Goal: Task Accomplishment & Management: Use online tool/utility

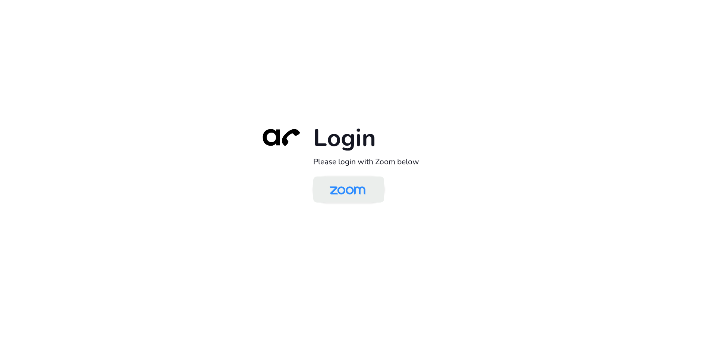
click at [359, 184] on img at bounding box center [347, 190] width 51 height 24
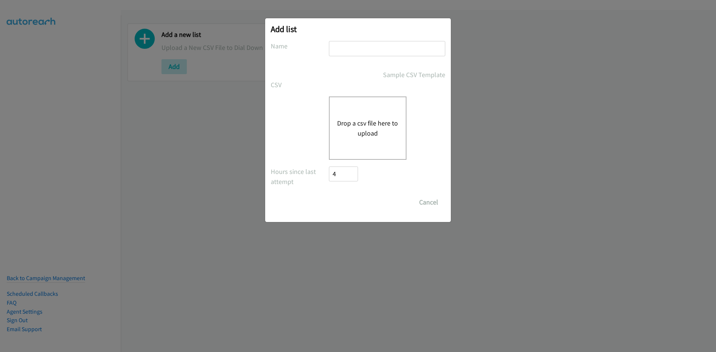
click at [376, 114] on div "Drop a csv file here to upload" at bounding box center [368, 128] width 78 height 63
click at [395, 48] on input "text" at bounding box center [387, 48] width 116 height 15
type input "calls"
click at [380, 124] on button "Drop a csv file here to upload" at bounding box center [367, 128] width 61 height 20
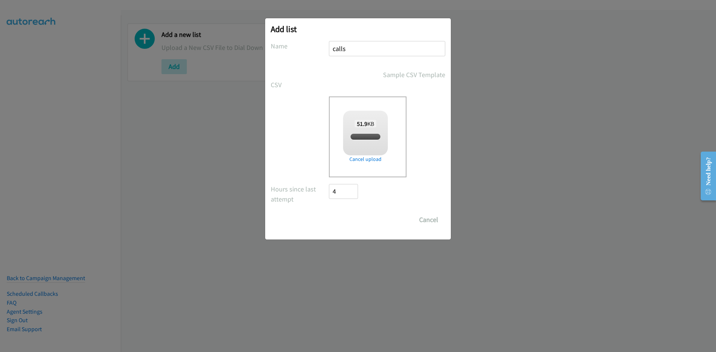
checkbox input "true"
click at [361, 51] on input "calls" at bounding box center [387, 48] width 116 height 15
click at [352, 214] on input "Save List" at bounding box center [348, 220] width 39 height 15
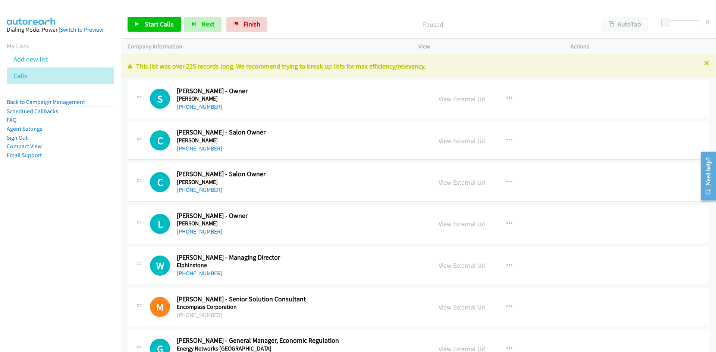
drag, startPoint x: 26, startPoint y: 227, endPoint x: 34, endPoint y: 226, distance: 7.9
click at [26, 227] on nav "Dialing Mode: Power | Switch to Preview My Lists Add new list Calls Back to Cam…" at bounding box center [60, 191] width 121 height 352
click at [462, 98] on link "View External Url" at bounding box center [462, 99] width 47 height 9
click at [453, 97] on link "View External Url" at bounding box center [462, 99] width 47 height 9
click at [451, 99] on link "View External Url" at bounding box center [462, 99] width 47 height 9
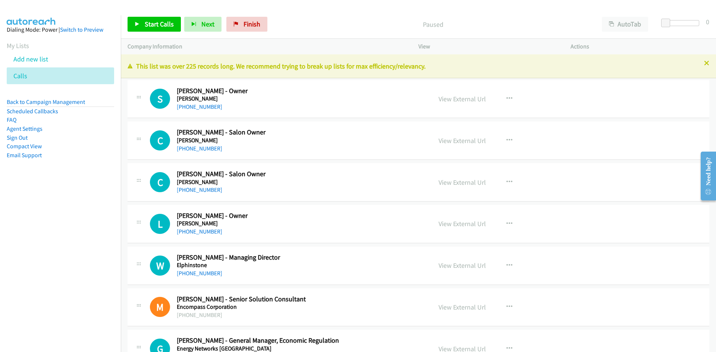
drag, startPoint x: 287, startPoint y: 97, endPoint x: 403, endPoint y: 94, distance: 115.6
click at [452, 101] on link "View External Url" at bounding box center [462, 99] width 47 height 9
click at [201, 106] on link "+61 417 587 432" at bounding box center [199, 106] width 45 height 7
click at [301, 97] on h5 "Ella Bach" at bounding box center [300, 98] width 246 height 7
click at [447, 140] on link "View External Url" at bounding box center [462, 140] width 47 height 9
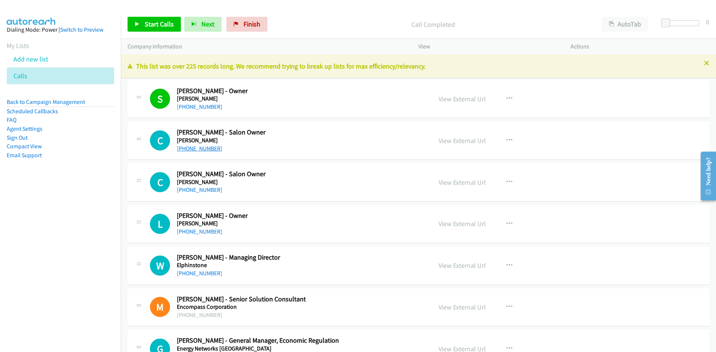
click at [208, 151] on link "+61 425 859 593" at bounding box center [199, 148] width 45 height 7
click at [290, 182] on h5 "Ella Bach" at bounding box center [300, 182] width 246 height 7
click at [471, 185] on link "View External Url" at bounding box center [462, 182] width 47 height 9
click at [467, 268] on link "View External Url" at bounding box center [462, 265] width 47 height 9
click at [320, 220] on h2 "Liz Hibbert - Owner" at bounding box center [300, 216] width 246 height 9
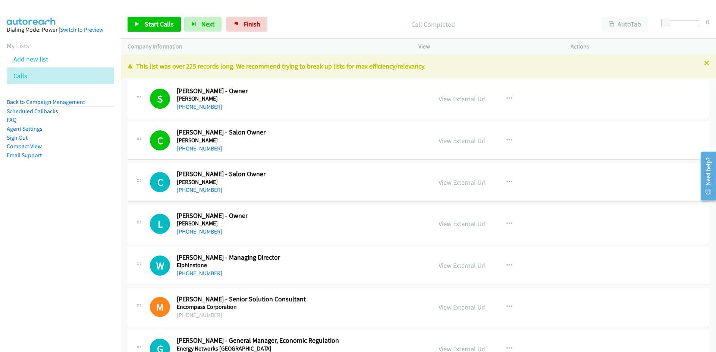
click at [315, 233] on div "+61 412 586 269" at bounding box center [300, 231] width 246 height 9
click at [459, 224] on link "View External Url" at bounding box center [462, 224] width 47 height 9
click at [197, 234] on link "+61 412 586 269" at bounding box center [199, 231] width 45 height 7
click at [259, 277] on div "+61 409 966 535" at bounding box center [300, 273] width 246 height 9
click at [458, 182] on link "View External Url" at bounding box center [462, 182] width 47 height 9
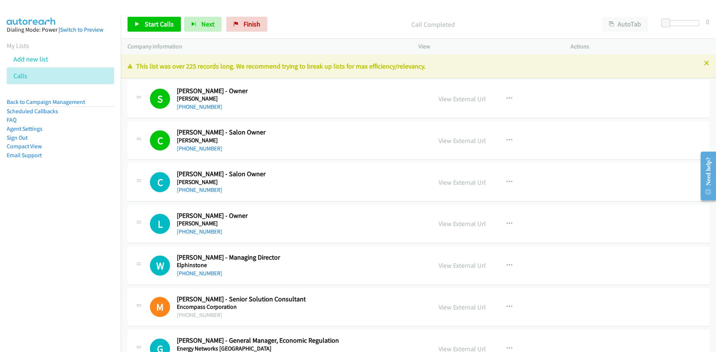
click at [323, 145] on div "+61 425 859 593" at bounding box center [300, 148] width 246 height 9
click at [472, 226] on link "View External Url" at bounding box center [462, 224] width 47 height 9
click at [186, 233] on link "+61 412 586 269" at bounding box center [199, 231] width 45 height 7
click at [465, 267] on link "View External Url" at bounding box center [462, 265] width 47 height 9
drag, startPoint x: 205, startPoint y: 273, endPoint x: 218, endPoint y: 261, distance: 17.4
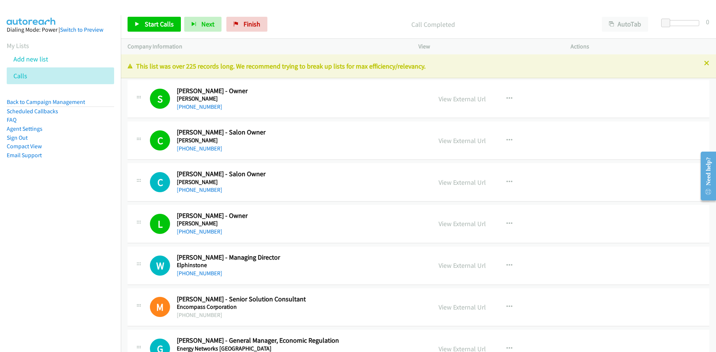
click at [205, 273] on link "+61 409 966 535" at bounding box center [199, 273] width 45 height 7
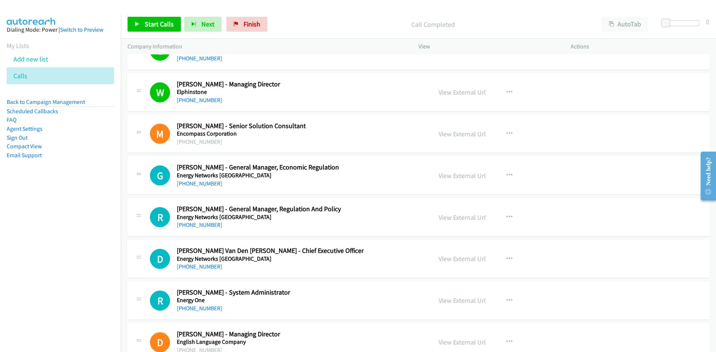
scroll to position [186, 0]
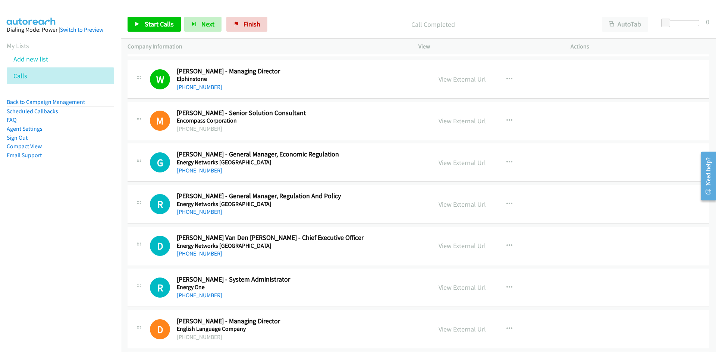
click at [261, 216] on div "+61 408 774 714" at bounding box center [300, 212] width 246 height 9
click at [461, 243] on link "View External Url" at bounding box center [462, 246] width 47 height 9
click at [193, 255] on link "+61 429 222 199" at bounding box center [199, 253] width 45 height 7
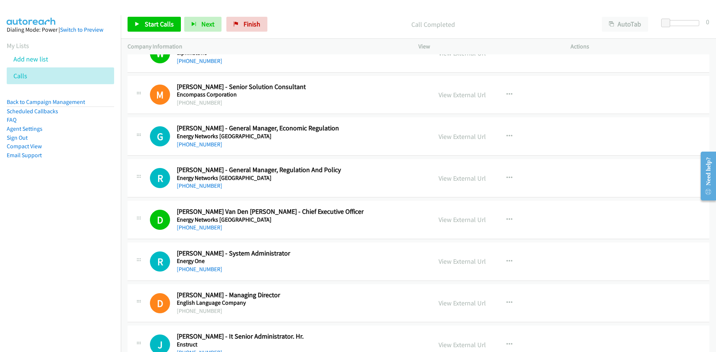
scroll to position [224, 0]
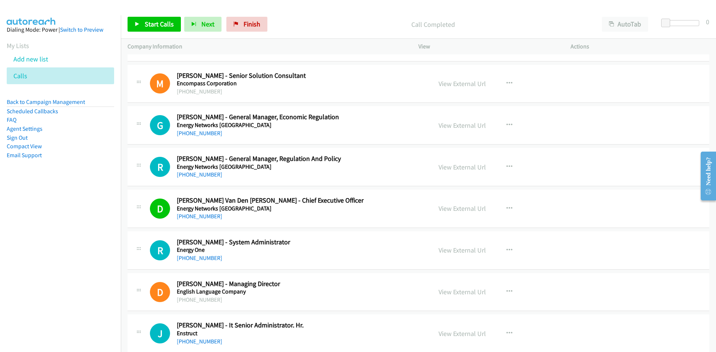
drag, startPoint x: 454, startPoint y: 127, endPoint x: 371, endPoint y: 124, distance: 83.2
click at [450, 126] on link "View External Url" at bounding box center [462, 125] width 47 height 9
click at [205, 133] on link "+61 439 099 007" at bounding box center [199, 133] width 45 height 7
click at [470, 169] on link "View External Url" at bounding box center [462, 167] width 47 height 9
click at [200, 177] on link "+61 408 774 714" at bounding box center [199, 174] width 45 height 7
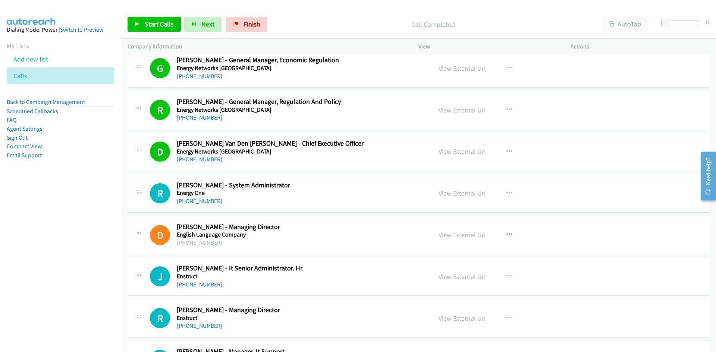
scroll to position [298, 0]
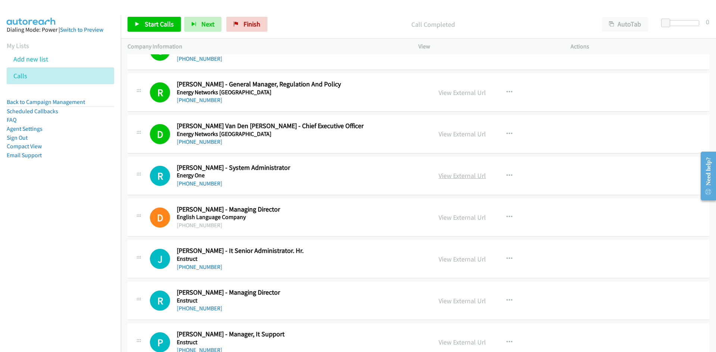
click at [445, 179] on link "View External Url" at bounding box center [462, 176] width 47 height 9
click at [200, 184] on link "+61 487 873 534" at bounding box center [199, 183] width 45 height 7
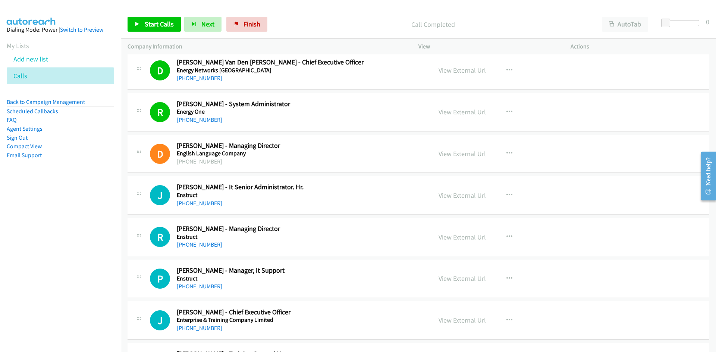
scroll to position [373, 0]
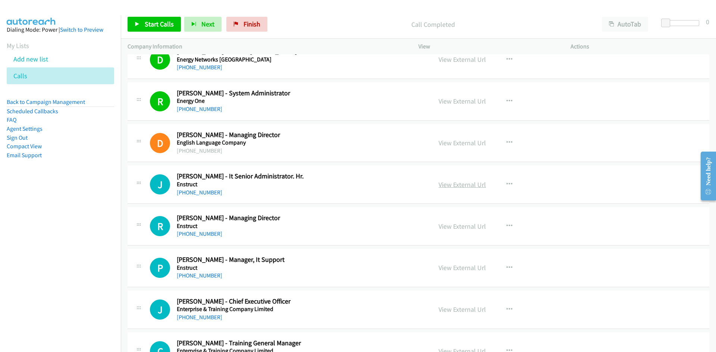
click at [444, 186] on link "View External Url" at bounding box center [462, 184] width 47 height 9
click at [184, 196] on link "+61 2 8904 1444" at bounding box center [199, 192] width 45 height 7
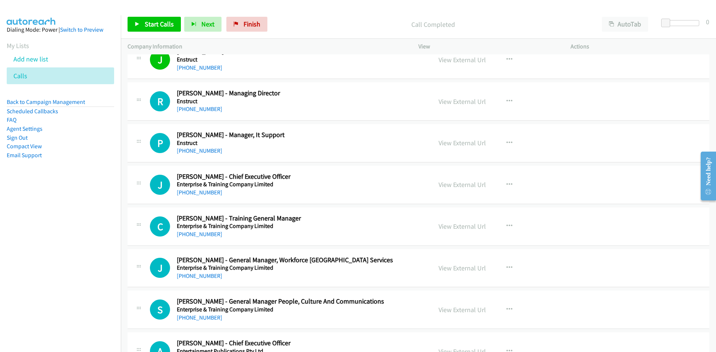
scroll to position [485, 0]
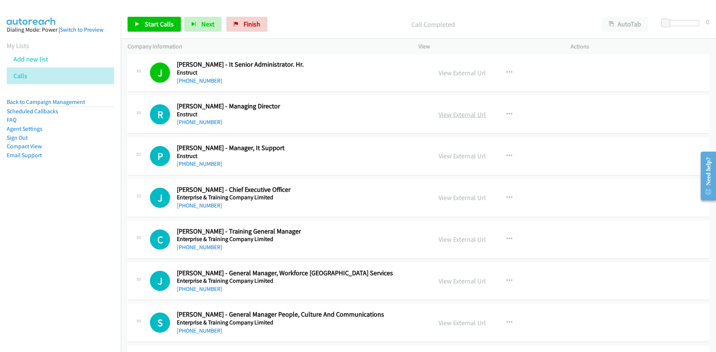
click at [467, 116] on link "View External Url" at bounding box center [462, 114] width 47 height 9
click at [204, 122] on link "+61 407 126 600" at bounding box center [199, 122] width 45 height 7
drag, startPoint x: 199, startPoint y: 162, endPoint x: 207, endPoint y: 161, distance: 8.3
click at [199, 162] on link "+61 417 690 900" at bounding box center [199, 163] width 45 height 7
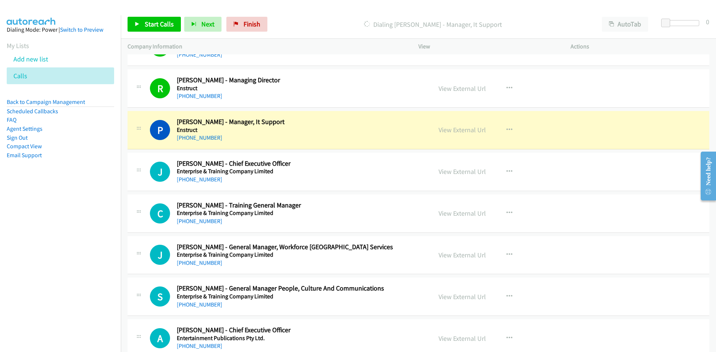
scroll to position [522, 0]
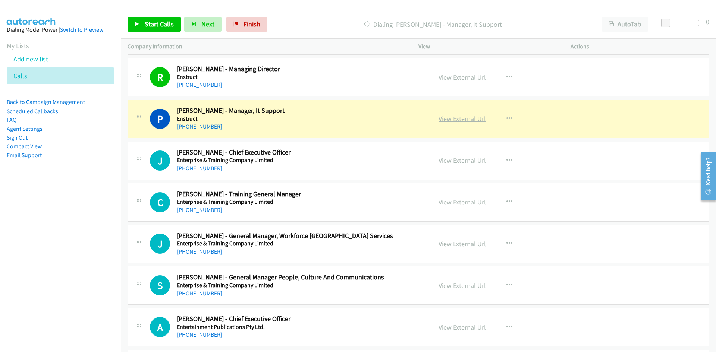
click at [471, 115] on link "View External Url" at bounding box center [462, 118] width 47 height 9
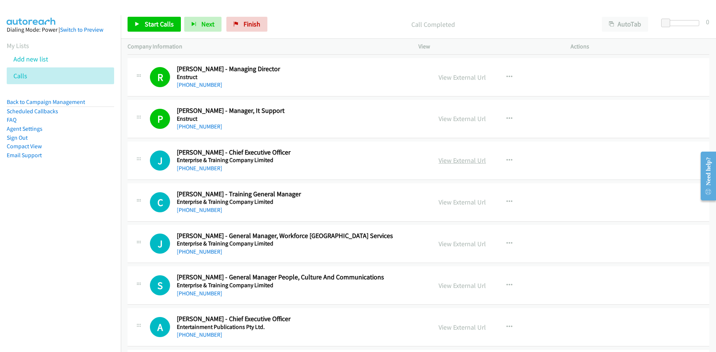
click at [460, 161] on link "View External Url" at bounding box center [462, 160] width 47 height 9
drag, startPoint x: 204, startPoint y: 169, endPoint x: 210, endPoint y: 164, distance: 7.7
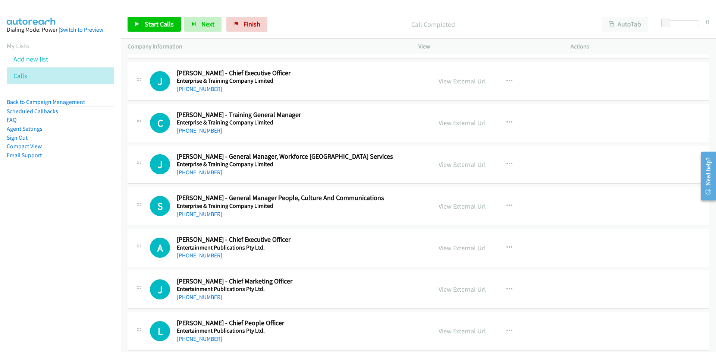
scroll to position [559, 0]
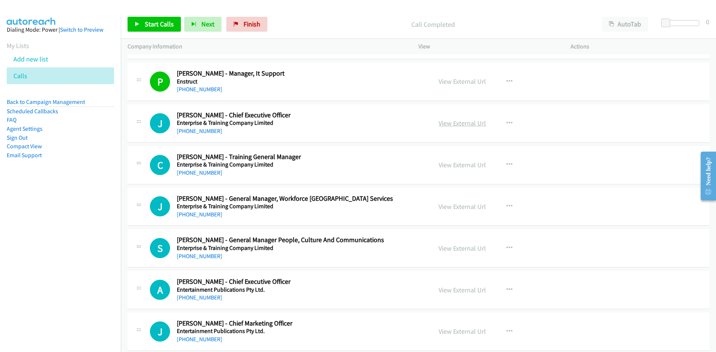
click at [458, 126] on link "View External Url" at bounding box center [462, 123] width 47 height 9
click at [450, 122] on link "View External Url" at bounding box center [462, 123] width 47 height 9
click at [199, 133] on link "+61 427 917 638" at bounding box center [199, 131] width 45 height 7
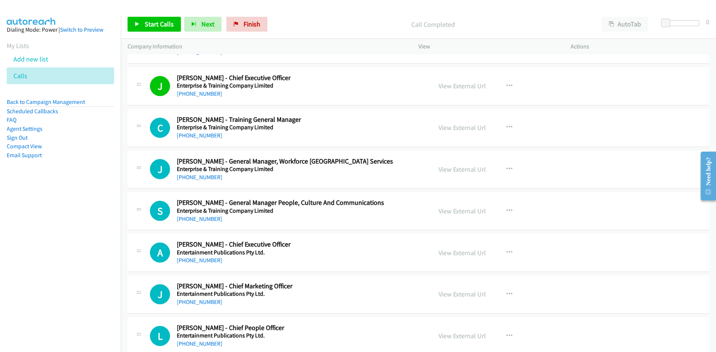
click at [270, 141] on div "C Callback Scheduled Catherine Hull - Training General Manager Enterprise & Tra…" at bounding box center [419, 128] width 582 height 38
click at [455, 169] on link "View External Url" at bounding box center [462, 169] width 47 height 9
click at [211, 179] on link "+61 458 128 262" at bounding box center [199, 177] width 45 height 7
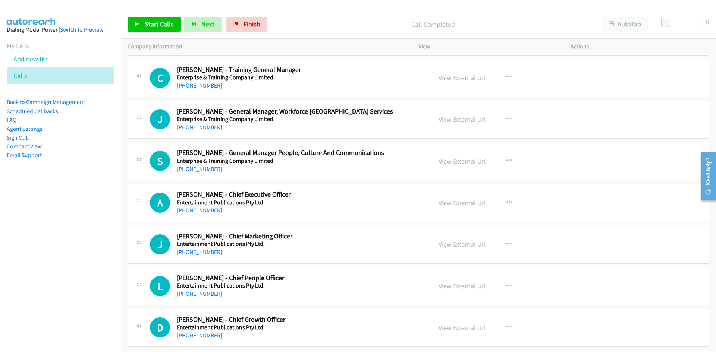
scroll to position [634, 0]
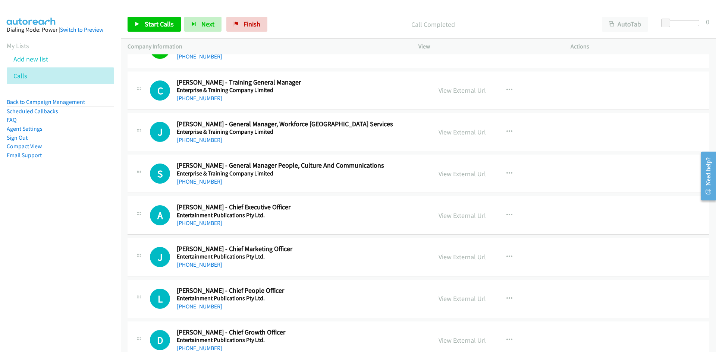
click at [456, 134] on link "View External Url" at bounding box center [462, 132] width 47 height 9
drag, startPoint x: 474, startPoint y: 93, endPoint x: 372, endPoint y: 78, distance: 102.5
click at [466, 90] on link "View External Url" at bounding box center [462, 90] width 47 height 9
click at [196, 101] on link "+61 428 101 176" at bounding box center [199, 98] width 45 height 7
click at [453, 130] on link "View External Url" at bounding box center [462, 132] width 47 height 9
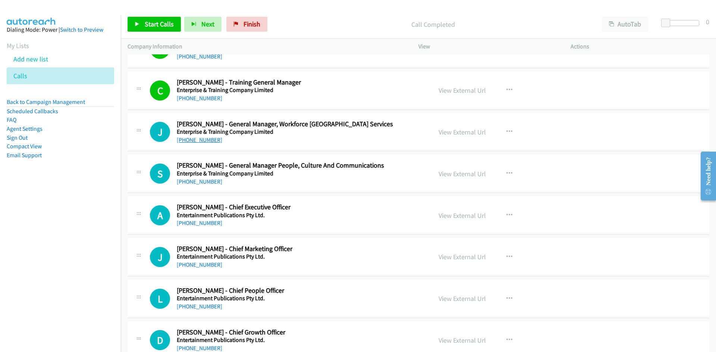
click at [204, 140] on link "+61 458 128 262" at bounding box center [199, 139] width 45 height 7
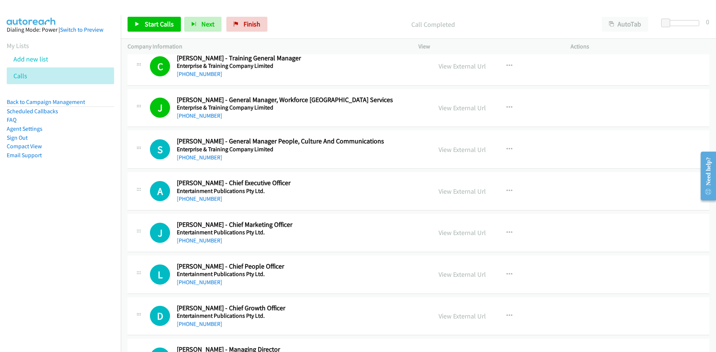
scroll to position [671, 0]
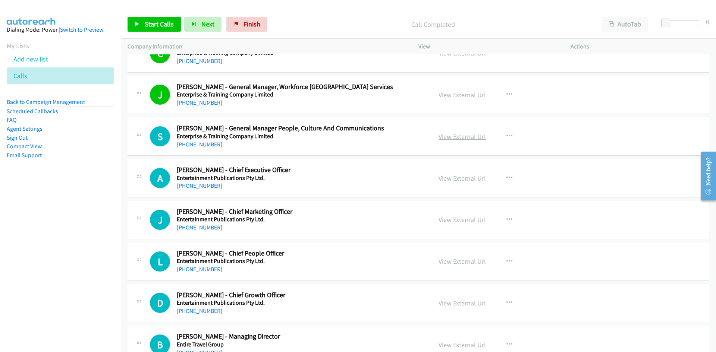
click at [441, 136] on link "View External Url" at bounding box center [462, 136] width 47 height 9
click at [188, 142] on link "+61 408 894 954" at bounding box center [199, 144] width 45 height 7
click at [467, 180] on link "View External Url" at bounding box center [462, 178] width 47 height 9
click at [199, 188] on link "+61 466 749 309" at bounding box center [199, 185] width 45 height 7
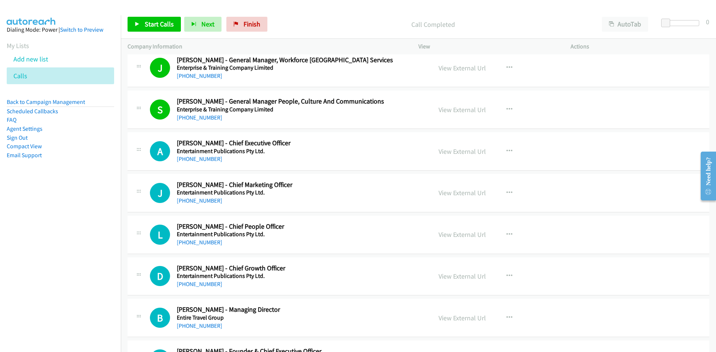
scroll to position [746, 0]
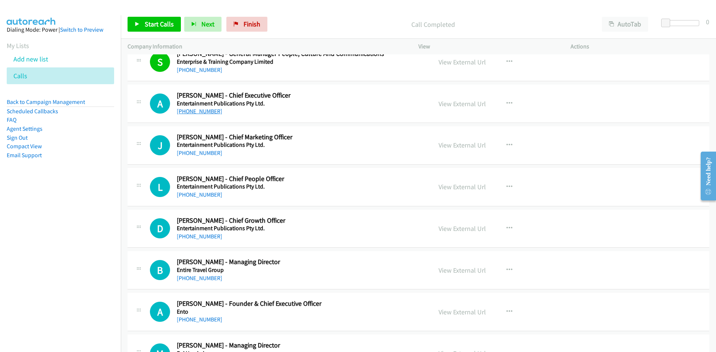
click at [214, 113] on link "+61 466 749 309" at bounding box center [199, 111] width 45 height 7
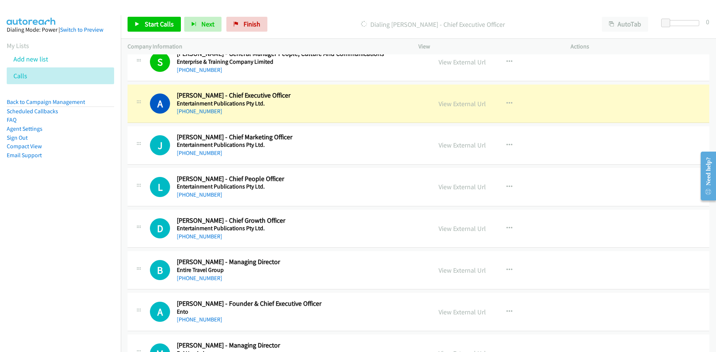
click at [454, 23] on p "Dialing Ani Chakraborty - Chief Executive Officer" at bounding box center [432, 24] width 311 height 10
click at [256, 241] on div "D Callback Scheduled Dean Vocisano - Chief Growth Officer Entertainment Publica…" at bounding box center [419, 229] width 582 height 38
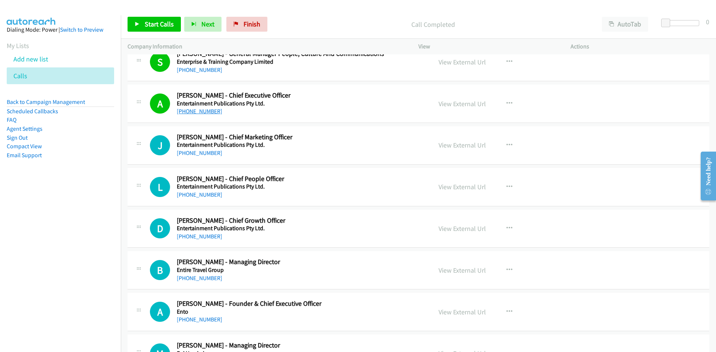
click at [189, 110] on link "+61 466 749 309" at bounding box center [199, 111] width 45 height 7
drag, startPoint x: 221, startPoint y: 157, endPoint x: 273, endPoint y: 155, distance: 51.1
click at [450, 147] on link "View External Url" at bounding box center [462, 145] width 47 height 9
click at [205, 151] on link "+61 431 847 844" at bounding box center [199, 153] width 45 height 7
click at [293, 185] on h5 "Entertainment Publications Pty Ltd." at bounding box center [300, 186] width 246 height 7
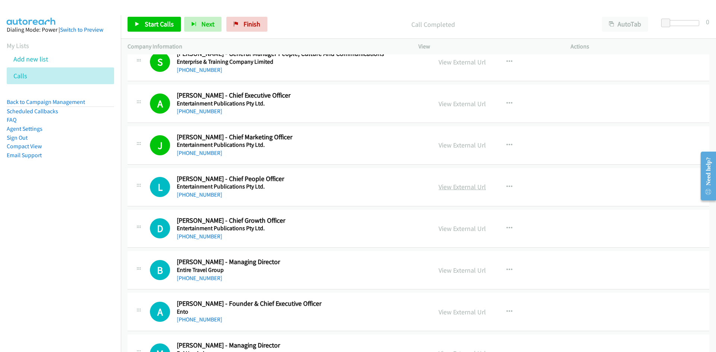
click at [440, 188] on link "View External Url" at bounding box center [462, 187] width 47 height 9
click at [463, 189] on link "View External Url" at bounding box center [462, 187] width 47 height 9
click at [443, 187] on link "View External Url" at bounding box center [462, 187] width 47 height 9
click at [211, 194] on link "+61 404 075 623" at bounding box center [199, 194] width 45 height 7
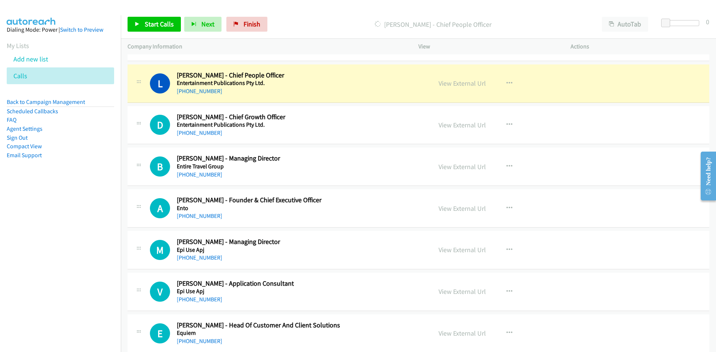
scroll to position [858, 0]
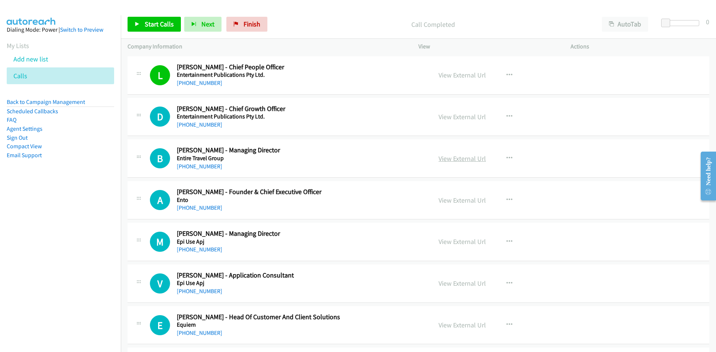
click at [444, 160] on link "View External Url" at bounding box center [462, 158] width 47 height 9
click at [196, 169] on link "+61 430 171 370" at bounding box center [199, 166] width 45 height 7
click at [459, 156] on link "View External Url" at bounding box center [462, 158] width 47 height 9
click at [455, 201] on link "View External Url" at bounding box center [462, 200] width 47 height 9
click at [205, 209] on link "+61 409 848 042" at bounding box center [199, 207] width 45 height 7
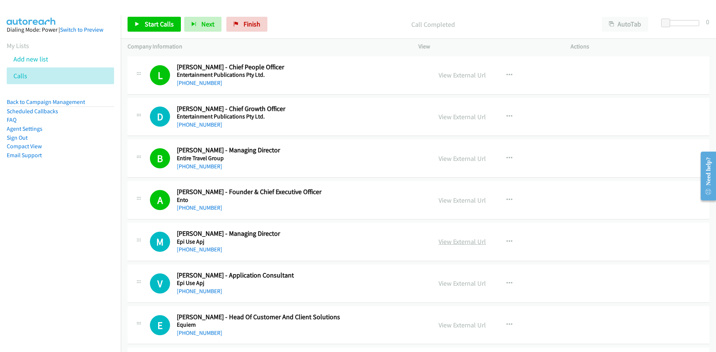
click at [445, 240] on link "View External Url" at bounding box center [462, 242] width 47 height 9
click at [204, 251] on link "+61 435 724 736" at bounding box center [199, 249] width 45 height 7
click at [472, 242] on link "View External Url" at bounding box center [462, 242] width 47 height 9
click at [198, 250] on link "+61 435 724 736" at bounding box center [199, 249] width 45 height 7
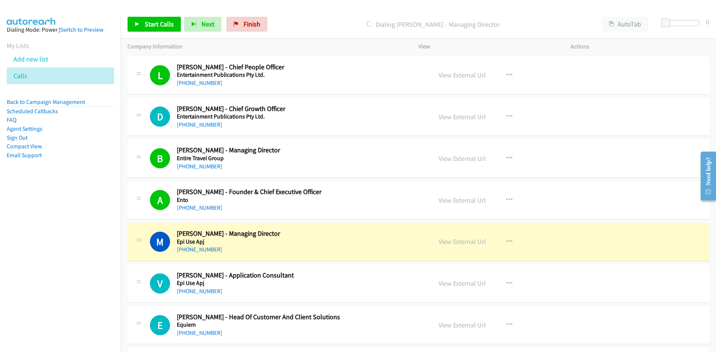
click at [296, 239] on h5 "Epi Use Apj" at bounding box center [300, 241] width 246 height 7
click at [464, 242] on link "View External Url" at bounding box center [462, 242] width 47 height 9
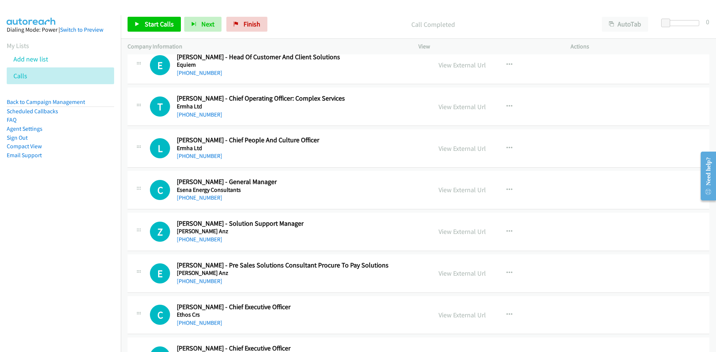
scroll to position [1119, 0]
click at [460, 193] on link "View External Url" at bounding box center [462, 189] width 47 height 9
click at [199, 199] on link "+61 429 915 436" at bounding box center [199, 197] width 45 height 7
click at [239, 235] on div "+61 406 475 426" at bounding box center [300, 239] width 246 height 9
click at [462, 232] on link "View External Url" at bounding box center [462, 231] width 47 height 9
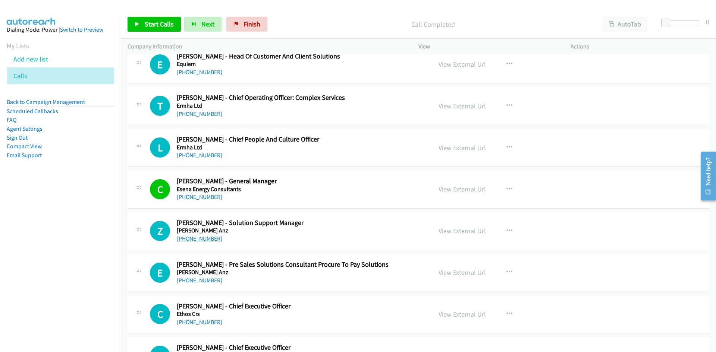
click at [197, 242] on link "+61 406 475 426" at bounding box center [199, 238] width 45 height 7
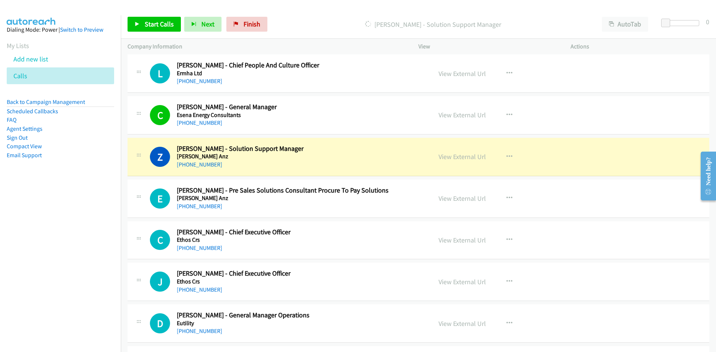
scroll to position [1193, 0]
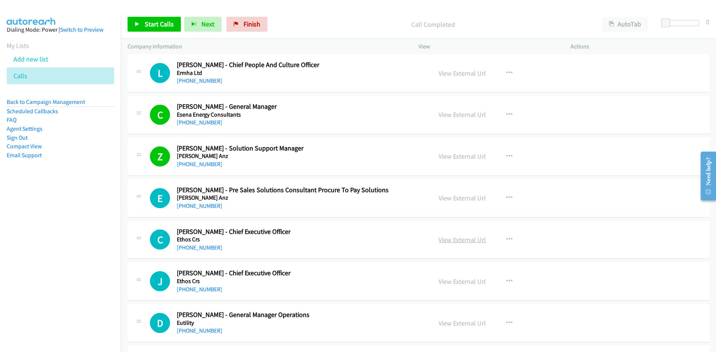
click at [468, 242] on link "View External Url" at bounding box center [462, 240] width 47 height 9
drag, startPoint x: 197, startPoint y: 244, endPoint x: 201, endPoint y: 242, distance: 4.7
click at [185, 251] on link "+61 407 419 310" at bounding box center [199, 247] width 45 height 7
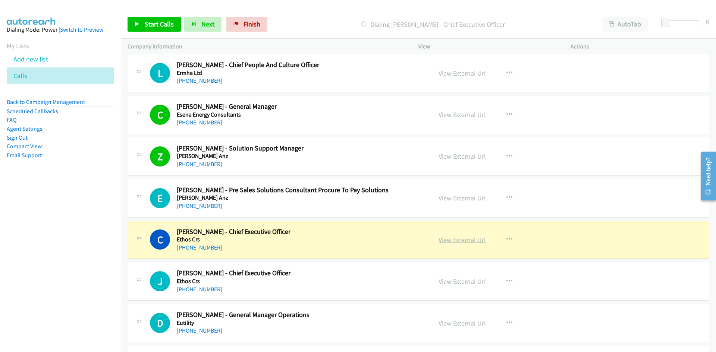
click at [455, 242] on link "View External Url" at bounding box center [462, 240] width 47 height 9
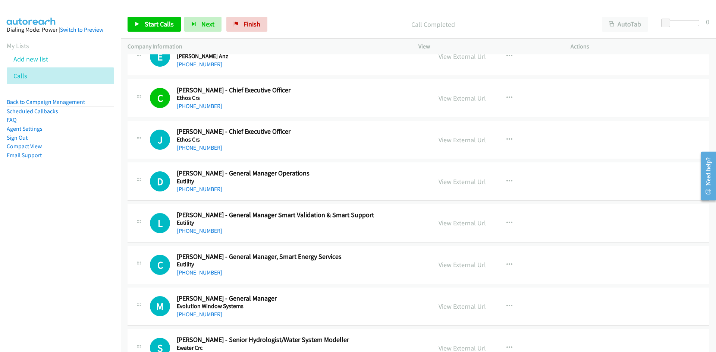
scroll to position [1342, 0]
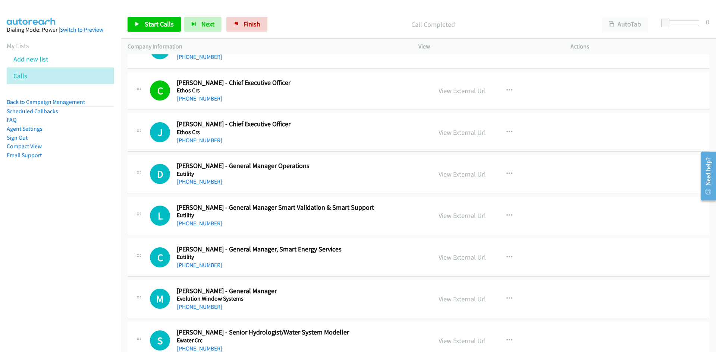
drag, startPoint x: 463, startPoint y: 132, endPoint x: 310, endPoint y: 57, distance: 170.9
click at [267, 174] on h5 "Eutility" at bounding box center [300, 173] width 246 height 7
click at [462, 132] on link "View External Url" at bounding box center [462, 132] width 47 height 9
click at [201, 146] on div "J Callback Scheduled Jacqueline Menyhart - Chief Executive Officer Ethos Crs Au…" at bounding box center [419, 132] width 582 height 38
click at [201, 141] on link "+61 431 551 594" at bounding box center [199, 140] width 45 height 7
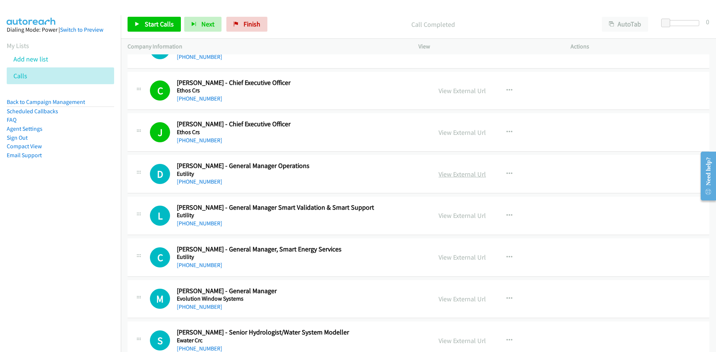
click at [463, 177] on link "View External Url" at bounding box center [462, 174] width 47 height 9
click at [184, 184] on link "+61 439 928 359" at bounding box center [199, 181] width 45 height 7
click at [461, 215] on link "View External Url" at bounding box center [462, 215] width 47 height 9
click at [189, 225] on link "+61 451 103 779" at bounding box center [199, 223] width 45 height 7
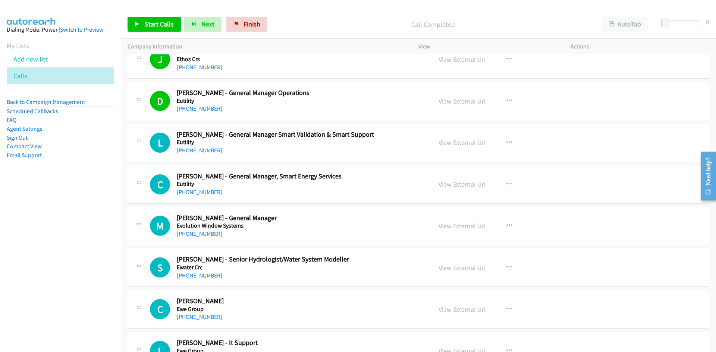
scroll to position [1454, 0]
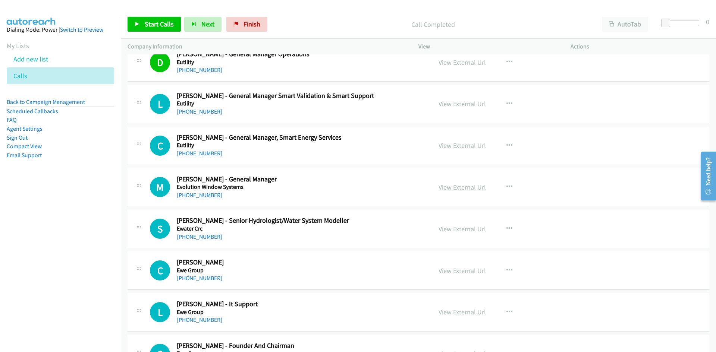
click at [444, 189] on link "View External Url" at bounding box center [462, 187] width 47 height 9
click at [192, 198] on link "+61 407 933 908" at bounding box center [199, 195] width 45 height 7
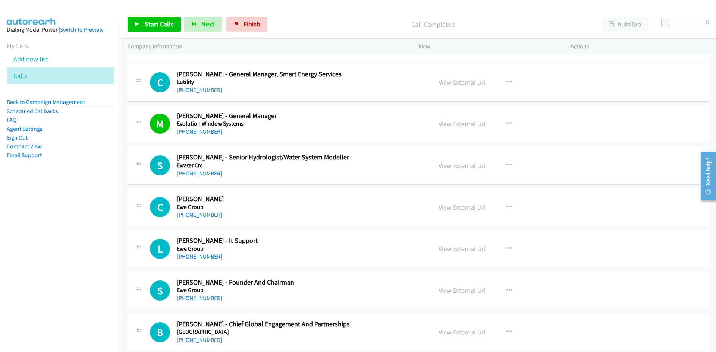
scroll to position [1566, 0]
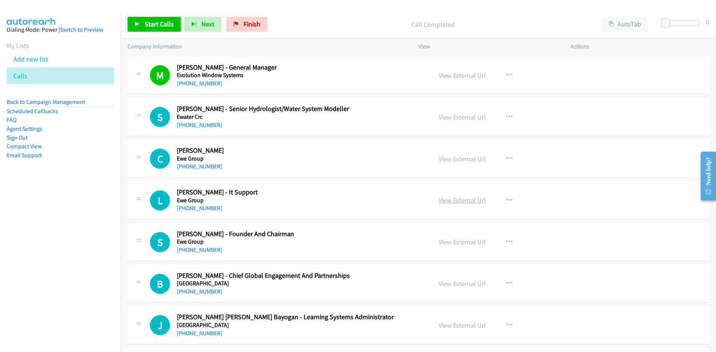
click at [450, 202] on link "View External Url" at bounding box center [462, 200] width 47 height 9
click at [194, 208] on link "+61 424 848 961" at bounding box center [199, 208] width 45 height 7
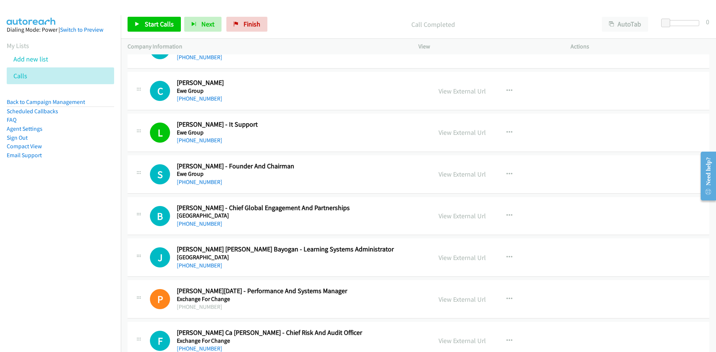
scroll to position [1641, 0]
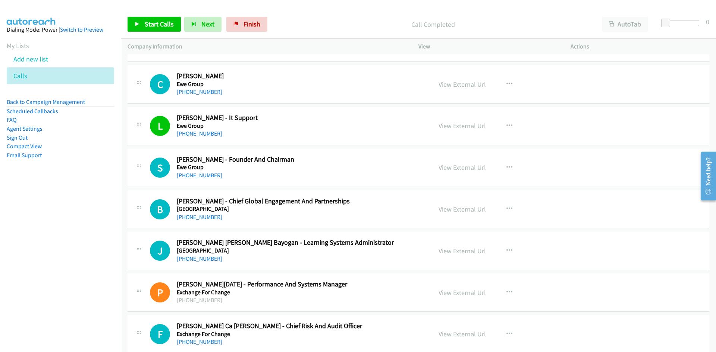
click at [296, 167] on h5 "Ewe Group" at bounding box center [300, 167] width 246 height 7
click at [471, 171] on link "View External Url" at bounding box center [462, 167] width 47 height 9
click at [208, 174] on link "+61 450 299 999" at bounding box center [199, 175] width 45 height 7
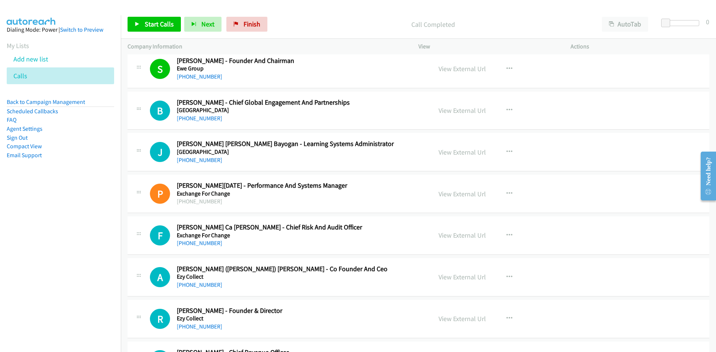
scroll to position [1753, 0]
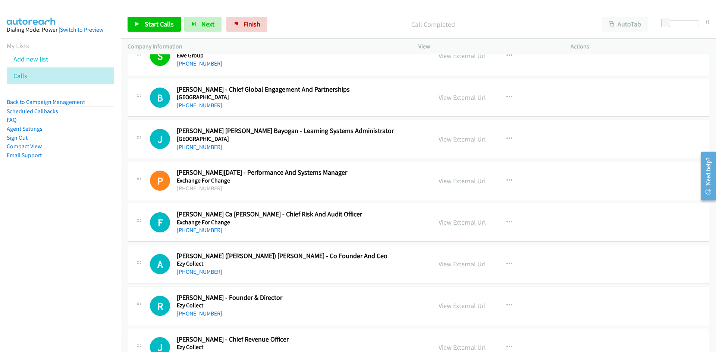
click at [469, 224] on link "View External Url" at bounding box center [462, 222] width 47 height 9
click at [204, 233] on link "+61 2 8258 6304" at bounding box center [199, 230] width 45 height 7
click at [320, 145] on div "+61 2 8227 7381" at bounding box center [300, 147] width 246 height 9
drag, startPoint x: 459, startPoint y: 264, endPoint x: 353, endPoint y: 220, distance: 114.5
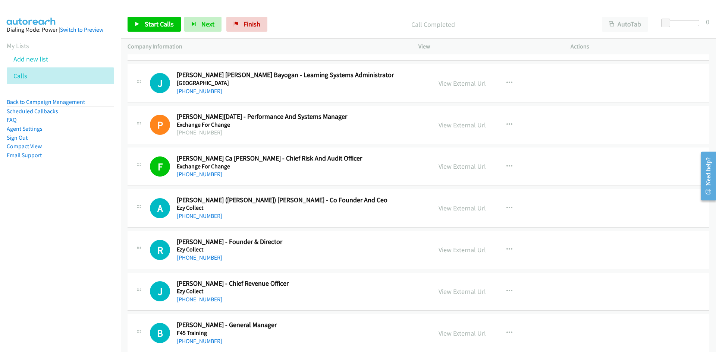
scroll to position [1827, 0]
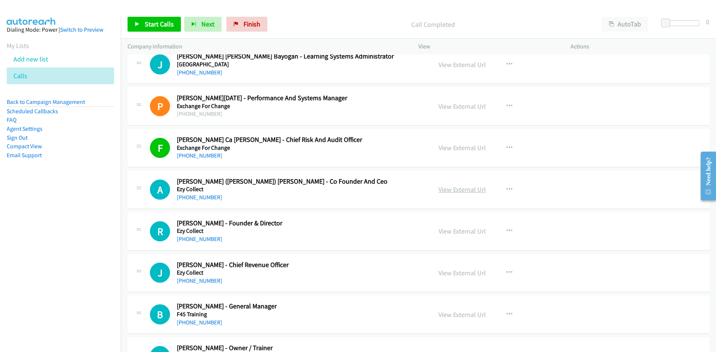
click at [460, 189] on link "View External Url" at bounding box center [462, 189] width 47 height 9
click at [193, 198] on link "+61 431 249 330" at bounding box center [199, 197] width 45 height 7
drag, startPoint x: 264, startPoint y: 223, endPoint x: 274, endPoint y: 222, distance: 10.1
click at [264, 223] on h2 "Raj Kuckreja - Founder & Director" at bounding box center [300, 223] width 246 height 9
click at [450, 234] on link "View External Url" at bounding box center [462, 231] width 47 height 9
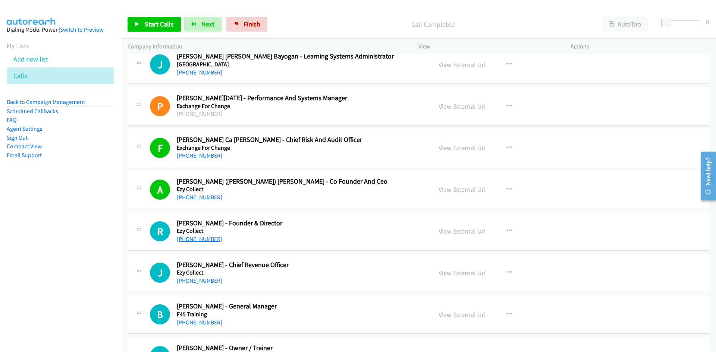
click at [204, 236] on link "+61 414 852 338" at bounding box center [199, 239] width 45 height 7
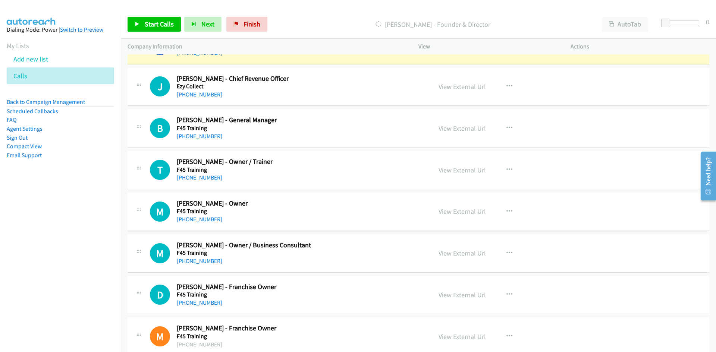
scroll to position [1976, 0]
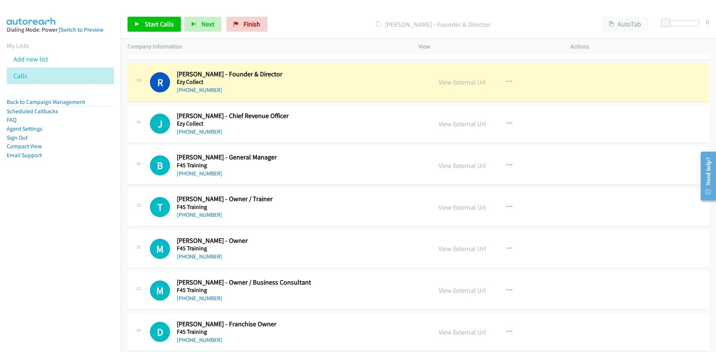
drag, startPoint x: 232, startPoint y: 75, endPoint x: 274, endPoint y: 73, distance: 42.2
click at [232, 75] on h2 "Raj Kuckreja - Founder & Director" at bounding box center [300, 74] width 246 height 9
click at [455, 80] on link "View External Url" at bounding box center [462, 82] width 47 height 9
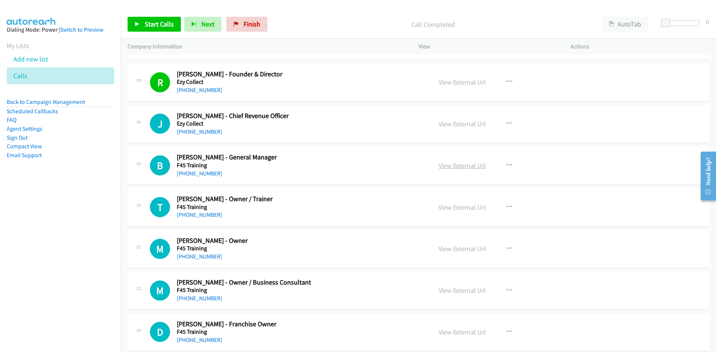
click at [476, 167] on link "View External Url" at bounding box center [462, 165] width 47 height 9
click at [198, 172] on link "+61 421 169 936" at bounding box center [199, 173] width 45 height 7
click at [195, 177] on div "+61 421 169 936" at bounding box center [300, 173] width 246 height 9
click at [194, 174] on link "+61 421 169 936" at bounding box center [199, 173] width 45 height 7
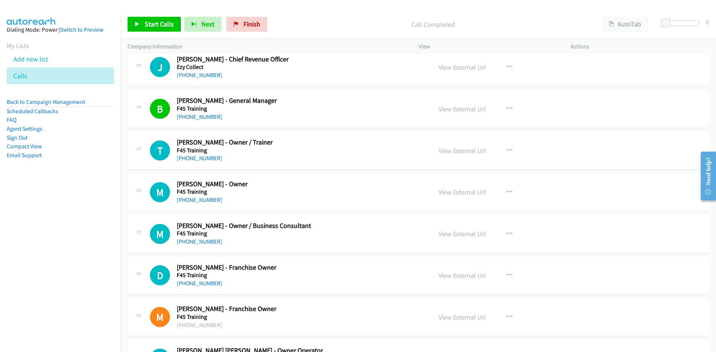
scroll to position [2051, 0]
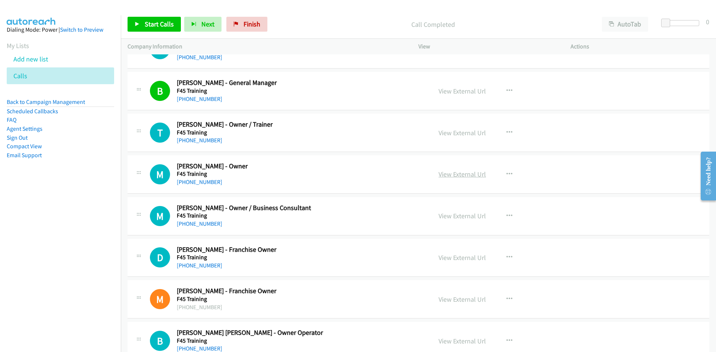
click at [459, 177] on link "View External Url" at bounding box center [462, 174] width 47 height 9
click at [189, 183] on link "+61 414 843 225" at bounding box center [199, 182] width 45 height 7
click at [264, 132] on h5 "F45 Training" at bounding box center [300, 132] width 246 height 7
click at [456, 132] on link "View External Url" at bounding box center [462, 133] width 47 height 9
drag, startPoint x: 189, startPoint y: 141, endPoint x: 205, endPoint y: 141, distance: 16.8
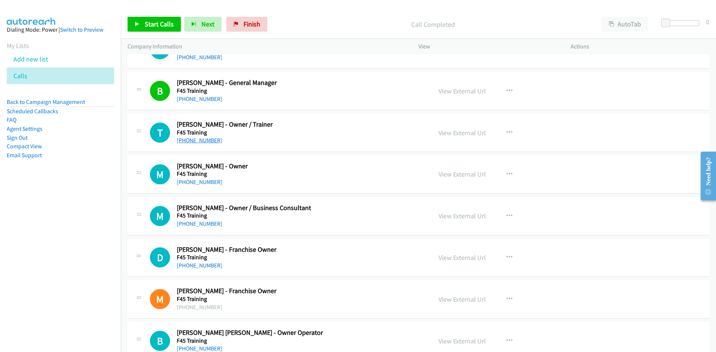
click at [189, 141] on link "+61 400 529 895" at bounding box center [199, 140] width 45 height 7
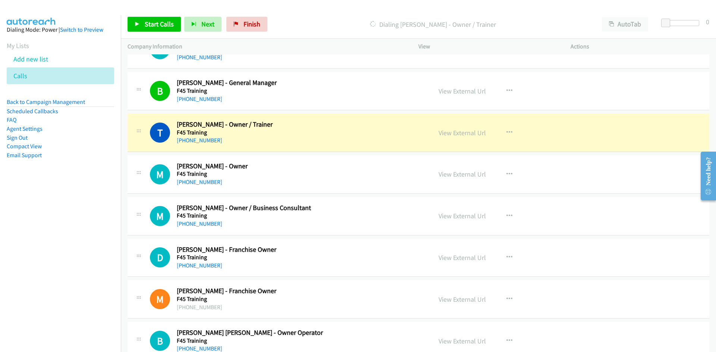
drag, startPoint x: 248, startPoint y: 188, endPoint x: 200, endPoint y: 188, distance: 48.5
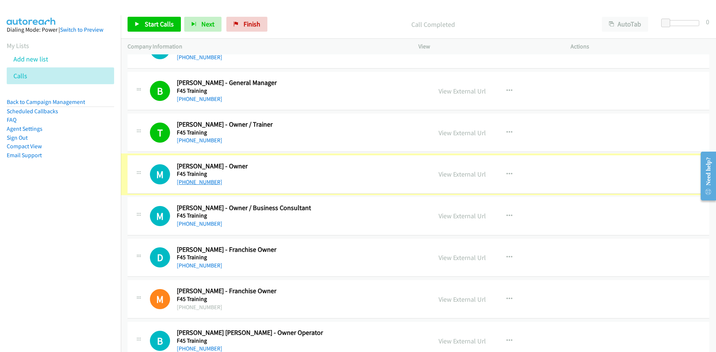
click at [200, 185] on link "+61 414 843 225" at bounding box center [199, 182] width 45 height 7
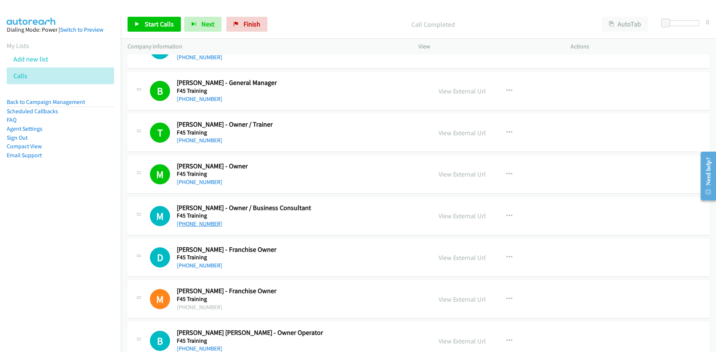
click at [189, 224] on link "+61 448 073 160" at bounding box center [199, 223] width 45 height 7
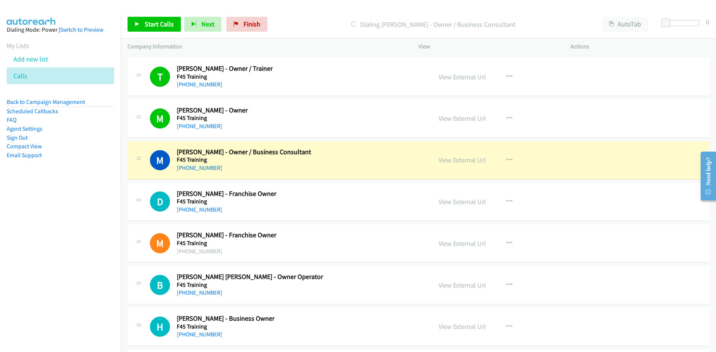
scroll to position [2088, 0]
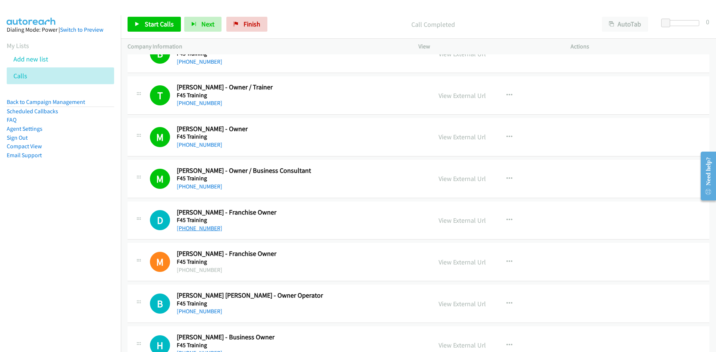
click at [211, 231] on link "+61 2 9874 6478" at bounding box center [199, 228] width 45 height 7
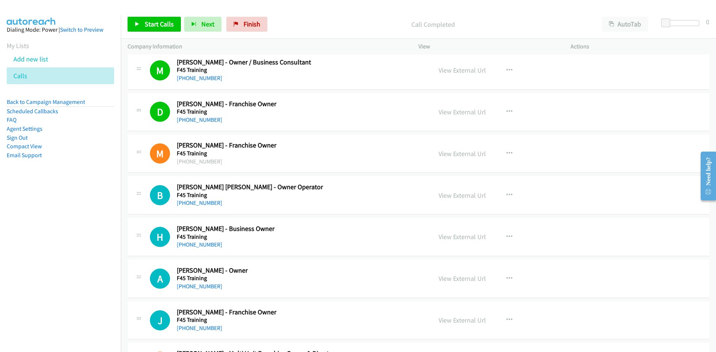
scroll to position [2200, 0]
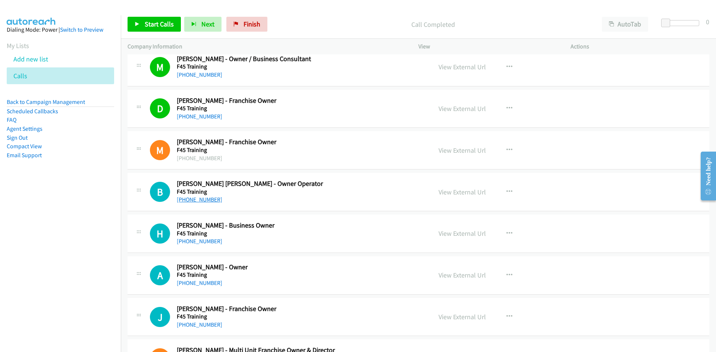
click at [202, 201] on link "+61 406 452 412" at bounding box center [199, 199] width 45 height 7
drag, startPoint x: 277, startPoint y: 235, endPoint x: 277, endPoint y: 239, distance: 4.2
click at [469, 233] on link "View External Url" at bounding box center [462, 233] width 47 height 9
click at [469, 236] on link "View External Url" at bounding box center [462, 233] width 47 height 9
click at [200, 245] on link "+61 430 813 461" at bounding box center [199, 241] width 45 height 7
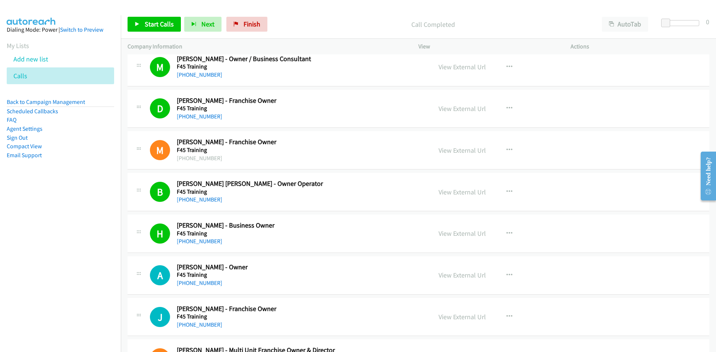
scroll to position [2312, 0]
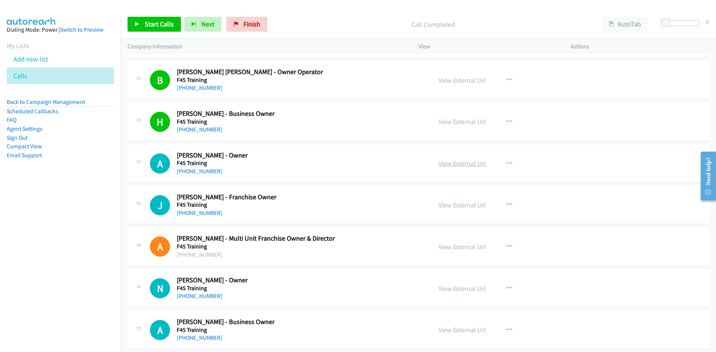
click at [459, 162] on link "View External Url" at bounding box center [462, 163] width 47 height 9
click at [196, 172] on link "+61 427 630 455" at bounding box center [199, 171] width 45 height 7
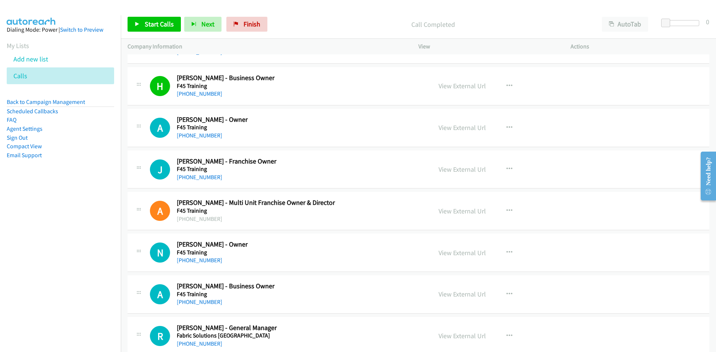
scroll to position [2387, 0]
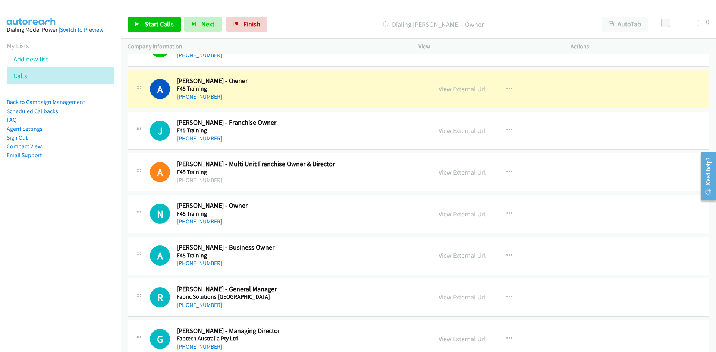
click at [197, 96] on link "+61 427 630 455" at bounding box center [199, 96] width 45 height 7
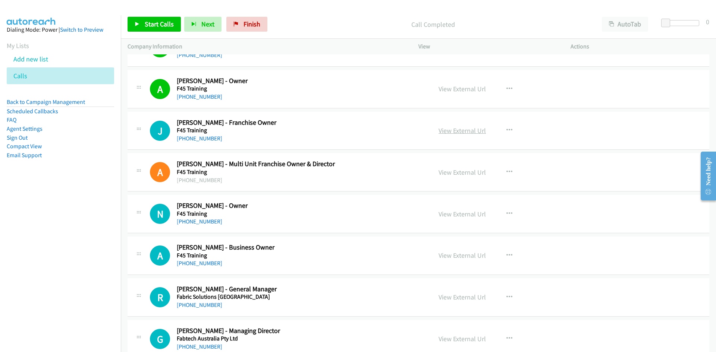
click at [457, 131] on link "View External Url" at bounding box center [462, 130] width 47 height 9
drag, startPoint x: 287, startPoint y: 215, endPoint x: 389, endPoint y: 218, distance: 101.9
click at [466, 215] on link "View External Url" at bounding box center [462, 214] width 47 height 9
click at [194, 226] on div "+61 407 159 947" at bounding box center [300, 221] width 246 height 9
click at [191, 222] on link "+61 407 159 947" at bounding box center [199, 221] width 45 height 7
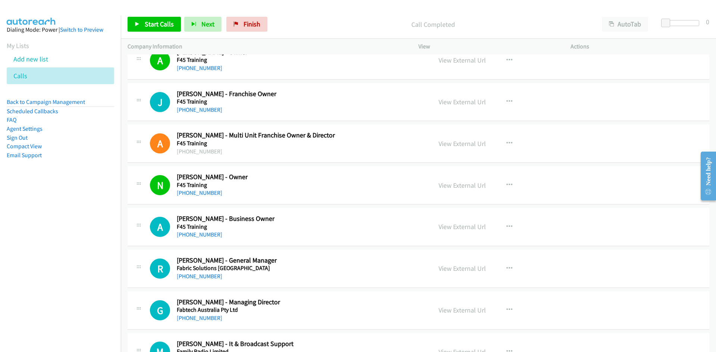
scroll to position [2424, 0]
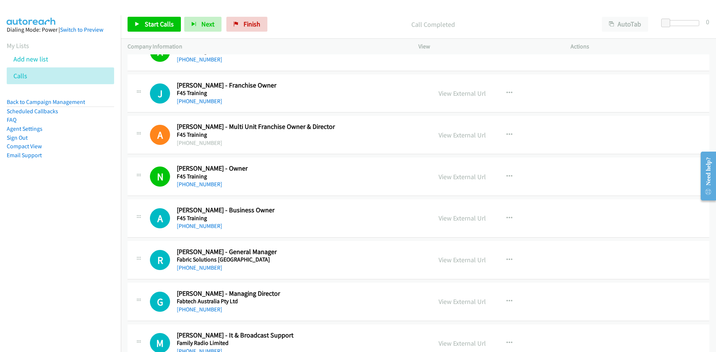
click at [372, 227] on div "+61 402 654 975" at bounding box center [300, 226] width 246 height 9
click at [458, 218] on link "View External Url" at bounding box center [462, 218] width 47 height 9
click at [205, 224] on link "+61 402 654 975" at bounding box center [199, 226] width 45 height 7
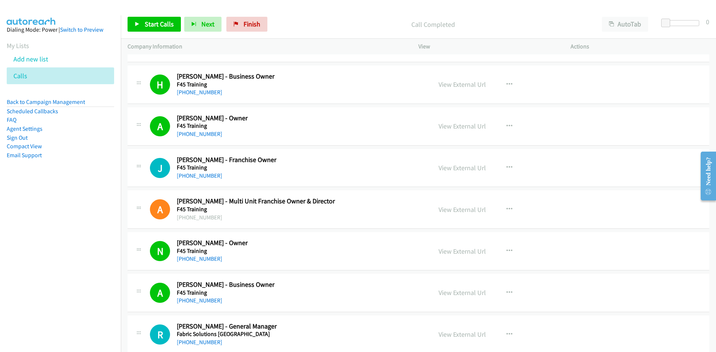
scroll to position [2387, 0]
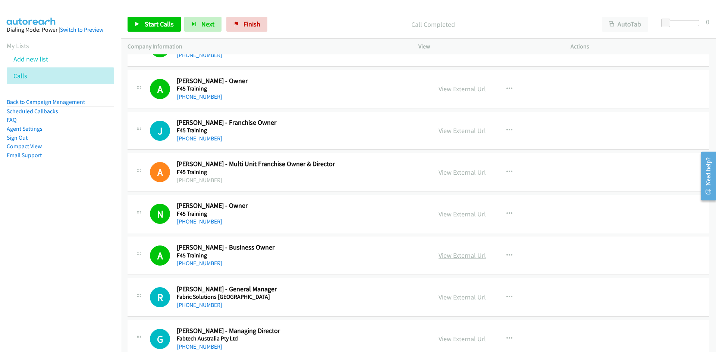
click at [460, 255] on link "View External Url" at bounding box center [462, 255] width 47 height 9
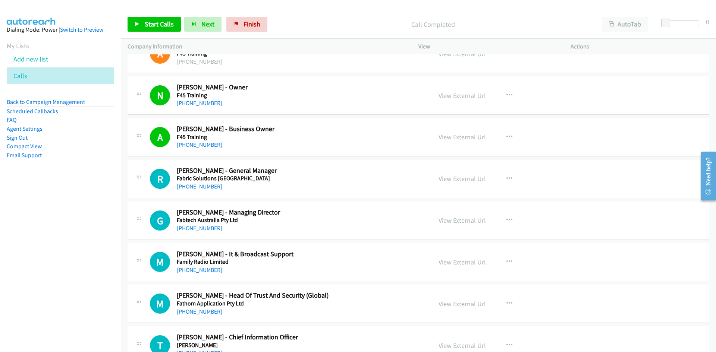
scroll to position [2498, 0]
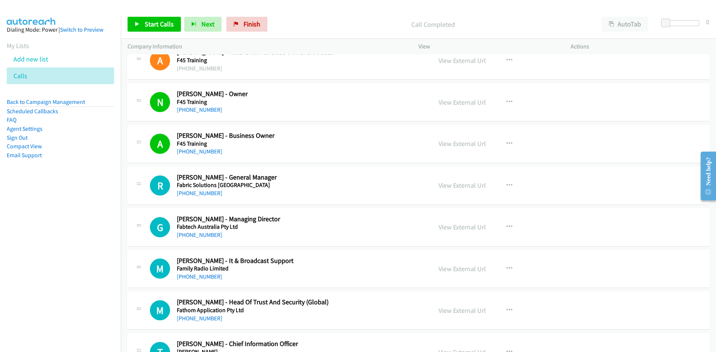
drag, startPoint x: 444, startPoint y: 187, endPoint x: 419, endPoint y: 188, distance: 25.8
click at [456, 187] on link "View External Url" at bounding box center [462, 185] width 47 height 9
drag, startPoint x: 203, startPoint y: 194, endPoint x: 210, endPoint y: 192, distance: 7.4
click at [203, 194] on link "+61 431 313 800" at bounding box center [199, 193] width 45 height 7
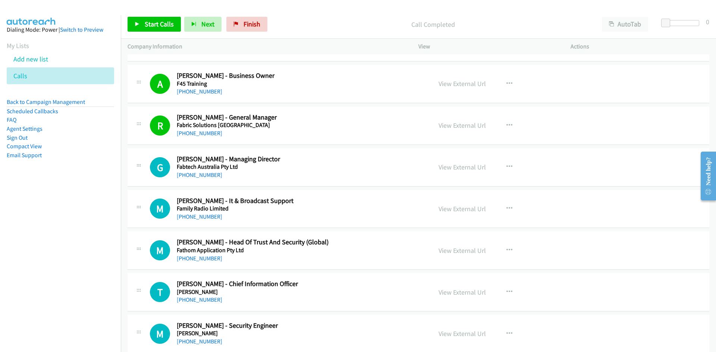
scroll to position [2573, 0]
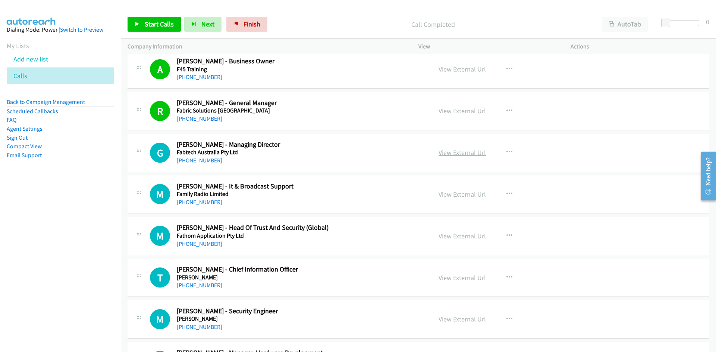
click at [439, 153] on link "View External Url" at bounding box center [462, 152] width 47 height 9
click at [199, 163] on link "+61 408 081 863" at bounding box center [199, 160] width 45 height 7
drag, startPoint x: 469, startPoint y: 194, endPoint x: 464, endPoint y: 194, distance: 5.2
click at [469, 194] on link "View External Url" at bounding box center [462, 194] width 47 height 9
click at [199, 201] on link "+61 409 190 689" at bounding box center [199, 202] width 45 height 7
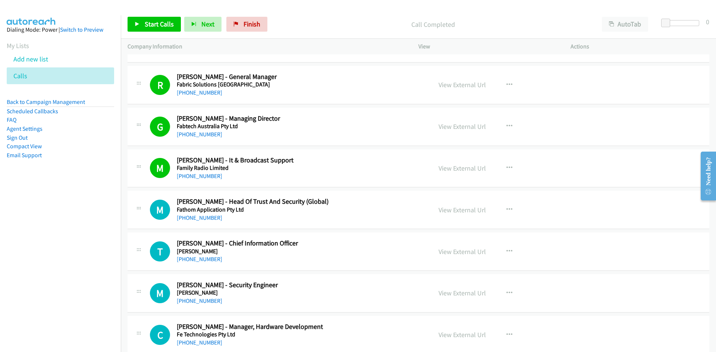
scroll to position [2610, 0]
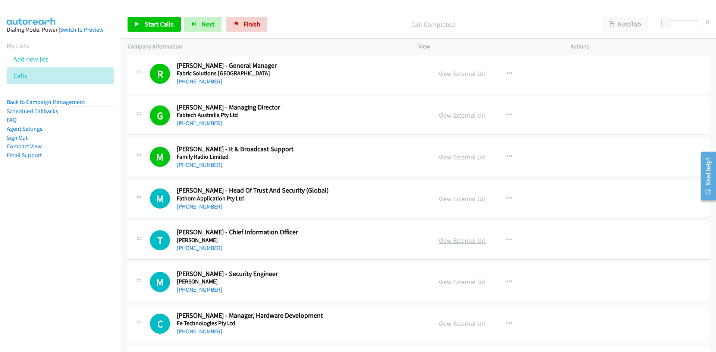
click at [453, 240] on link "View External Url" at bounding box center [462, 240] width 47 height 9
click at [208, 246] on link "+61 466 895 076" at bounding box center [199, 248] width 45 height 7
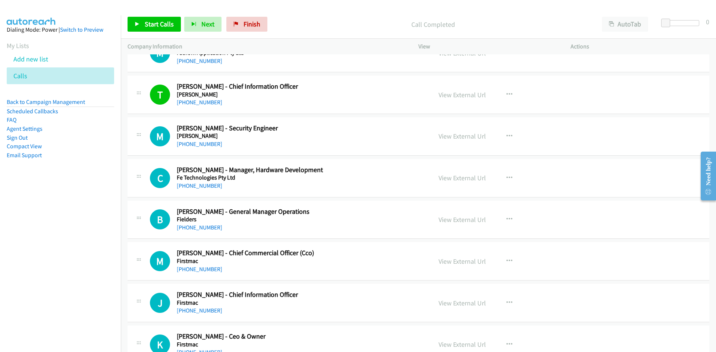
scroll to position [2759, 0]
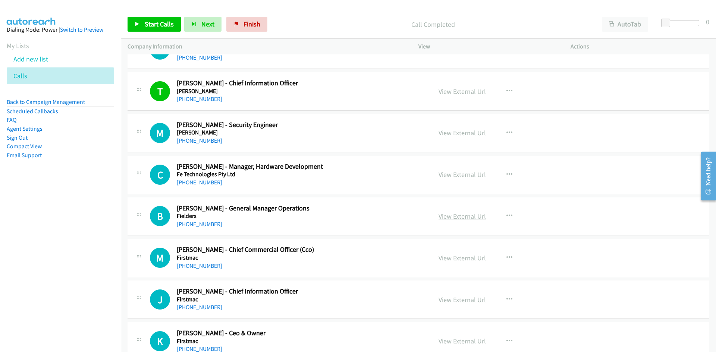
click at [452, 217] on link "View External Url" at bounding box center [462, 216] width 47 height 9
click at [189, 226] on link "+61 412 213 010" at bounding box center [199, 224] width 45 height 7
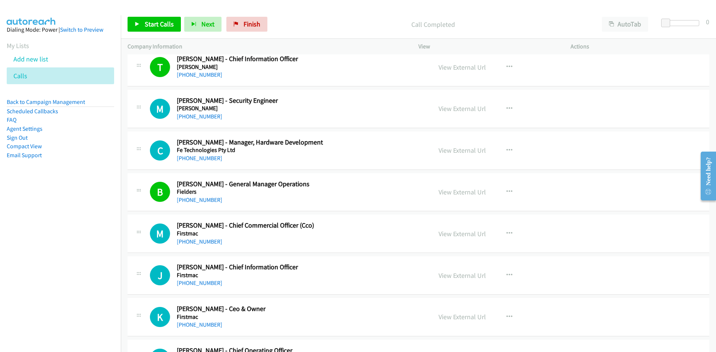
scroll to position [2797, 0]
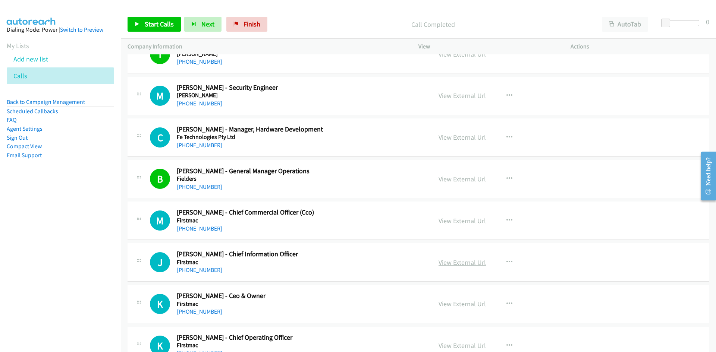
click at [448, 263] on link "View External Url" at bounding box center [462, 262] width 47 height 9
click at [194, 268] on link "+61 420 927 946" at bounding box center [199, 270] width 45 height 7
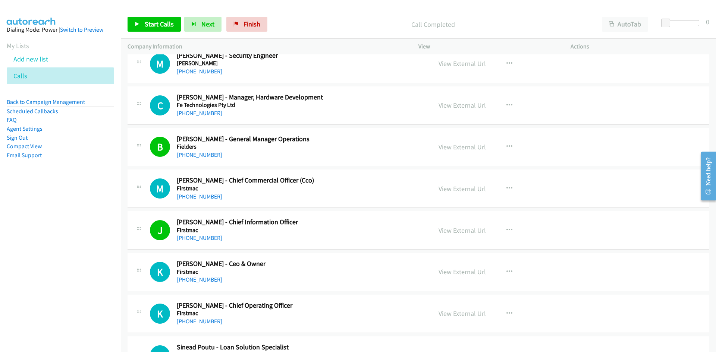
scroll to position [2871, 0]
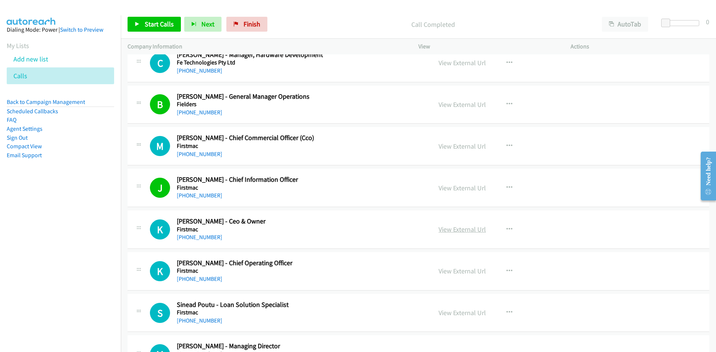
click at [470, 233] on link "View External Url" at bounding box center [462, 229] width 47 height 9
click at [196, 241] on link "+61 7 3017 8801" at bounding box center [199, 237] width 45 height 7
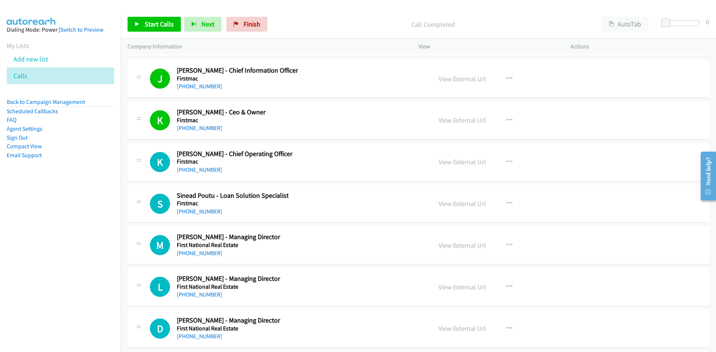
scroll to position [2983, 0]
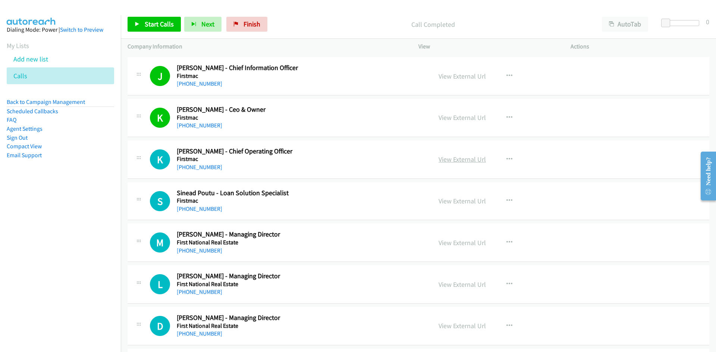
click at [446, 163] on link "View External Url" at bounding box center [462, 159] width 47 height 9
click at [198, 210] on link "+61 423 274 559" at bounding box center [199, 208] width 45 height 7
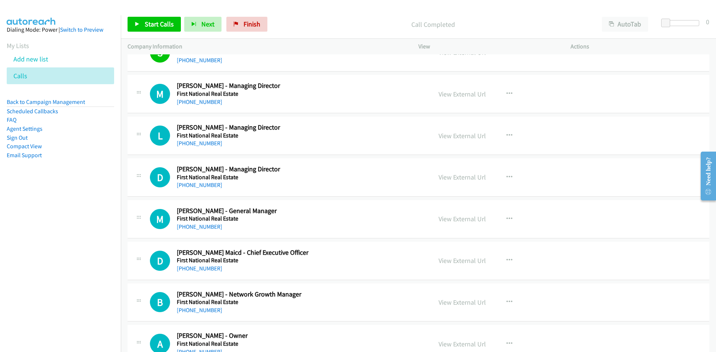
scroll to position [3132, 0]
click at [461, 96] on link "View External Url" at bounding box center [462, 93] width 47 height 9
click at [201, 106] on div "+61 404 054 375" at bounding box center [300, 101] width 246 height 9
click at [201, 102] on link "+61 404 054 375" at bounding box center [199, 101] width 45 height 7
click at [473, 138] on link "View External Url" at bounding box center [462, 135] width 47 height 9
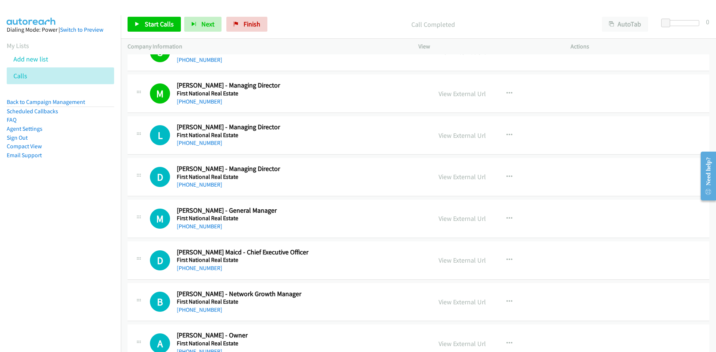
click at [210, 148] on div "L Callback Scheduled Laurie Eddy - Managing Director First National Real Estate…" at bounding box center [419, 135] width 582 height 38
click at [210, 145] on link "+61 421 333 117" at bounding box center [199, 142] width 45 height 7
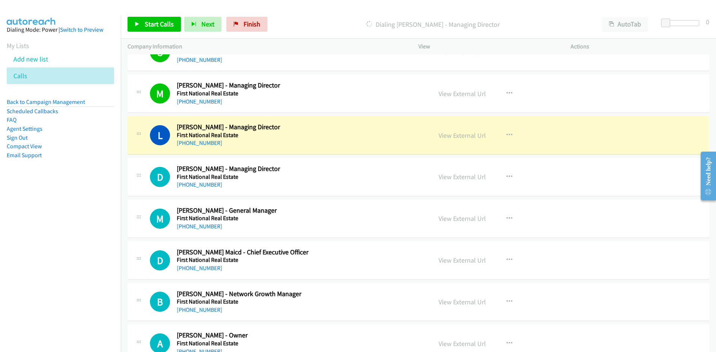
drag, startPoint x: 295, startPoint y: 136, endPoint x: 314, endPoint y: 134, distance: 18.3
click at [295, 136] on h5 "First National Real Estate" at bounding box center [300, 135] width 246 height 7
click at [454, 132] on link "View External Url" at bounding box center [462, 135] width 47 height 9
click at [453, 138] on link "View External Url" at bounding box center [462, 135] width 47 height 9
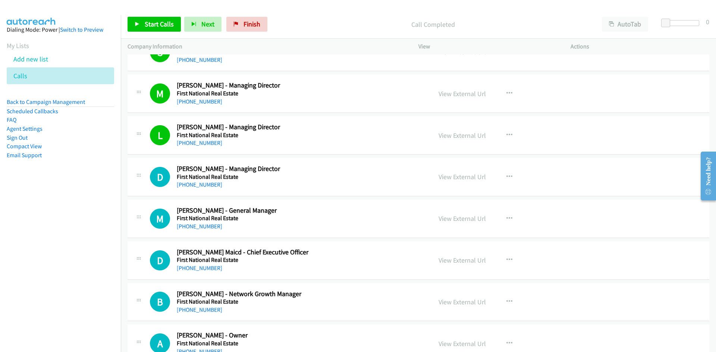
click at [461, 170] on div "View External Url View External Url Schedule/Manage Callback Start Calls Here R…" at bounding box center [511, 177] width 159 height 25
click at [459, 176] on link "View External Url" at bounding box center [462, 177] width 47 height 9
click at [199, 185] on link "+61 403 490 554" at bounding box center [199, 184] width 45 height 7
click at [457, 221] on link "View External Url" at bounding box center [462, 218] width 47 height 9
drag, startPoint x: 202, startPoint y: 229, endPoint x: 291, endPoint y: 234, distance: 88.5
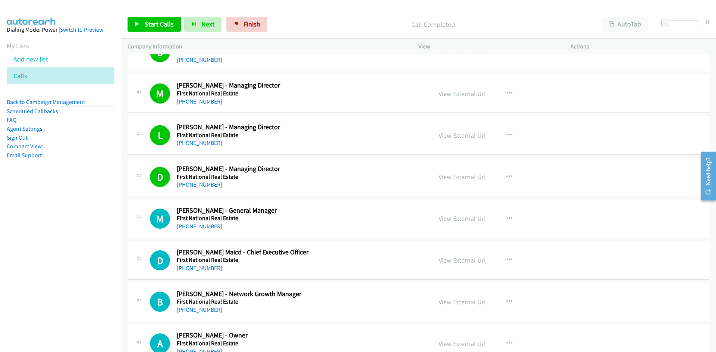
click at [202, 229] on link "+61 418 677 281" at bounding box center [199, 226] width 45 height 7
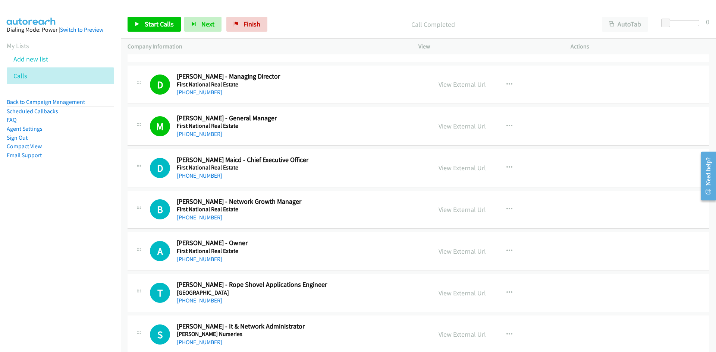
scroll to position [3244, 0]
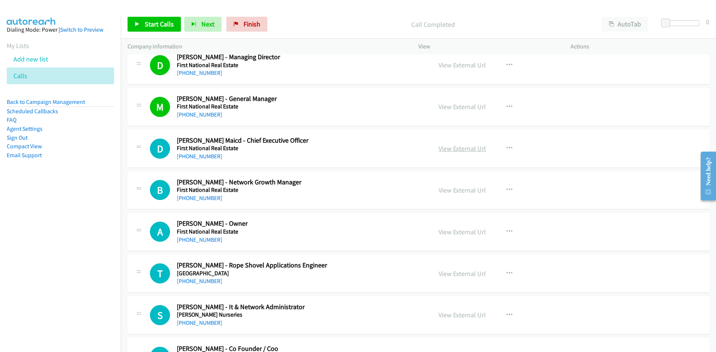
click at [449, 151] on link "View External Url" at bounding box center [462, 148] width 47 height 9
click at [191, 157] on link "+61 457 860 958" at bounding box center [199, 156] width 45 height 7
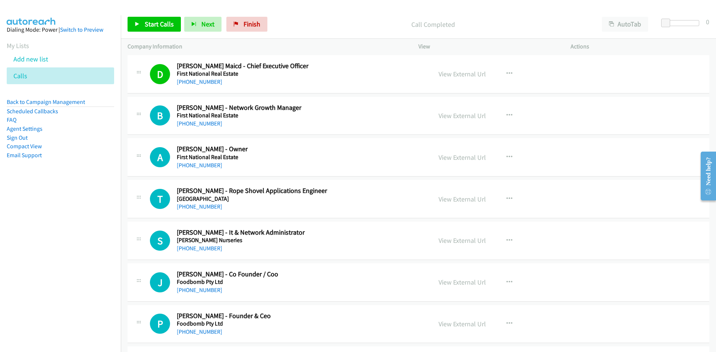
scroll to position [3281, 0]
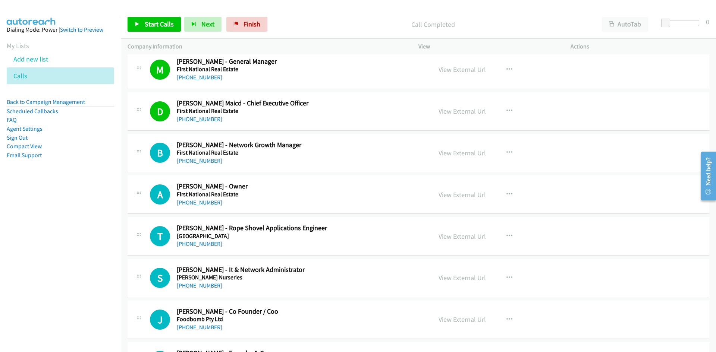
click at [276, 171] on div "B Callback Scheduled Betty Ninas - Network Growth Manager First National Real E…" at bounding box center [419, 153] width 582 height 38
drag, startPoint x: 452, startPoint y: 191, endPoint x: 354, endPoint y: 154, distance: 104.4
click at [456, 195] on link "View External Url" at bounding box center [462, 195] width 47 height 9
click at [211, 204] on link "+61 2 4972 0700" at bounding box center [199, 202] width 45 height 7
click at [474, 196] on link "View External Url" at bounding box center [462, 195] width 47 height 9
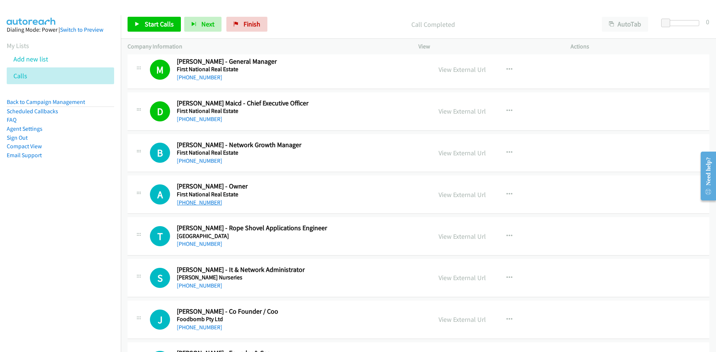
click at [196, 206] on div "+61 2 4972 0700" at bounding box center [300, 202] width 246 height 9
click at [196, 204] on link "+61 2 4972 0700" at bounding box center [199, 202] width 45 height 7
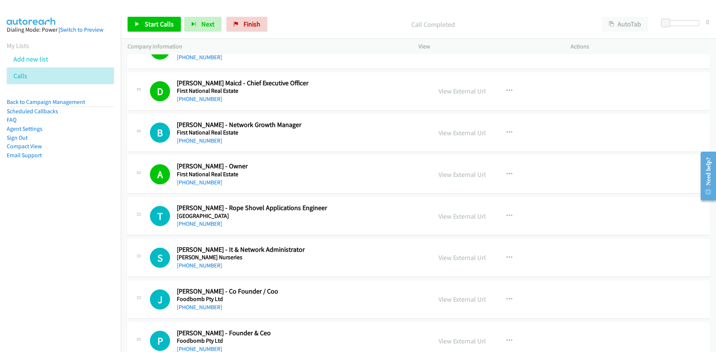
scroll to position [3319, 0]
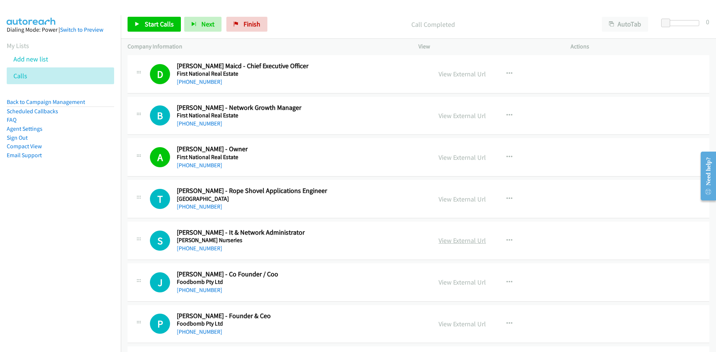
click at [446, 243] on link "View External Url" at bounding box center [462, 240] width 47 height 9
click at [200, 250] on link "+61 3 9753 7711" at bounding box center [199, 248] width 45 height 7
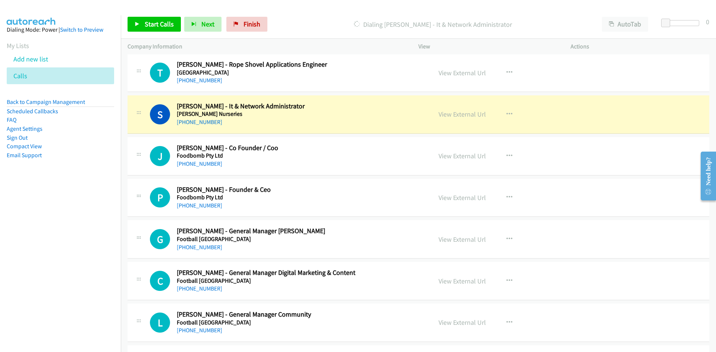
scroll to position [3468, 0]
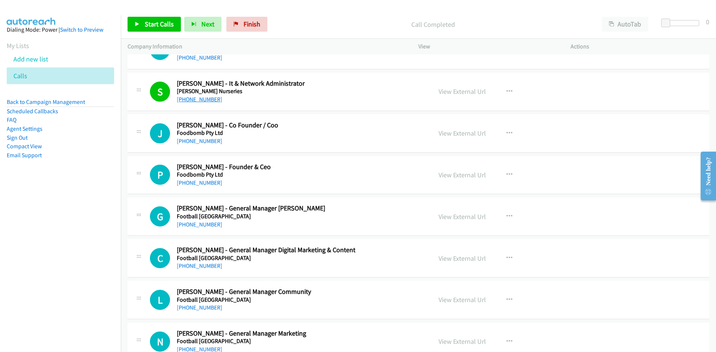
drag, startPoint x: 202, startPoint y: 102, endPoint x: 209, endPoint y: 102, distance: 6.7
click at [202, 102] on link "+61 3 9753 7711" at bounding box center [199, 99] width 45 height 7
click at [464, 137] on link "View External Url" at bounding box center [462, 133] width 47 height 9
click at [198, 142] on link "+61 418 117 288" at bounding box center [199, 141] width 45 height 7
click at [208, 144] on link "+61 418 117 288" at bounding box center [199, 141] width 45 height 7
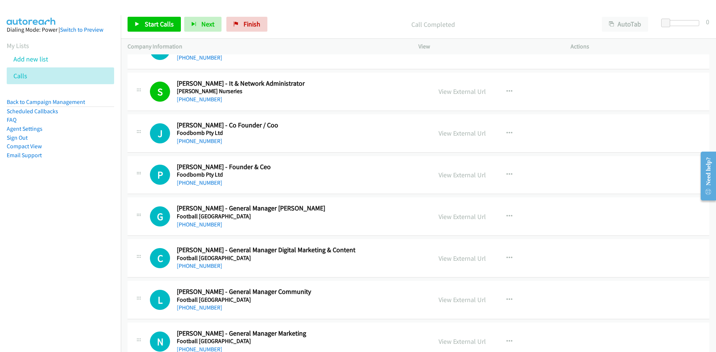
drag, startPoint x: 285, startPoint y: 180, endPoint x: 267, endPoint y: 179, distance: 18.7
click at [469, 175] on link "View External Url" at bounding box center [462, 175] width 47 height 9
click at [204, 186] on link "+61 419 035 034" at bounding box center [199, 182] width 45 height 7
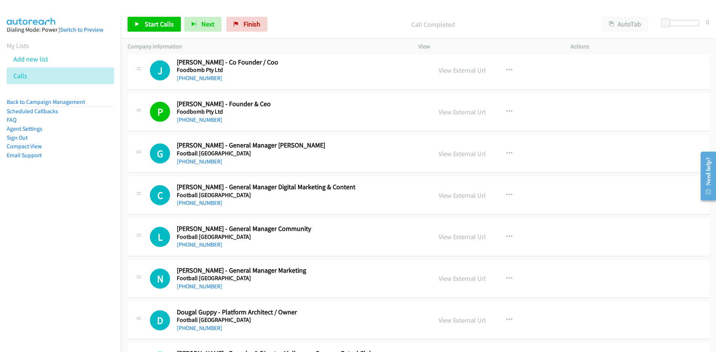
scroll to position [3543, 0]
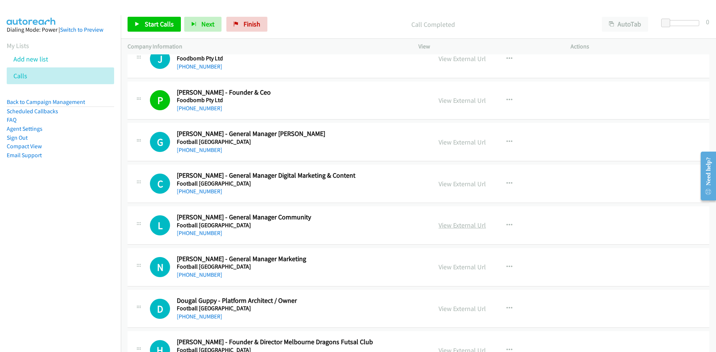
click at [452, 221] on link "View External Url" at bounding box center [462, 225] width 47 height 9
click at [206, 235] on link "+61 466 266 885" at bounding box center [199, 233] width 45 height 7
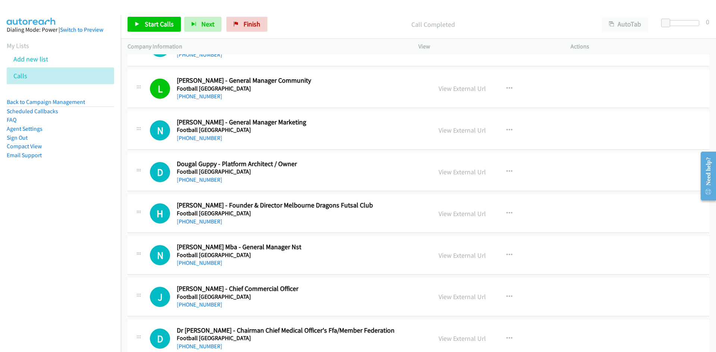
scroll to position [3692, 0]
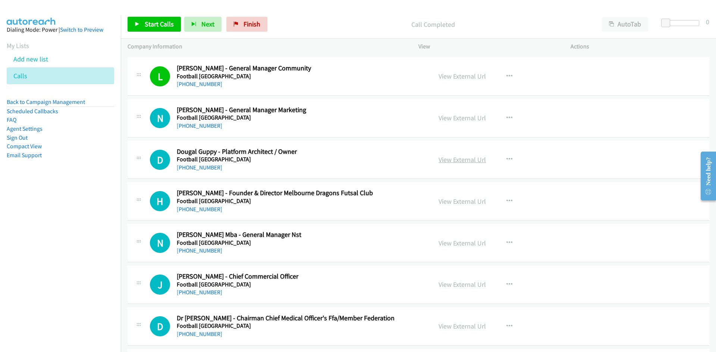
click at [452, 161] on link "View External Url" at bounding box center [462, 159] width 47 height 9
click at [189, 168] on link "+61 418 976 684" at bounding box center [199, 167] width 45 height 7
click at [199, 210] on link "+61 408 007 068" at bounding box center [199, 209] width 45 height 7
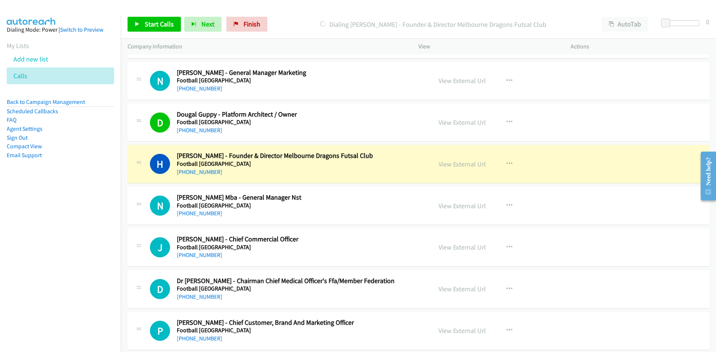
scroll to position [3766, 0]
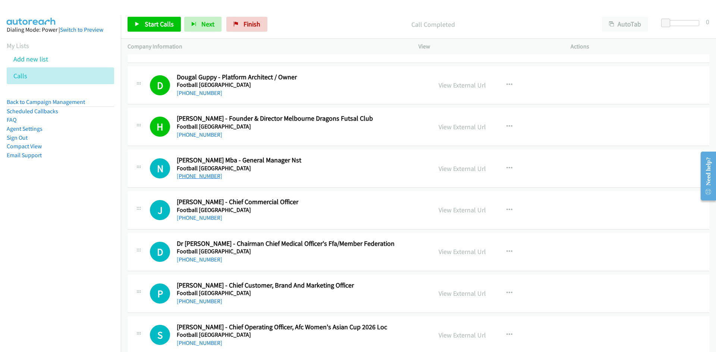
click at [202, 178] on link "+61 437 028 568" at bounding box center [199, 176] width 45 height 7
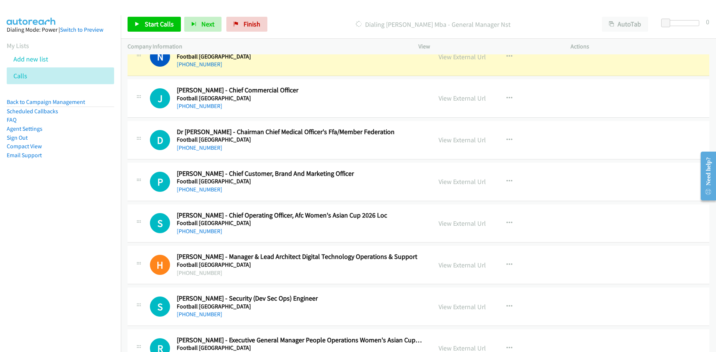
scroll to position [3841, 0]
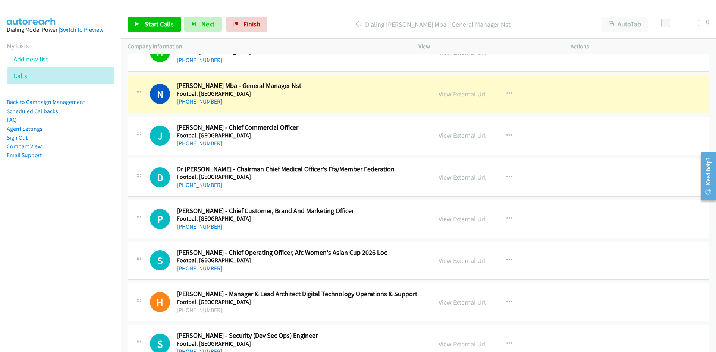
click at [195, 144] on link "+61 423 774 572" at bounding box center [199, 143] width 45 height 7
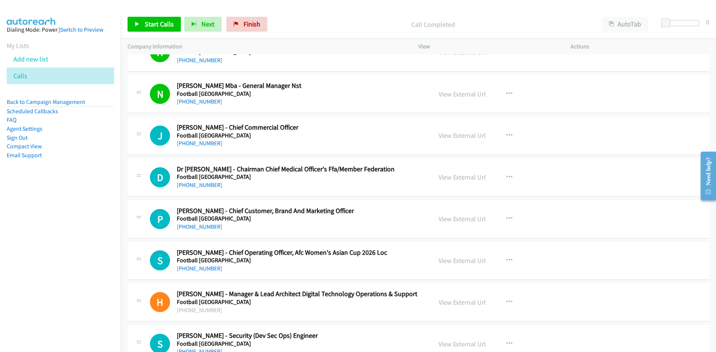
click at [213, 188] on link "+61 8 9272 8222" at bounding box center [199, 185] width 45 height 7
click at [285, 197] on td "D Callback Scheduled Dr Arjun Rao - Chairman Chief Medical Officer's Ffa/Member…" at bounding box center [418, 178] width 595 height 42
click at [213, 185] on link "+61 8 9272 8222" at bounding box center [199, 185] width 45 height 7
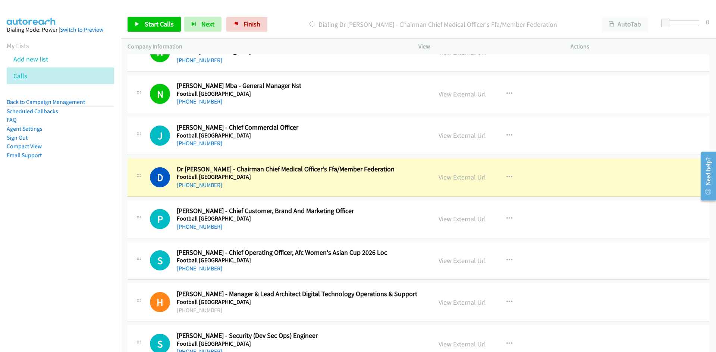
click at [278, 180] on h5 "Football Australia" at bounding box center [300, 176] width 246 height 7
drag, startPoint x: 293, startPoint y: 231, endPoint x: 273, endPoint y: 234, distance: 20.0
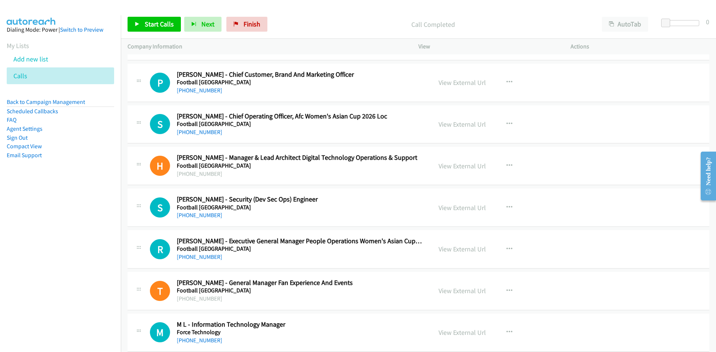
scroll to position [3990, 0]
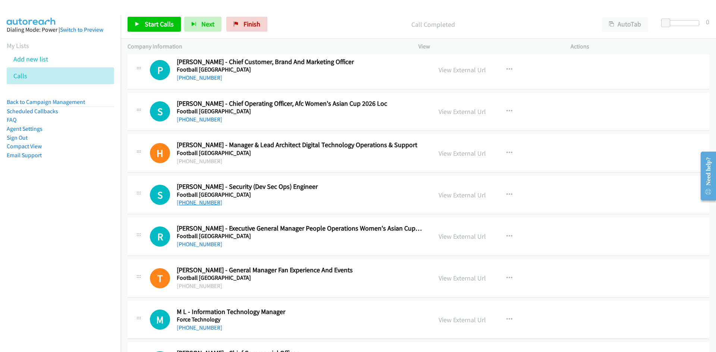
click at [198, 206] on link "+61 421 130 090" at bounding box center [199, 202] width 45 height 7
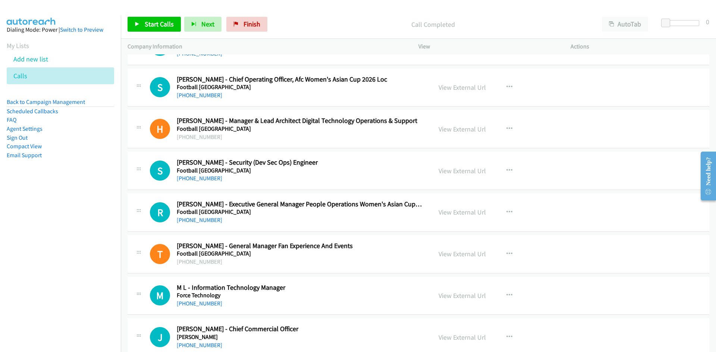
scroll to position [4027, 0]
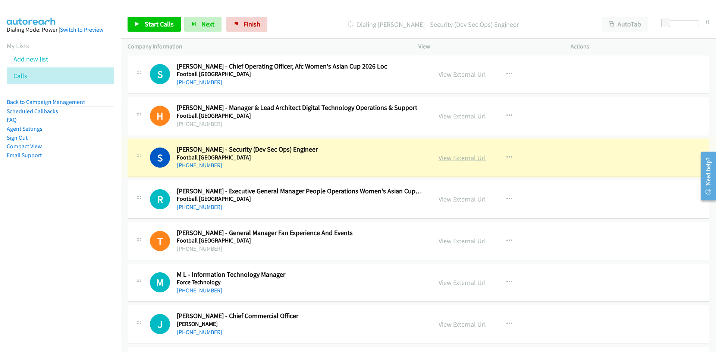
click at [449, 156] on link "View External Url" at bounding box center [462, 158] width 47 height 9
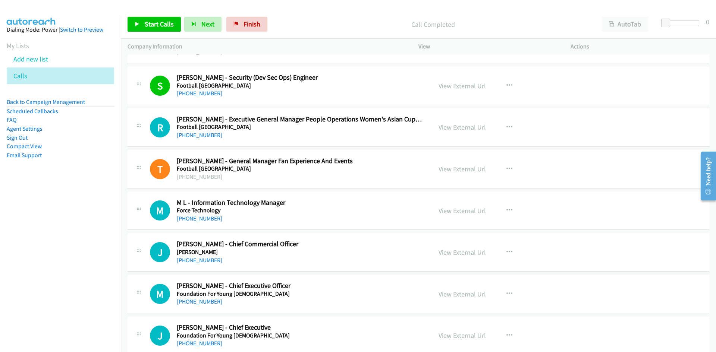
scroll to position [4102, 0]
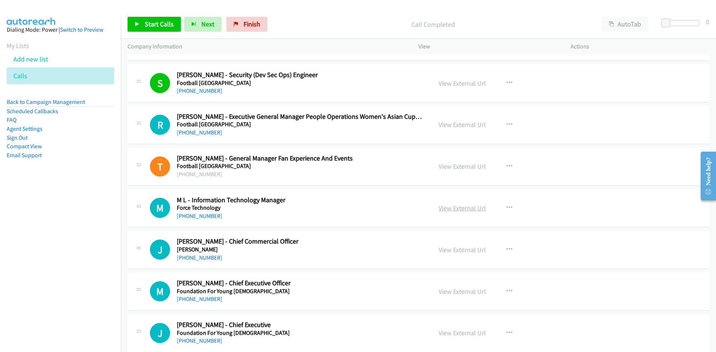
click at [450, 208] on link "View External Url" at bounding box center [462, 208] width 47 height 9
click at [277, 219] on div "+61 423 467 121" at bounding box center [300, 216] width 246 height 9
click at [462, 208] on link "View External Url" at bounding box center [462, 208] width 47 height 9
click at [201, 216] on link "+61 423 467 121" at bounding box center [199, 216] width 45 height 7
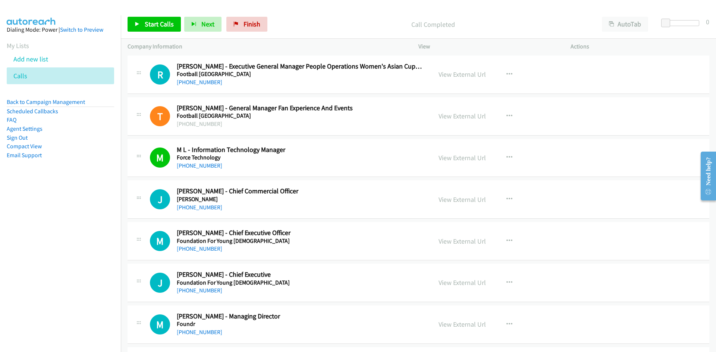
scroll to position [4176, 0]
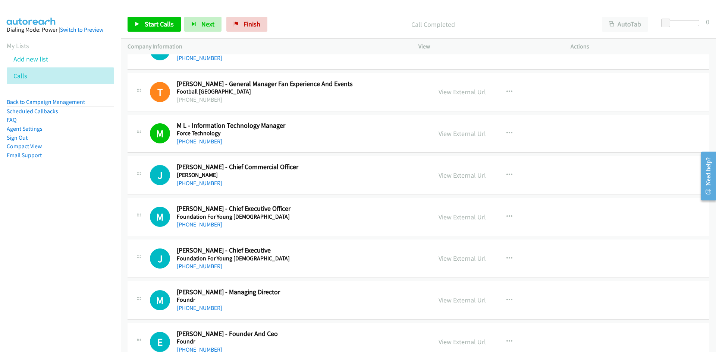
drag, startPoint x: 286, startPoint y: 195, endPoint x: 290, endPoint y: 192, distance: 5.4
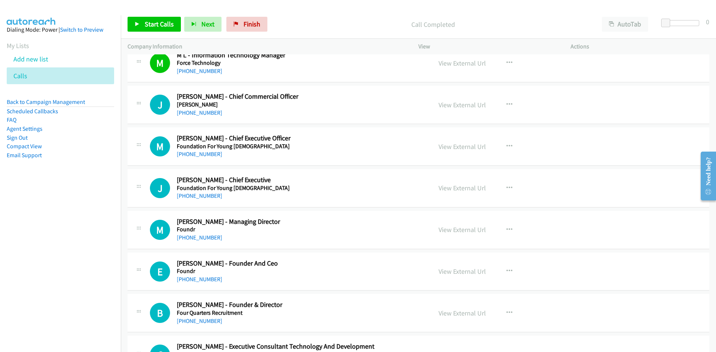
scroll to position [4251, 0]
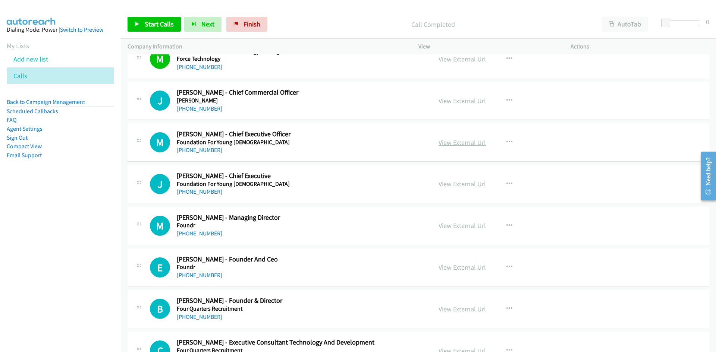
click at [451, 145] on link "View External Url" at bounding box center [462, 142] width 47 height 9
click at [200, 152] on link "+61 417 016 278" at bounding box center [199, 150] width 45 height 7
click at [290, 136] on h2 "Molly Whelan - Chief Executive Officer" at bounding box center [300, 134] width 246 height 9
click at [465, 145] on link "View External Url" at bounding box center [462, 142] width 47 height 9
click at [296, 195] on div "+61 408 491 752" at bounding box center [300, 192] width 246 height 9
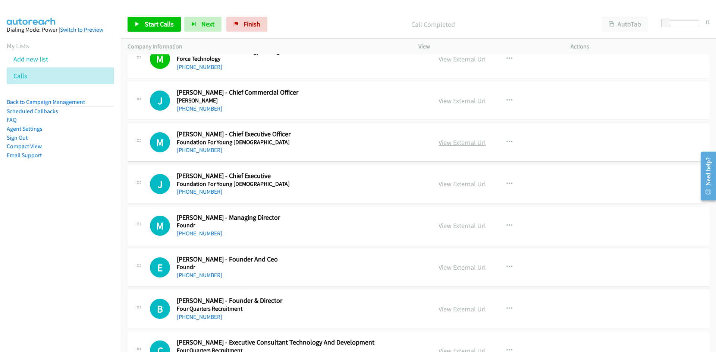
click at [450, 145] on link "View External Url" at bounding box center [462, 142] width 47 height 9
click at [195, 148] on link "+61 417 016 278" at bounding box center [199, 150] width 45 height 7
click at [192, 236] on link "+61 452 533 812" at bounding box center [199, 233] width 45 height 7
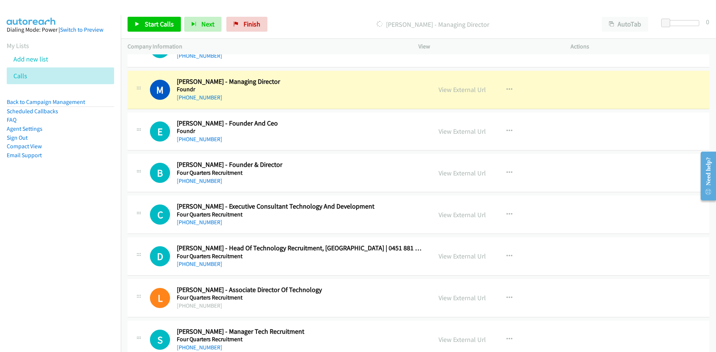
scroll to position [4400, 0]
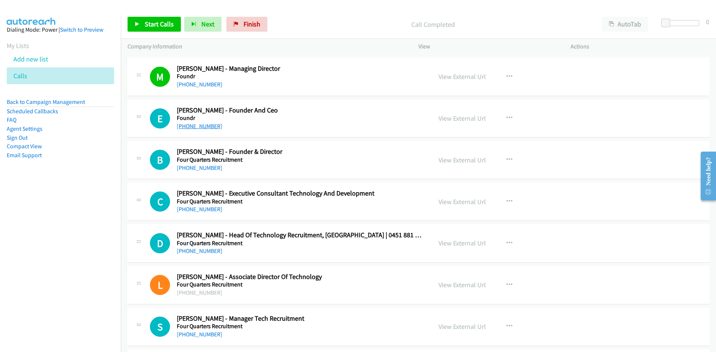
click at [200, 126] on link "+61 404 075 457" at bounding box center [199, 126] width 45 height 7
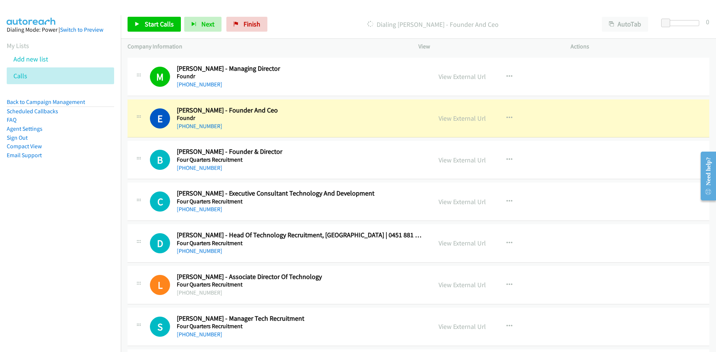
drag, startPoint x: 195, startPoint y: 166, endPoint x: 330, endPoint y: 161, distance: 134.7
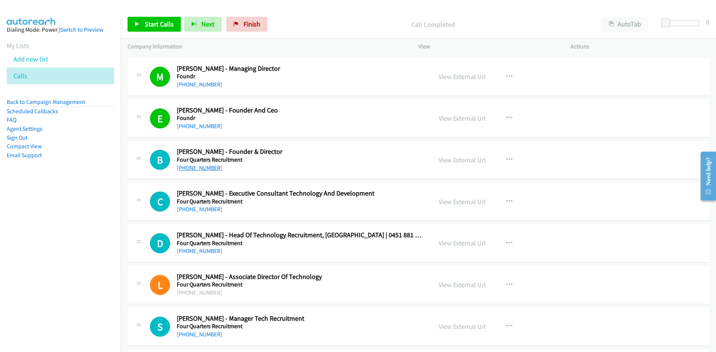
click at [182, 170] on link "+61 478 199 660" at bounding box center [199, 167] width 45 height 7
click at [273, 212] on div "+61 492 974 962" at bounding box center [300, 209] width 246 height 9
click at [199, 254] on link "+61 419 860 969" at bounding box center [199, 251] width 45 height 7
click at [201, 331] on link "+61 411 263 010" at bounding box center [199, 334] width 45 height 7
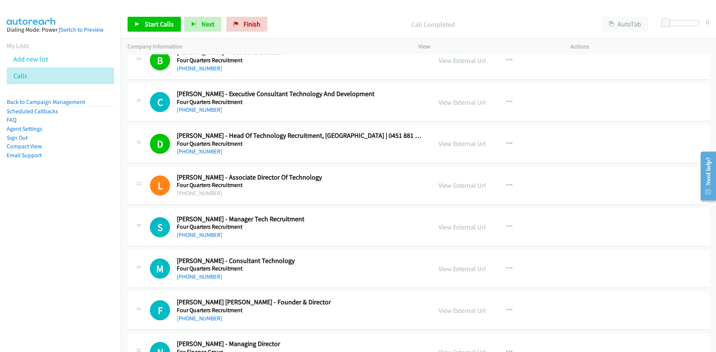
scroll to position [4512, 0]
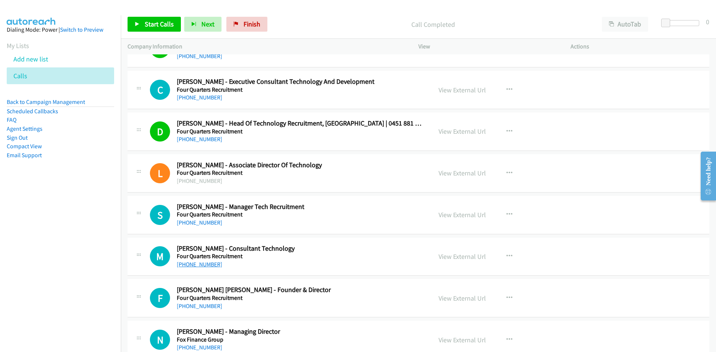
drag, startPoint x: 204, startPoint y: 266, endPoint x: 211, endPoint y: 263, distance: 7.8
click at [204, 266] on link "+61 477 970 716" at bounding box center [199, 264] width 45 height 7
drag, startPoint x: 202, startPoint y: 309, endPoint x: 339, endPoint y: 284, distance: 139.5
click at [202, 309] on link "+61 423 252 629" at bounding box center [199, 306] width 45 height 7
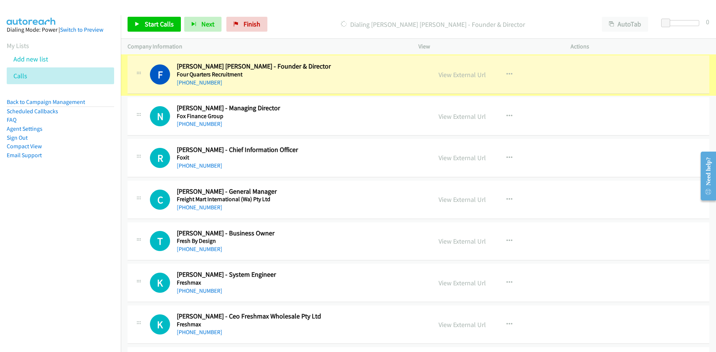
scroll to position [4736, 0]
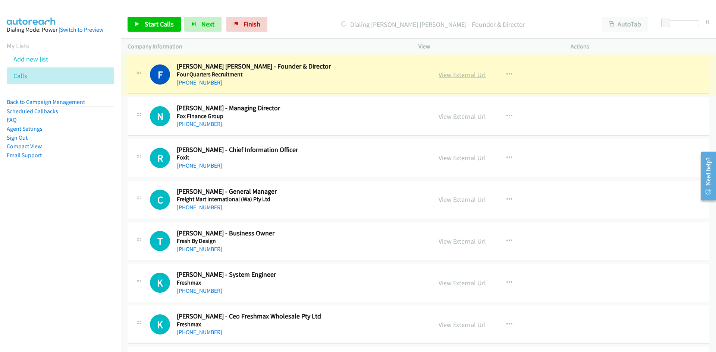
click at [461, 73] on link "View External Url" at bounding box center [462, 74] width 47 height 9
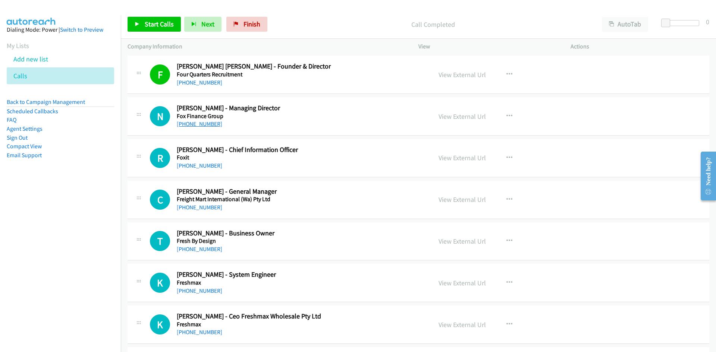
click at [197, 126] on link "+61 413 605 511" at bounding box center [199, 123] width 45 height 7
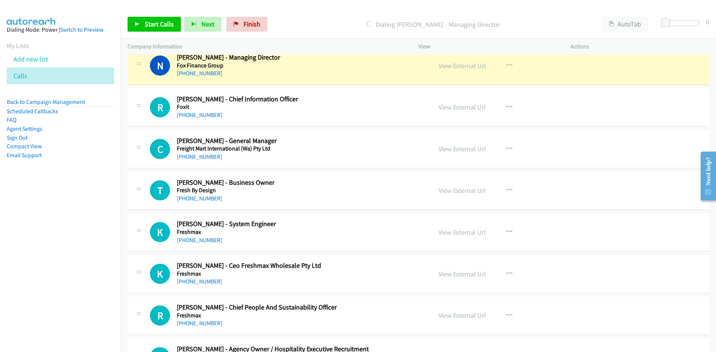
scroll to position [4773, 0]
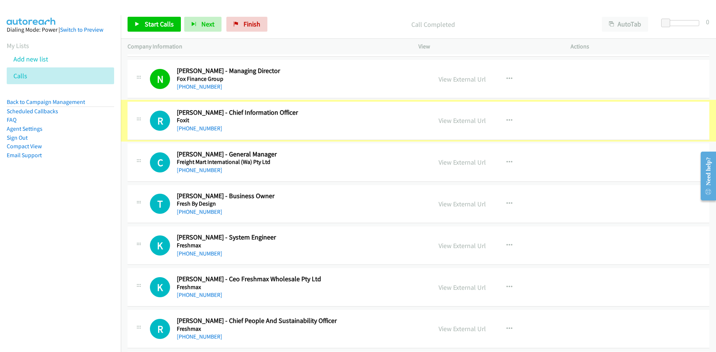
click at [210, 131] on link "+61 448 792 002" at bounding box center [199, 128] width 45 height 7
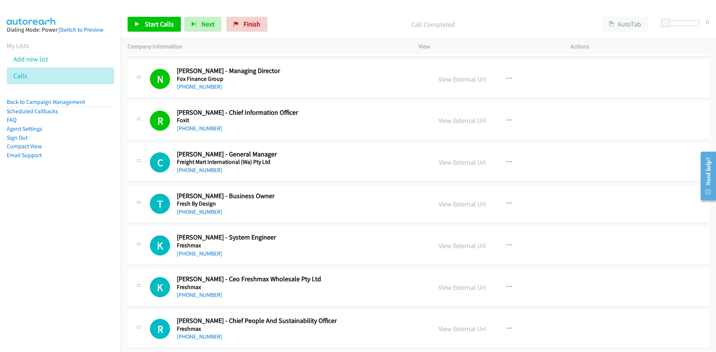
drag, startPoint x: 209, startPoint y: 173, endPoint x: 403, endPoint y: 201, distance: 195.9
click at [209, 173] on link "+61 434 558 456" at bounding box center [199, 170] width 45 height 7
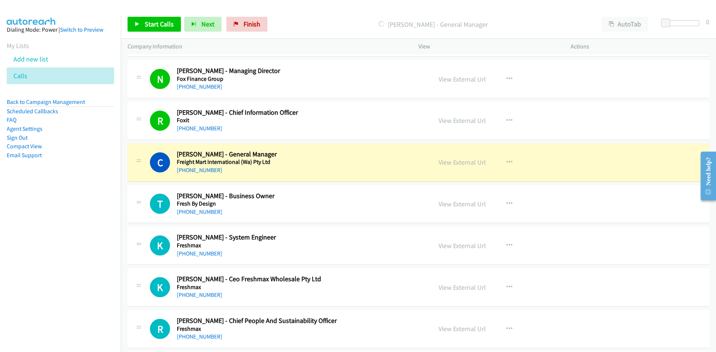
click at [333, 165] on h5 "Freight Mart International (Wa) Pty Ltd" at bounding box center [300, 161] width 246 height 7
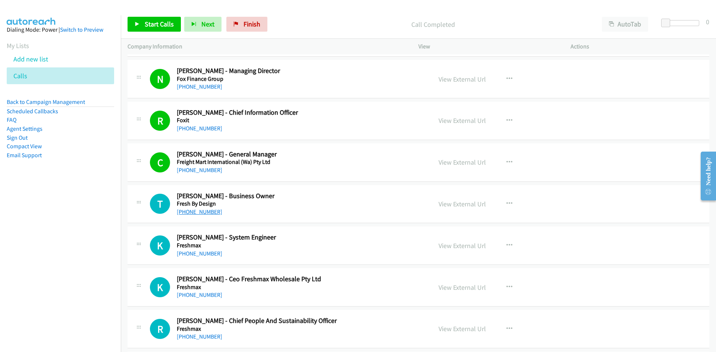
click at [202, 213] on link "+61 459 328 564" at bounding box center [199, 211] width 45 height 7
drag, startPoint x: 273, startPoint y: 247, endPoint x: 281, endPoint y: 248, distance: 7.5
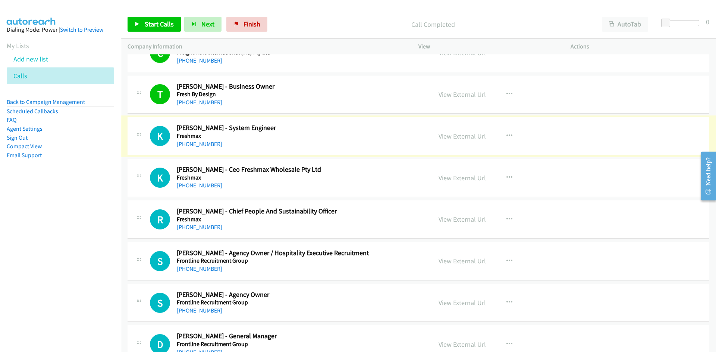
scroll to position [4885, 0]
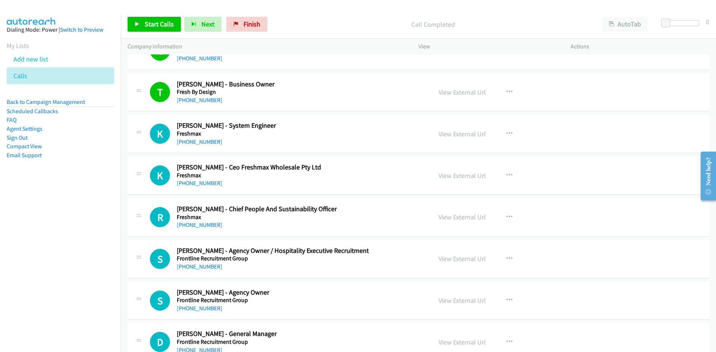
click at [222, 182] on div "+61 429 981 394" at bounding box center [300, 183] width 246 height 9
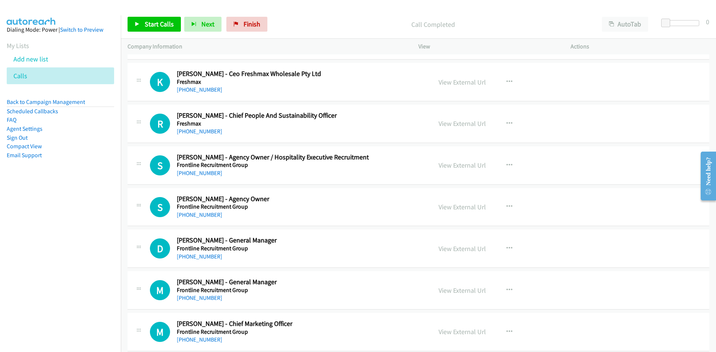
scroll to position [4997, 0]
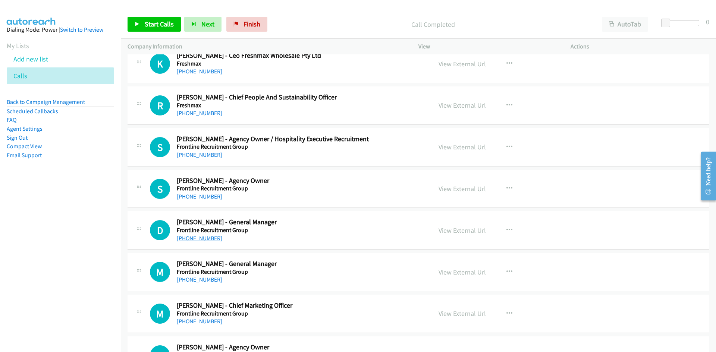
click at [201, 241] on link "+61 413 284 824" at bounding box center [199, 238] width 45 height 7
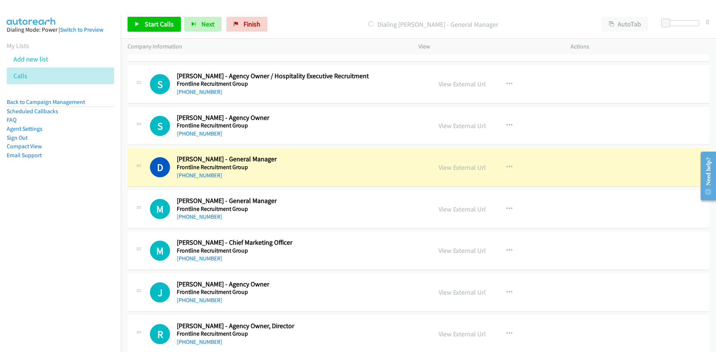
scroll to position [5071, 0]
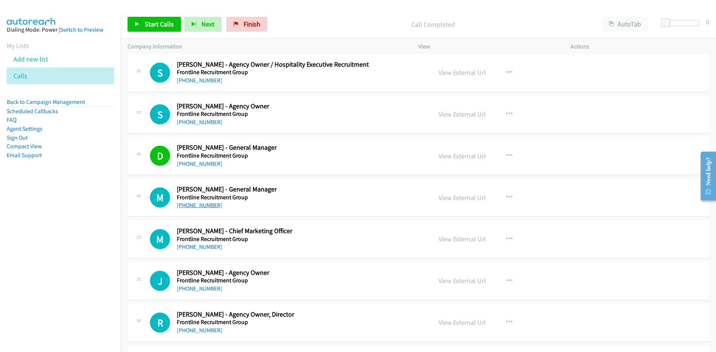
click at [197, 206] on link "+61 407 272 633" at bounding box center [199, 205] width 45 height 7
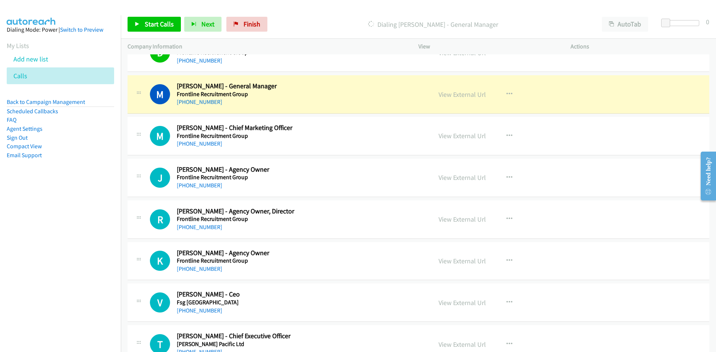
scroll to position [5183, 0]
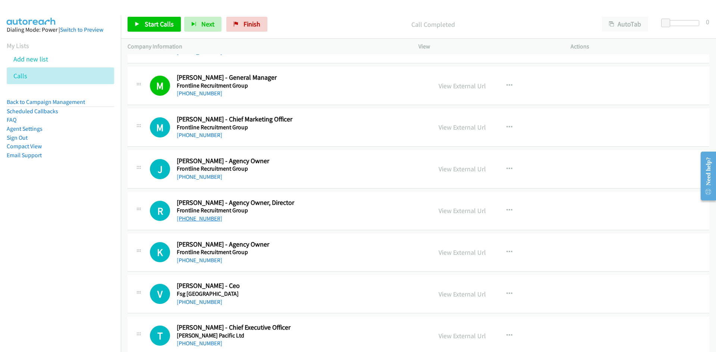
click at [202, 219] on link "+61 7 3010 9295" at bounding box center [199, 218] width 45 height 7
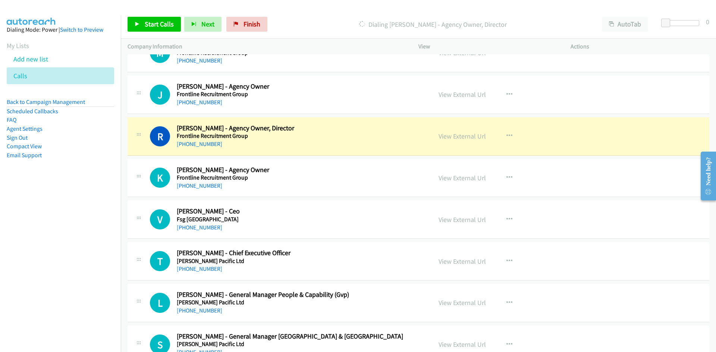
scroll to position [5295, 0]
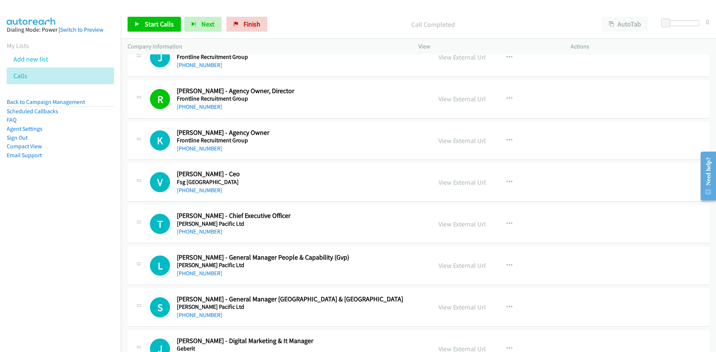
drag, startPoint x: 192, startPoint y: 192, endPoint x: 238, endPoint y: 193, distance: 45.5
click at [192, 192] on link "+61 416 179 930" at bounding box center [199, 190] width 45 height 7
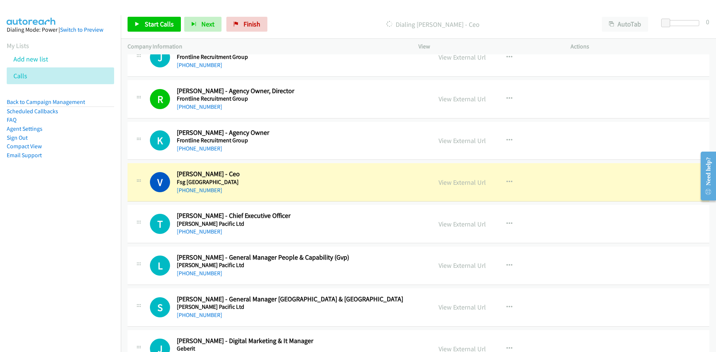
scroll to position [5258, 0]
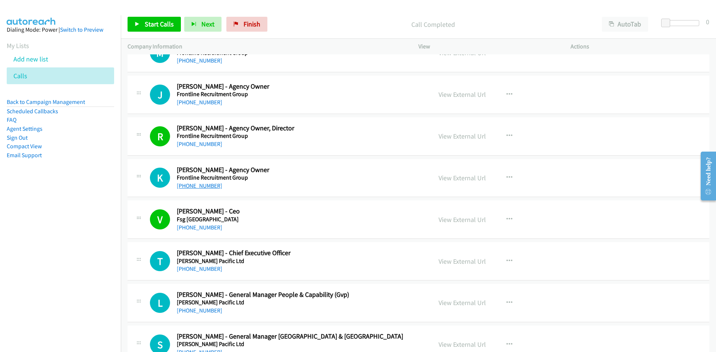
click at [190, 188] on link "+61 2 6110 2035" at bounding box center [199, 185] width 45 height 7
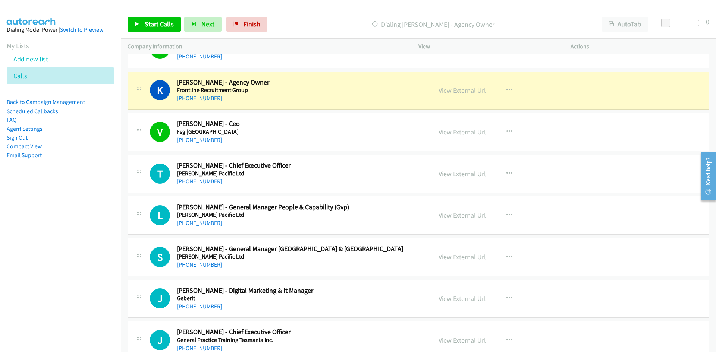
scroll to position [5332, 0]
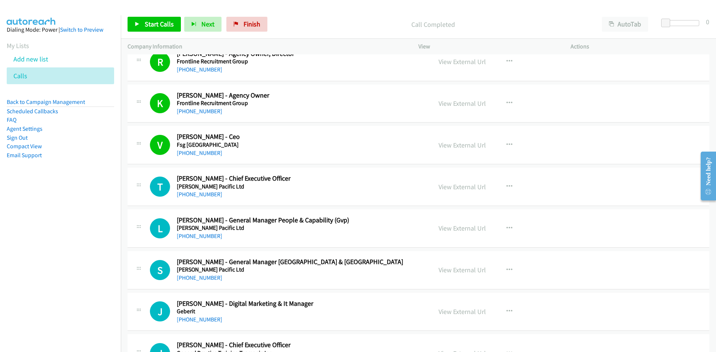
drag, startPoint x: 202, startPoint y: 197, endPoint x: 385, endPoint y: 210, distance: 183.6
click at [202, 197] on link "+61 417 051 777" at bounding box center [199, 194] width 45 height 7
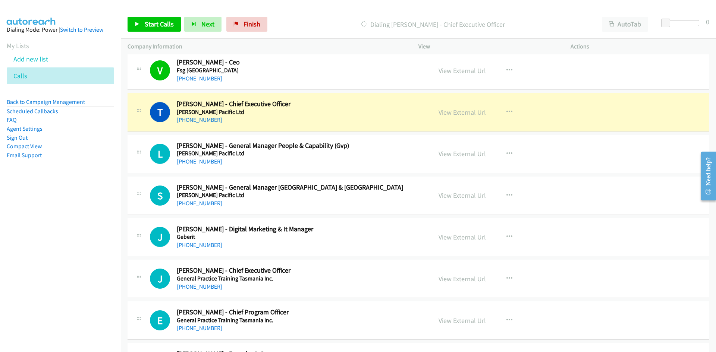
scroll to position [5444, 0]
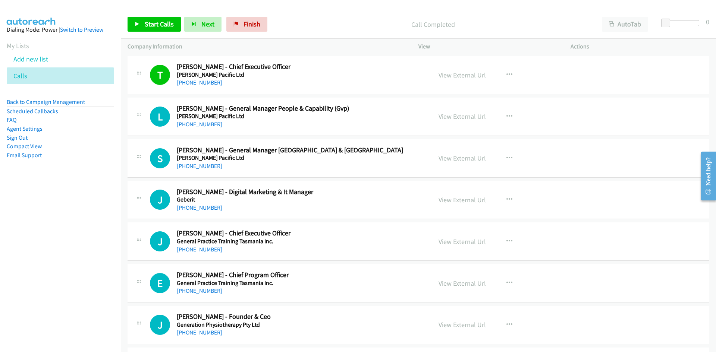
drag, startPoint x: 249, startPoint y: 135, endPoint x: 282, endPoint y: 143, distance: 34.2
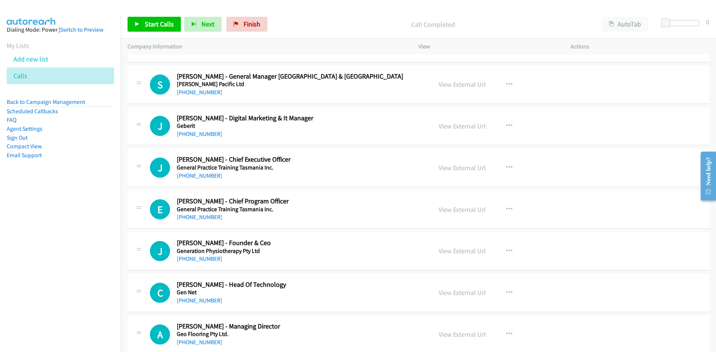
scroll to position [5519, 0]
click at [211, 132] on link "+61 455 175 617" at bounding box center [199, 133] width 45 height 7
click at [186, 172] on link "+61 3 6232 6300" at bounding box center [199, 175] width 45 height 7
click at [193, 263] on div "+61 414 153 184" at bounding box center [300, 258] width 246 height 9
click at [195, 257] on link "+61 414 153 184" at bounding box center [199, 258] width 45 height 7
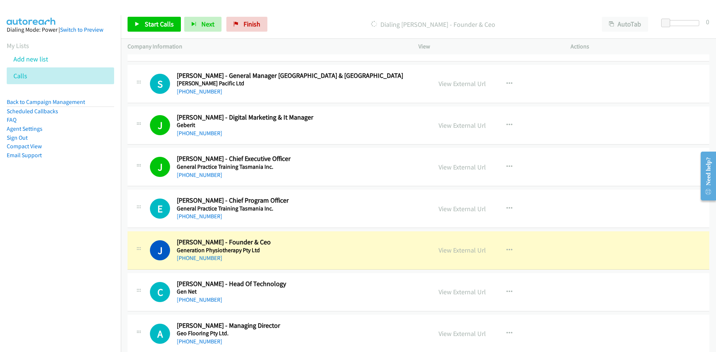
click at [289, 243] on h2 "Jordan Gauder - Founder & Ceo" at bounding box center [300, 242] width 246 height 9
click at [445, 252] on link "View External Url" at bounding box center [462, 250] width 47 height 9
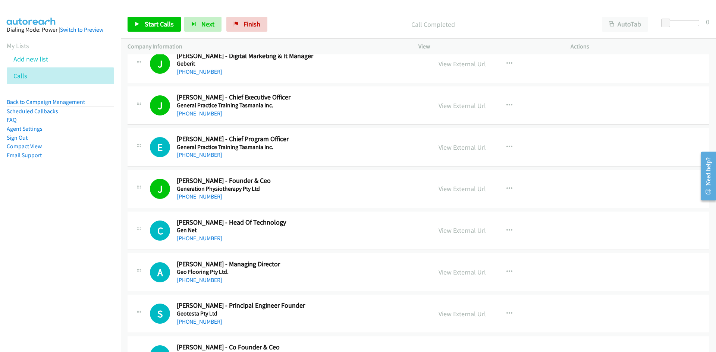
scroll to position [5593, 0]
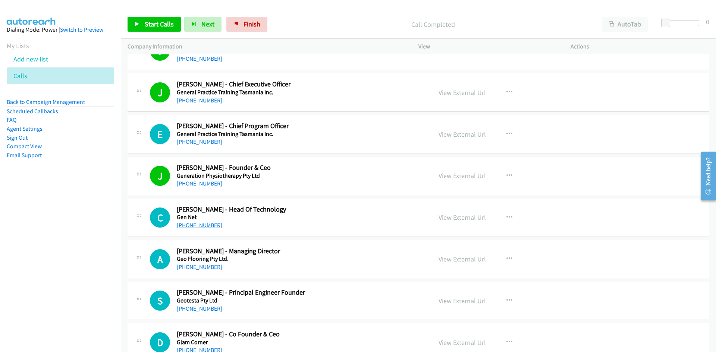
drag, startPoint x: 205, startPoint y: 226, endPoint x: 209, endPoint y: 224, distance: 4.5
click at [192, 224] on link "+61 3 8664 8484" at bounding box center [199, 225] width 45 height 7
click at [336, 193] on div "J Callback Scheduled Jordan Gauder - Founder & Ceo Generation Physiotherapy Pty…" at bounding box center [419, 176] width 582 height 38
click at [209, 268] on link "+61 407 207 921" at bounding box center [199, 267] width 45 height 7
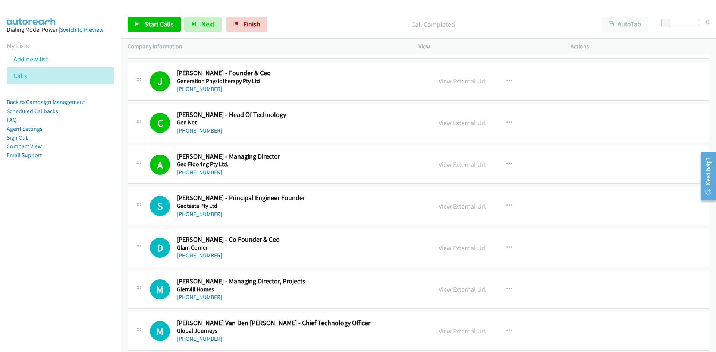
scroll to position [5705, 0]
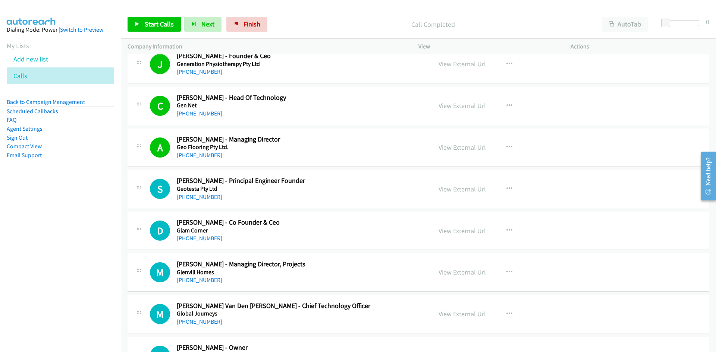
click at [231, 232] on h5 "Glam Corner" at bounding box center [300, 230] width 246 height 7
click at [201, 242] on div "+61 414 312 320" at bounding box center [300, 238] width 246 height 9
click at [203, 241] on link "+61 414 312 320" at bounding box center [199, 238] width 45 height 7
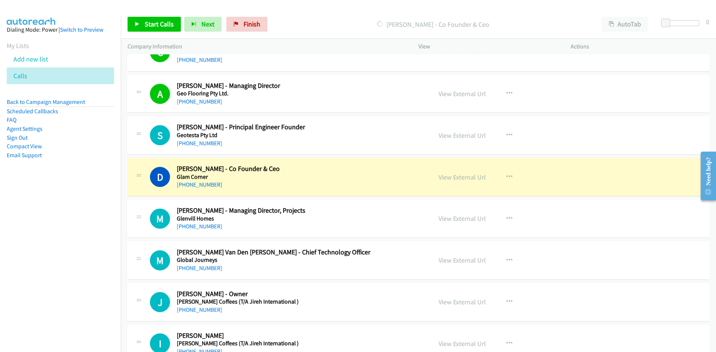
scroll to position [5854, 0]
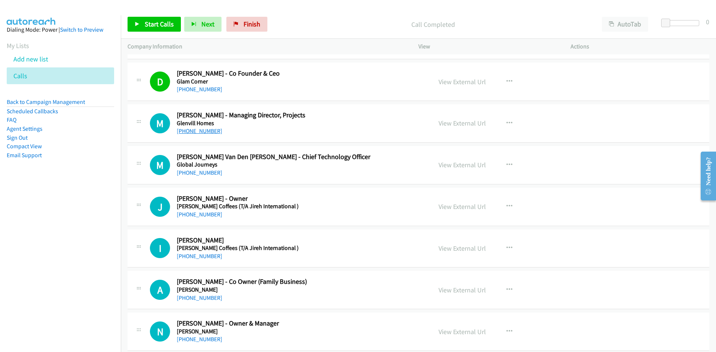
click at [201, 135] on link "+61 419 375 577" at bounding box center [199, 131] width 45 height 7
click at [187, 130] on link "+61 419 375 577" at bounding box center [199, 131] width 45 height 7
click at [199, 176] on link "+61 1300 282 168" at bounding box center [199, 172] width 45 height 7
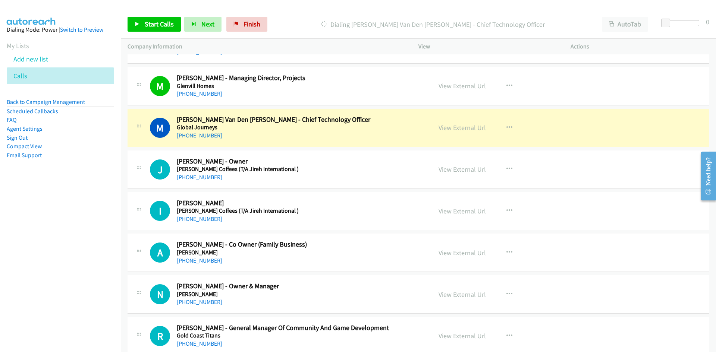
scroll to position [5929, 0]
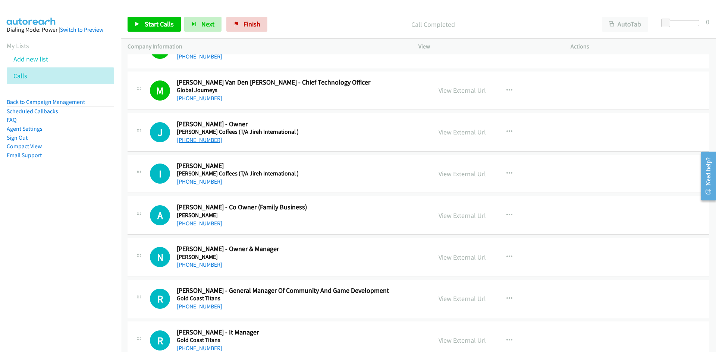
click at [205, 139] on link "+61 432 121 791" at bounding box center [199, 139] width 45 height 7
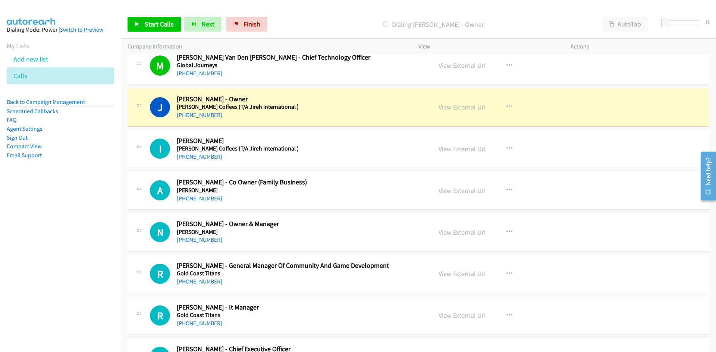
scroll to position [5966, 0]
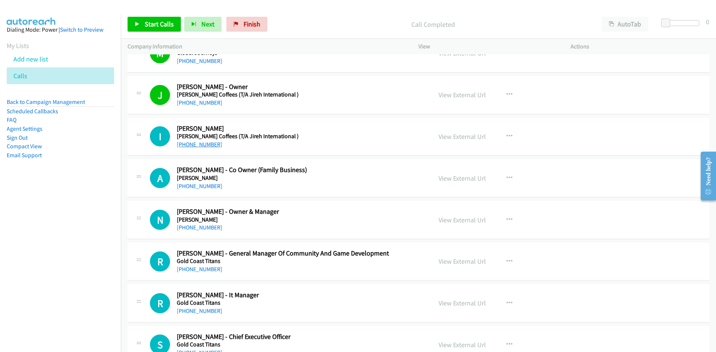
click at [201, 147] on link "+61 437 840 786" at bounding box center [199, 144] width 45 height 7
drag, startPoint x: 193, startPoint y: 226, endPoint x: 255, endPoint y: 221, distance: 62.0
click at [193, 226] on link "+61 406 822 111" at bounding box center [199, 227] width 45 height 7
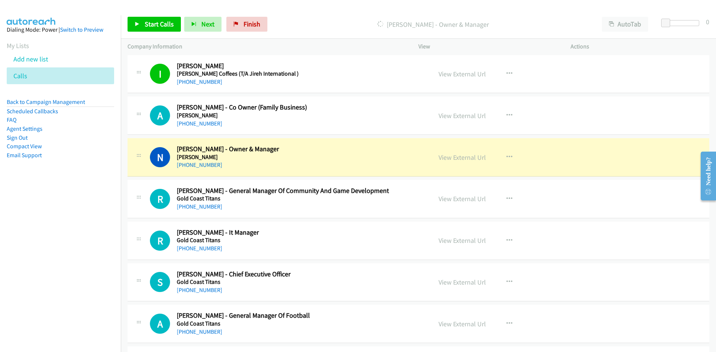
scroll to position [6041, 0]
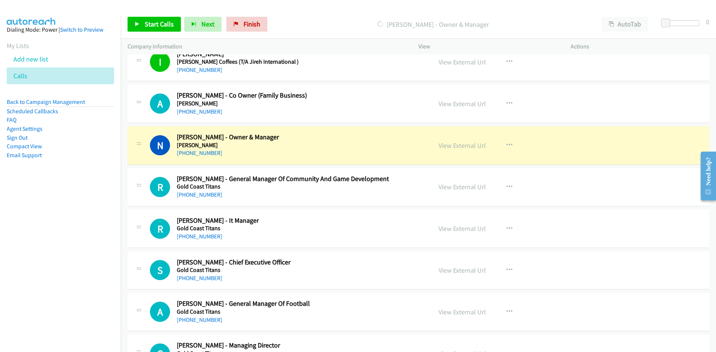
drag, startPoint x: 329, startPoint y: 149, endPoint x: 379, endPoint y: 141, distance: 50.7
click at [443, 144] on link "View External Url" at bounding box center [462, 145] width 47 height 9
drag, startPoint x: 245, startPoint y: 207, endPoint x: 279, endPoint y: 206, distance: 33.6
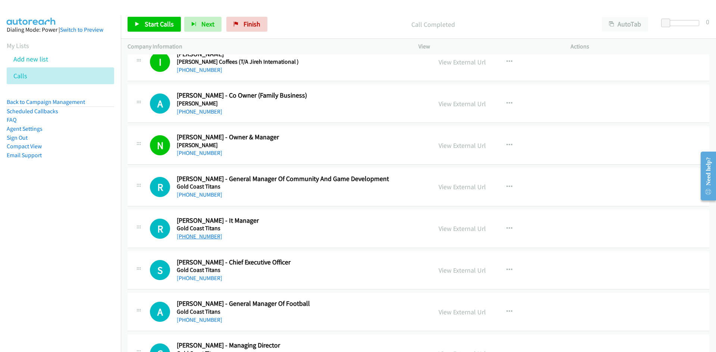
click at [201, 238] on link "+61 7 5581 0150" at bounding box center [199, 236] width 45 height 7
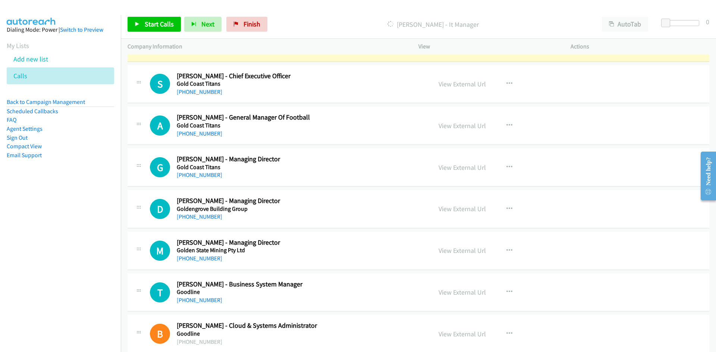
scroll to position [6190, 0]
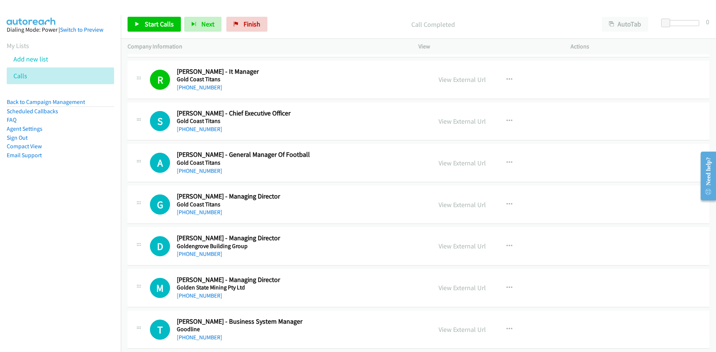
click at [340, 130] on div "+61 417 717 522" at bounding box center [300, 129] width 246 height 9
click at [447, 123] on link "View External Url" at bounding box center [462, 121] width 47 height 9
drag, startPoint x: 195, startPoint y: 129, endPoint x: 204, endPoint y: 129, distance: 8.6
click at [195, 129] on link "+61 417 717 522" at bounding box center [199, 129] width 45 height 7
click at [206, 214] on link "+61 409 281 318" at bounding box center [199, 212] width 45 height 7
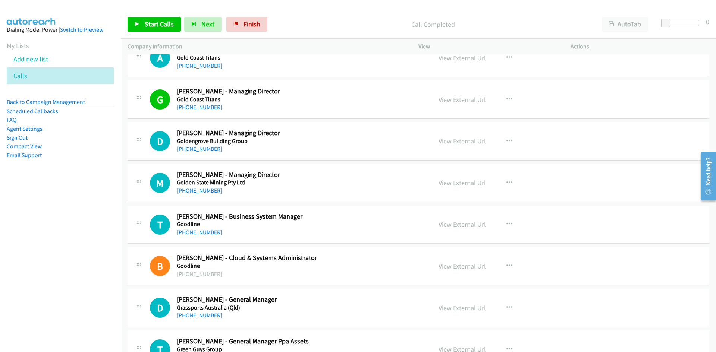
scroll to position [6302, 0]
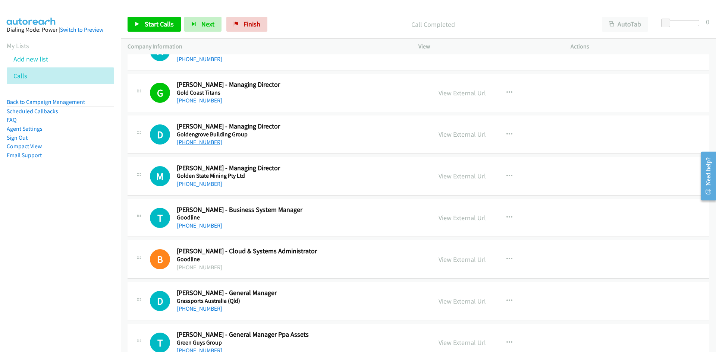
drag, startPoint x: 203, startPoint y: 144, endPoint x: 207, endPoint y: 145, distance: 4.4
click at [203, 144] on link "+61 404 071 586" at bounding box center [199, 142] width 45 height 7
drag, startPoint x: 255, startPoint y: 176, endPoint x: 207, endPoint y: 183, distance: 49.1
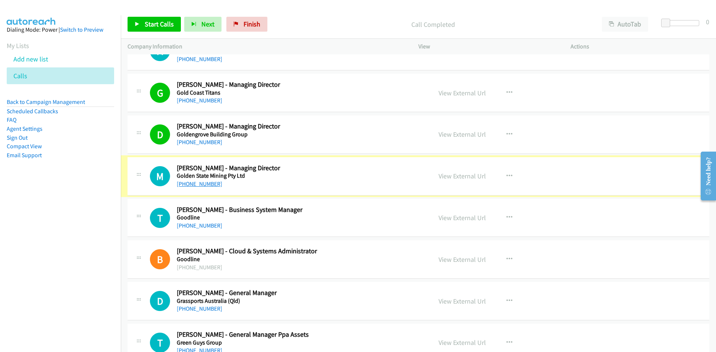
click at [203, 186] on link "+61 438 938 934" at bounding box center [199, 183] width 45 height 7
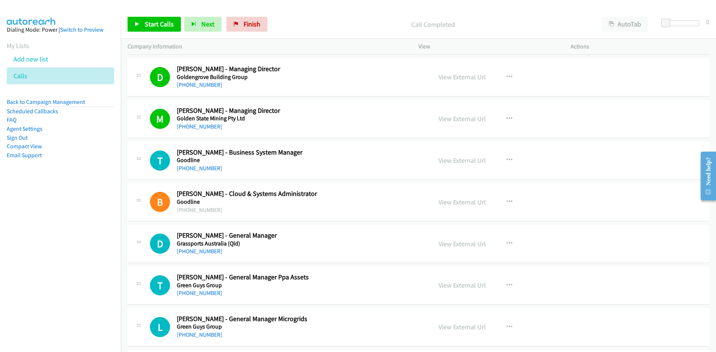
scroll to position [6377, 0]
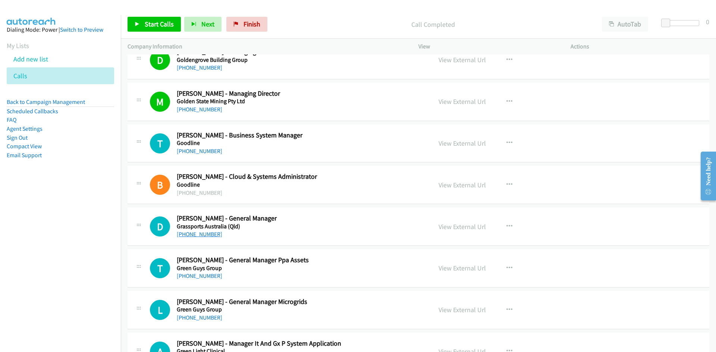
click at [201, 236] on link "+61 3 9792 0622" at bounding box center [199, 234] width 45 height 7
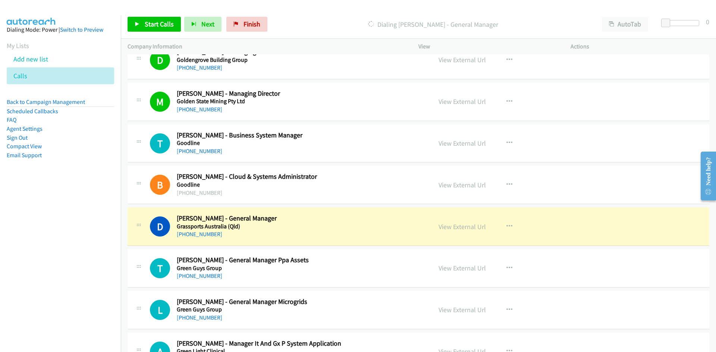
click at [308, 233] on div "+61 3 9792 0622" at bounding box center [300, 234] width 246 height 9
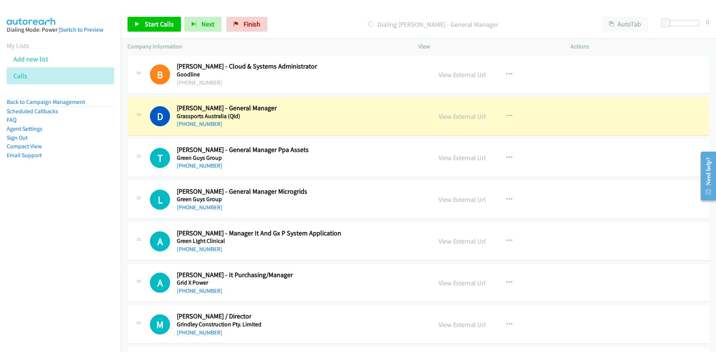
scroll to position [6488, 0]
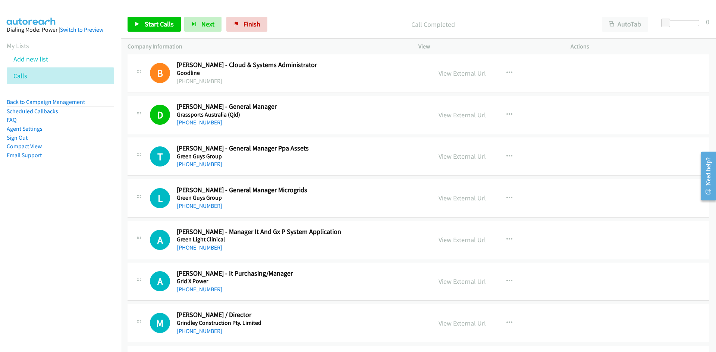
drag, startPoint x: 207, startPoint y: 166, endPoint x: 297, endPoint y: 166, distance: 89.9
click at [207, 166] on link "+61 404 448 338" at bounding box center [199, 164] width 45 height 7
click at [230, 209] on div "+61 417 706 923" at bounding box center [300, 206] width 246 height 9
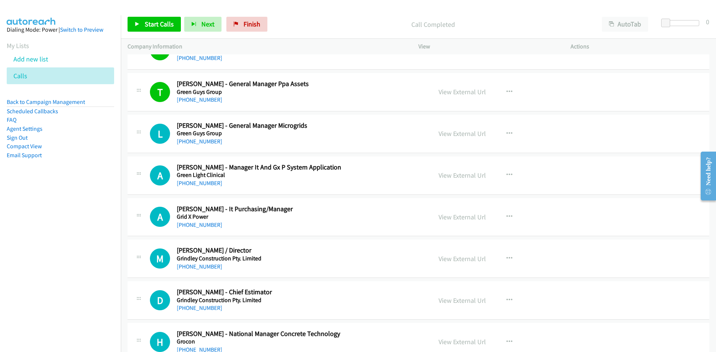
scroll to position [6563, 0]
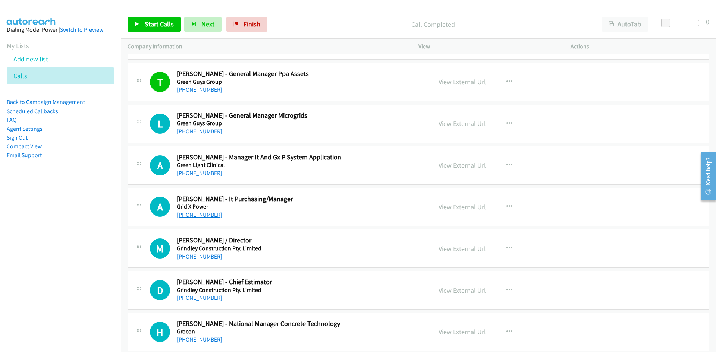
drag, startPoint x: 190, startPoint y: 209, endPoint x: 189, endPoint y: 213, distance: 3.8
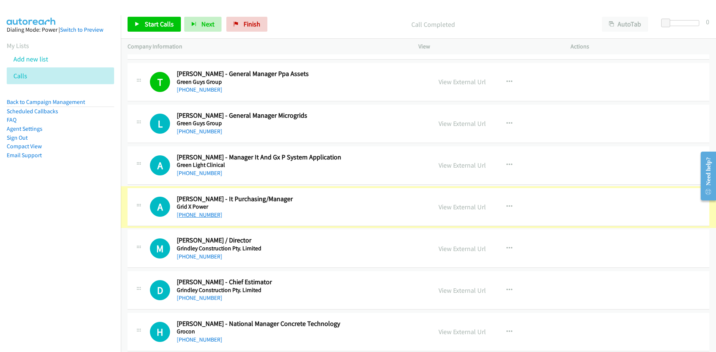
click at [190, 215] on link "+61 2 8335 3330" at bounding box center [199, 214] width 45 height 7
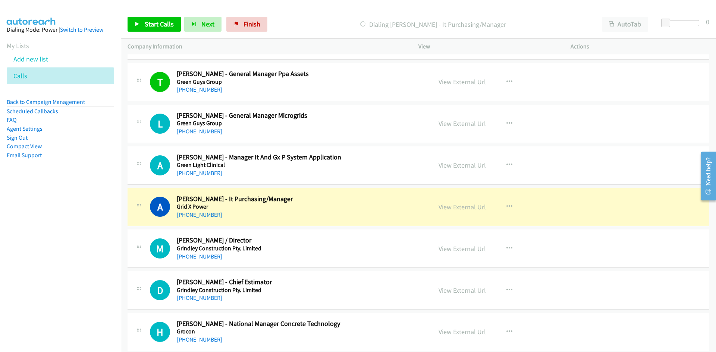
scroll to position [6526, 0]
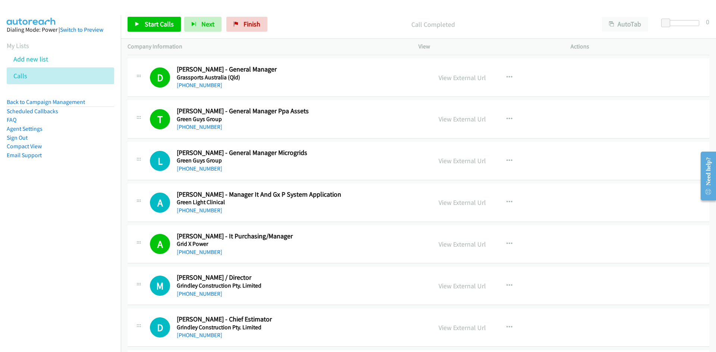
drag, startPoint x: 194, startPoint y: 213, endPoint x: 318, endPoint y: 211, distance: 124.2
click at [194, 213] on link "+61 405 104 991" at bounding box center [199, 210] width 45 height 7
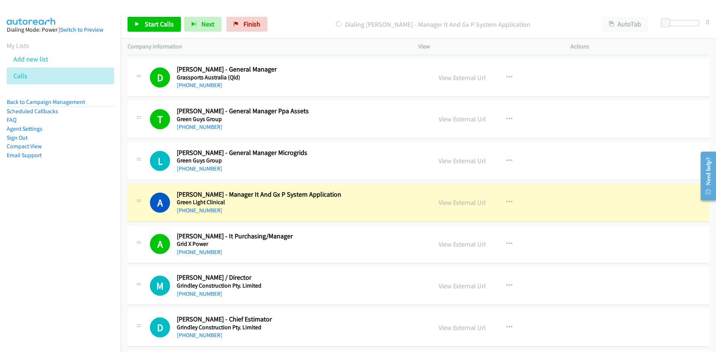
click at [326, 201] on h5 "Green Light Clinical" at bounding box center [300, 202] width 246 height 7
click at [444, 206] on link "View External Url" at bounding box center [462, 202] width 47 height 9
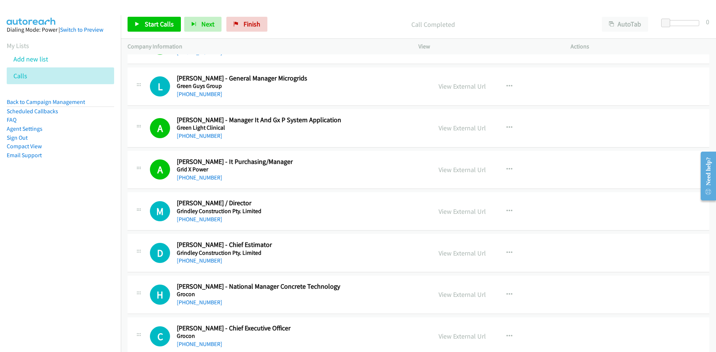
scroll to position [6638, 0]
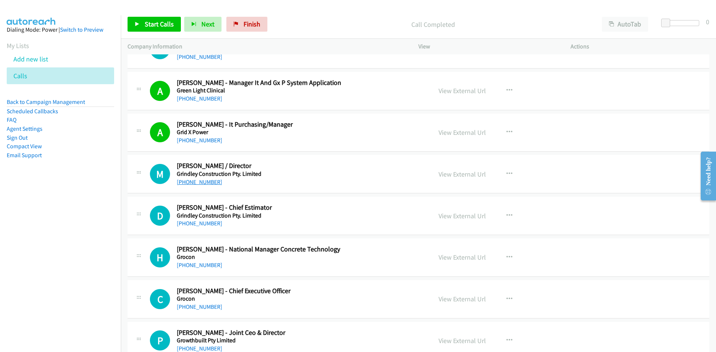
click at [195, 184] on link "+61 419 997 123" at bounding box center [199, 182] width 45 height 7
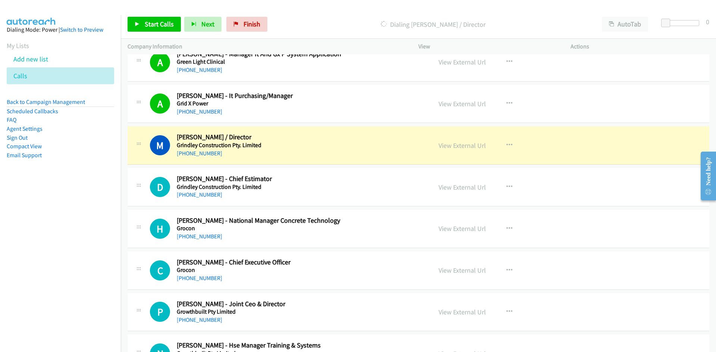
scroll to position [6675, 0]
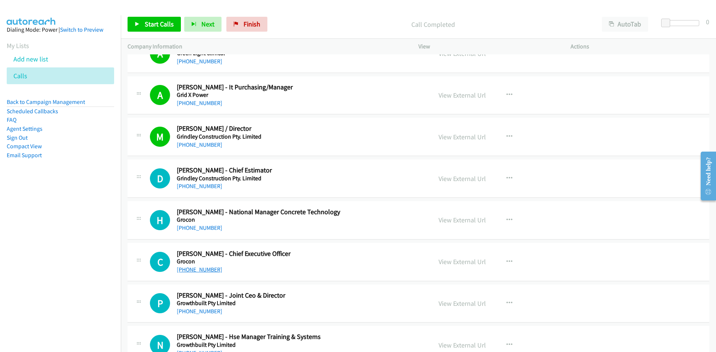
click at [204, 273] on link "+61 3 9631 8833" at bounding box center [199, 269] width 45 height 7
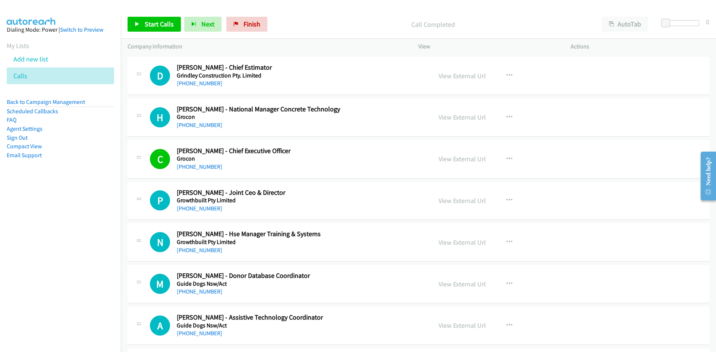
scroll to position [6787, 0]
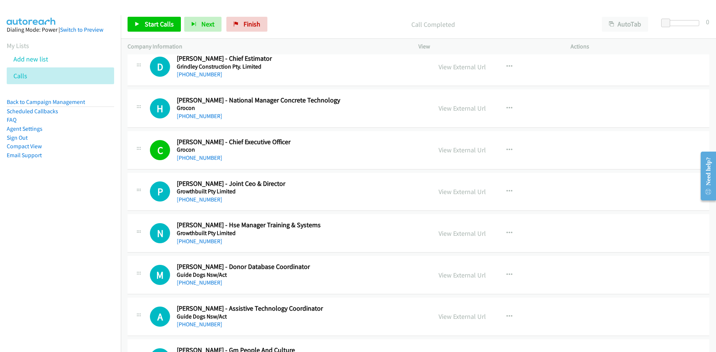
click at [201, 203] on div "+61 410 425 292" at bounding box center [300, 199] width 246 height 9
click at [202, 201] on link "+61 410 425 292" at bounding box center [199, 199] width 45 height 7
click at [283, 194] on h5 "Growthbuilt Pty Limited" at bounding box center [300, 191] width 246 height 7
click at [200, 201] on link "+61 410 425 292" at bounding box center [199, 199] width 45 height 7
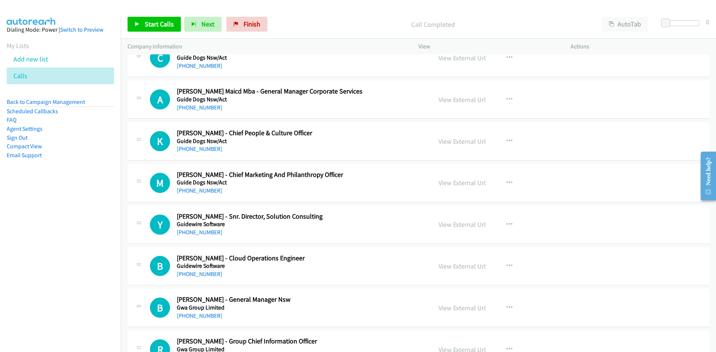
scroll to position [7383, 0]
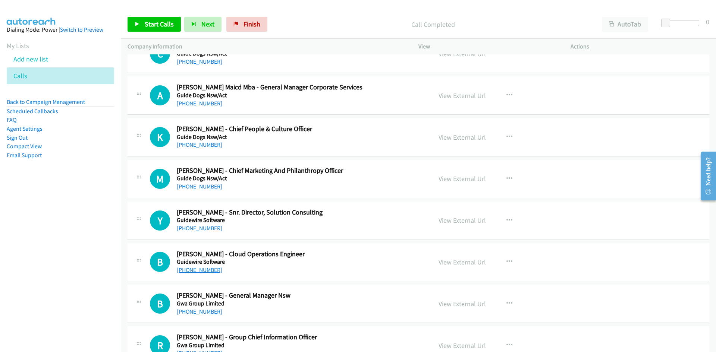
click at [200, 269] on link "+61 421 588 672" at bounding box center [199, 270] width 45 height 7
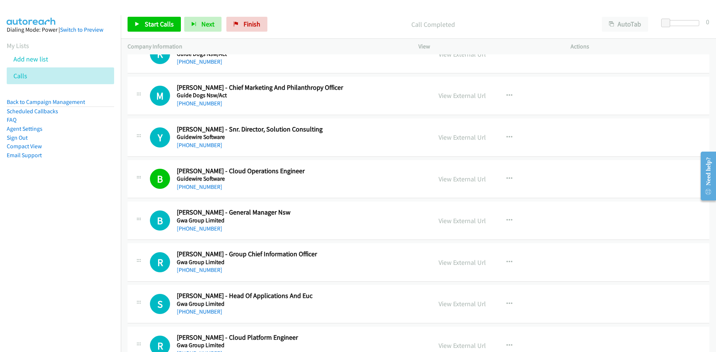
scroll to position [7495, 0]
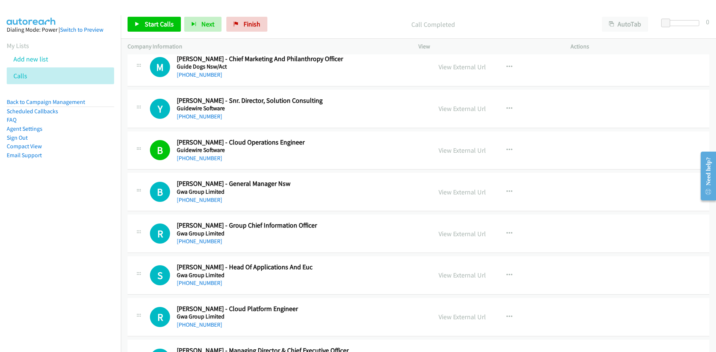
drag, startPoint x: 201, startPoint y: 197, endPoint x: 240, endPoint y: 196, distance: 38.4
click at [201, 197] on link "+61 417 139 721" at bounding box center [199, 200] width 45 height 7
click at [206, 243] on link "+61 448 233 902" at bounding box center [199, 241] width 45 height 7
click at [449, 235] on link "View External Url" at bounding box center [462, 234] width 47 height 9
drag, startPoint x: 192, startPoint y: 244, endPoint x: 469, endPoint y: 227, distance: 277.2
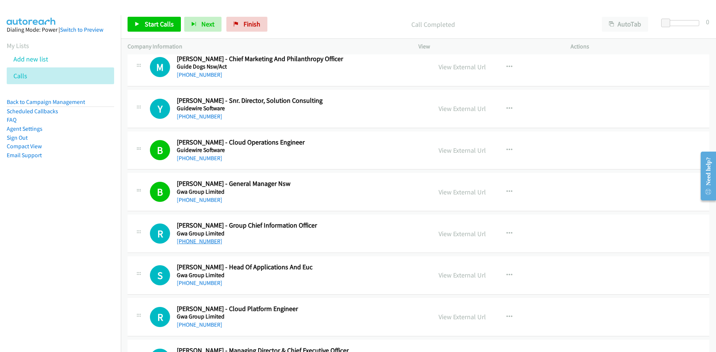
click at [194, 244] on link "+61 448 233 902" at bounding box center [199, 241] width 45 height 7
drag, startPoint x: 203, startPoint y: 324, endPoint x: 342, endPoint y: 292, distance: 142.1
click at [203, 324] on link "+61 402 763 621" at bounding box center [199, 324] width 45 height 7
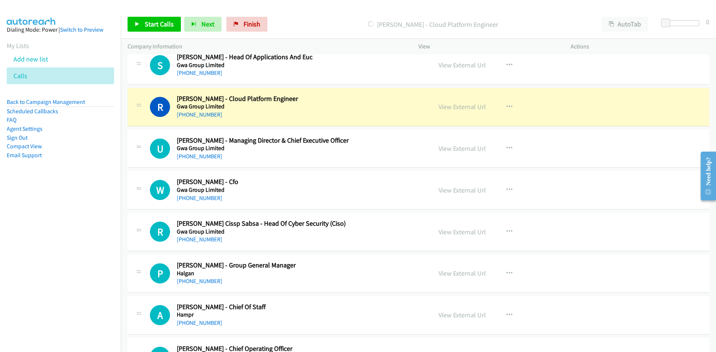
scroll to position [7719, 0]
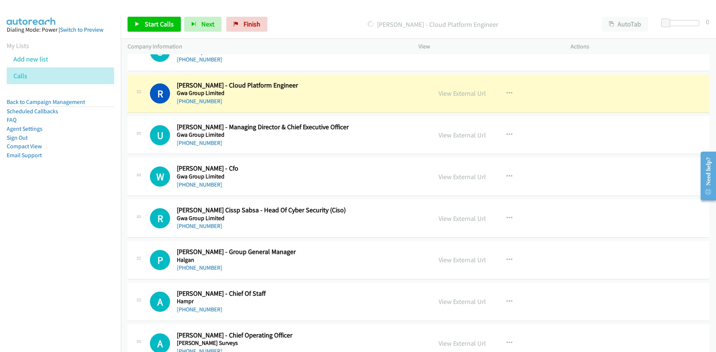
drag, startPoint x: 296, startPoint y: 83, endPoint x: 346, endPoint y: 93, distance: 51.6
click at [439, 89] on link "View External Url" at bounding box center [462, 93] width 47 height 9
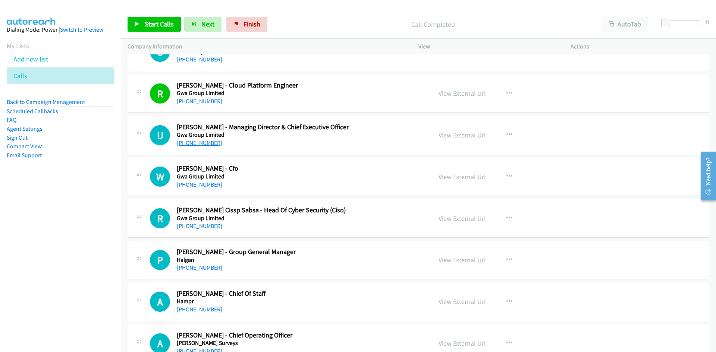
click at [210, 146] on link "+61 438 772 099" at bounding box center [199, 142] width 45 height 7
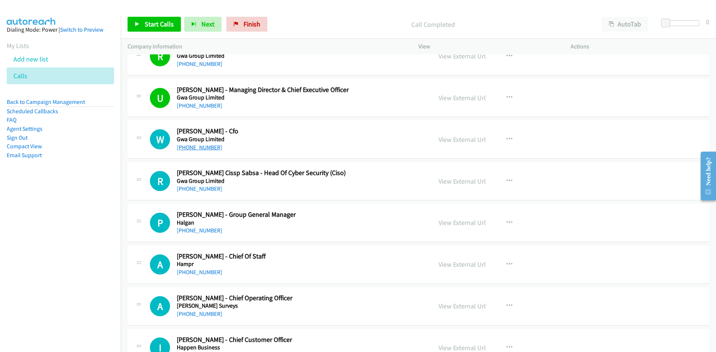
click at [202, 144] on link "+61 2 9527 5273" at bounding box center [199, 147] width 45 height 7
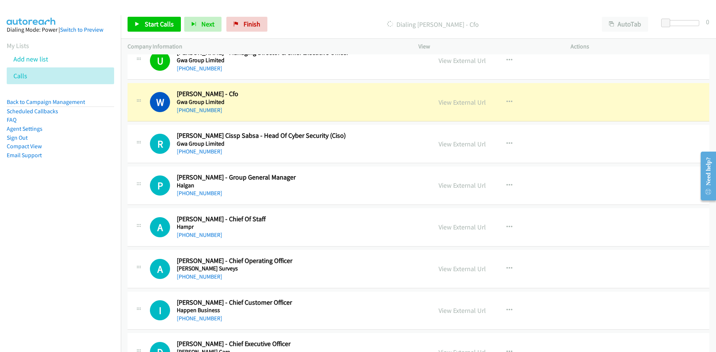
scroll to position [7831, 0]
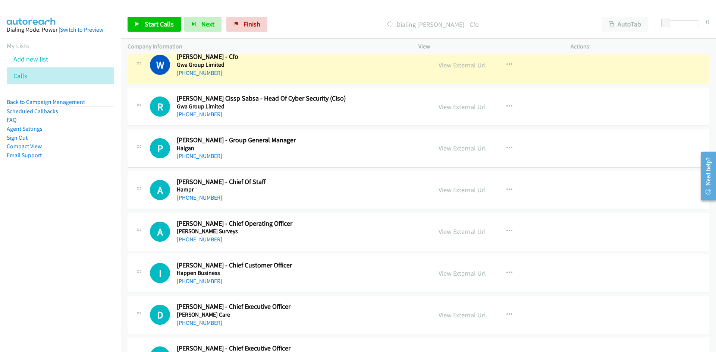
drag, startPoint x: 206, startPoint y: 118, endPoint x: 288, endPoint y: 114, distance: 81.8
click at [206, 118] on link "+61 407 947 043" at bounding box center [199, 114] width 45 height 7
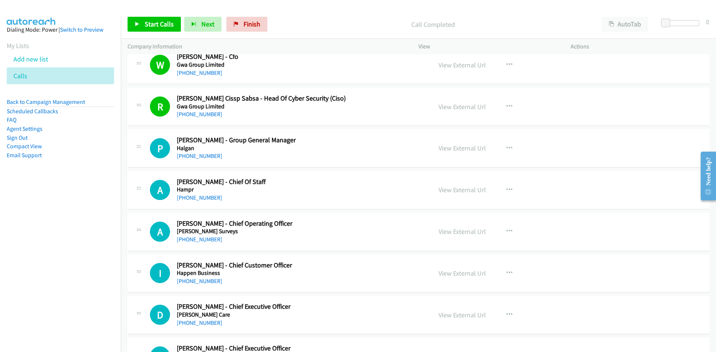
drag, startPoint x: 186, startPoint y: 155, endPoint x: 196, endPoint y: 152, distance: 10.6
click at [208, 160] on div "+61 416 388 963" at bounding box center [300, 156] width 246 height 9
click at [208, 158] on link "+61 416 388 963" at bounding box center [199, 156] width 45 height 7
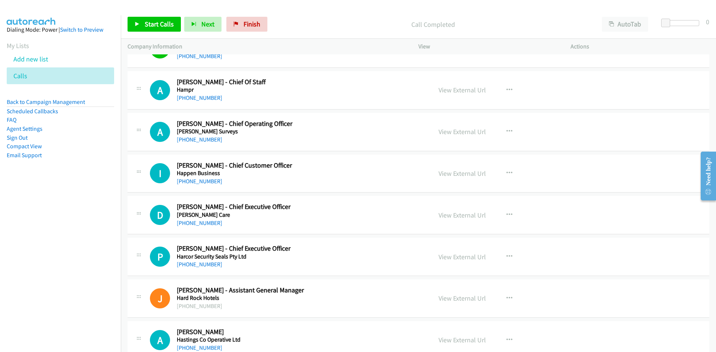
scroll to position [7943, 0]
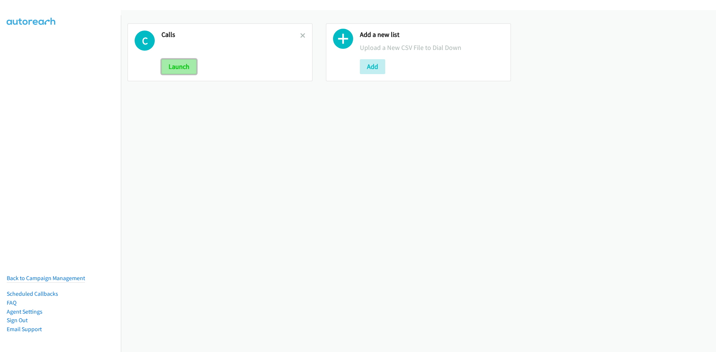
click at [186, 68] on button "Launch" at bounding box center [178, 66] width 35 height 15
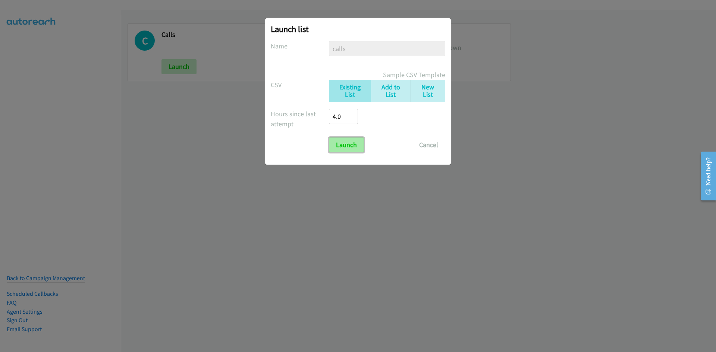
click at [343, 140] on input "Launch" at bounding box center [346, 145] width 35 height 15
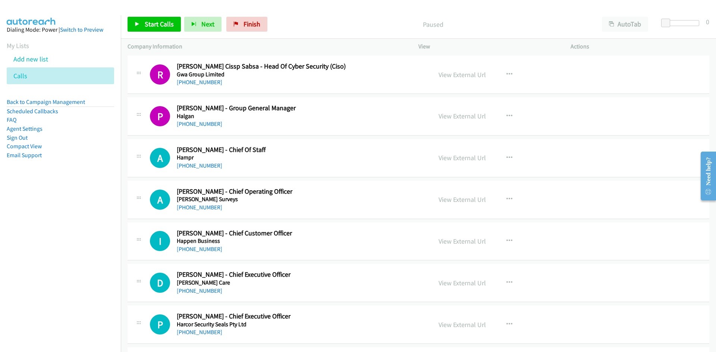
scroll to position [7874, 0]
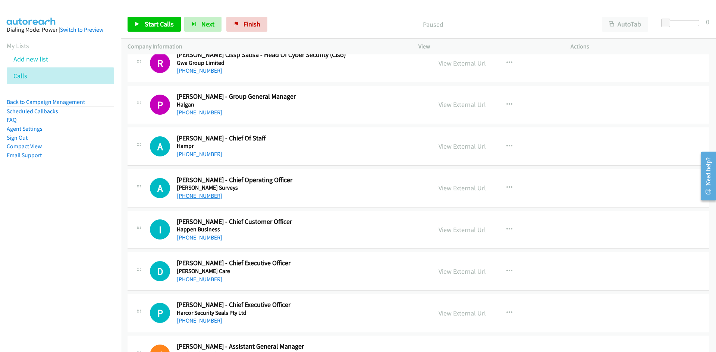
click at [183, 196] on link "+61 415 332 425" at bounding box center [199, 195] width 45 height 7
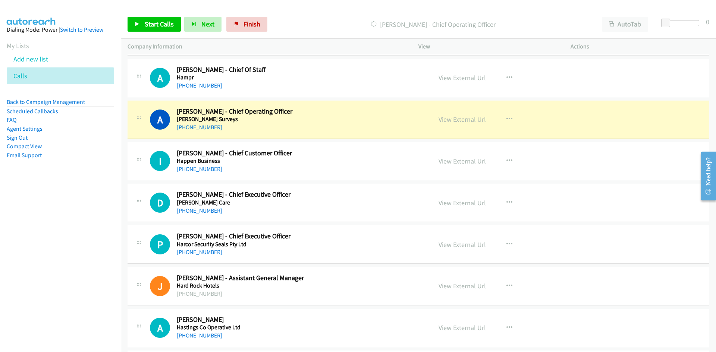
scroll to position [7949, 0]
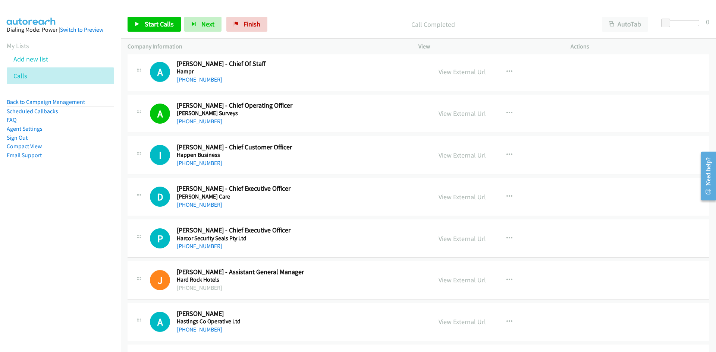
drag, startPoint x: 198, startPoint y: 203, endPoint x: 355, endPoint y: 217, distance: 156.9
click at [189, 204] on link "+61 409 246 225" at bounding box center [199, 204] width 45 height 7
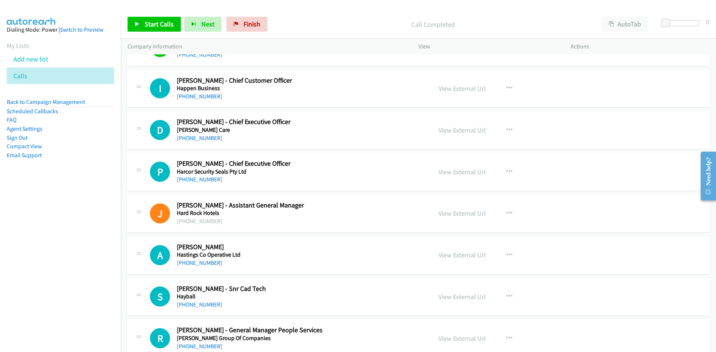
scroll to position [8024, 0]
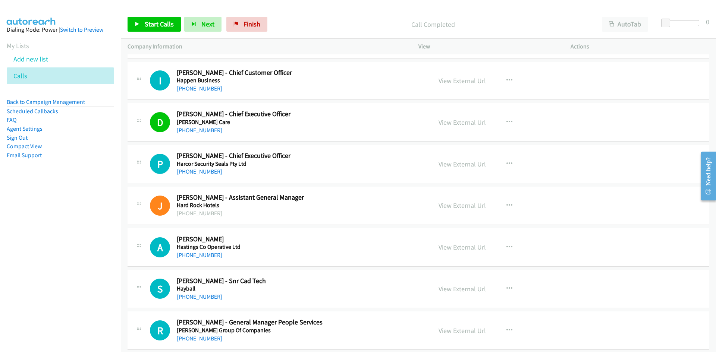
drag, startPoint x: 202, startPoint y: 170, endPoint x: 231, endPoint y: 168, distance: 28.8
click at [202, 170] on link "+61 414 186 119" at bounding box center [199, 171] width 45 height 7
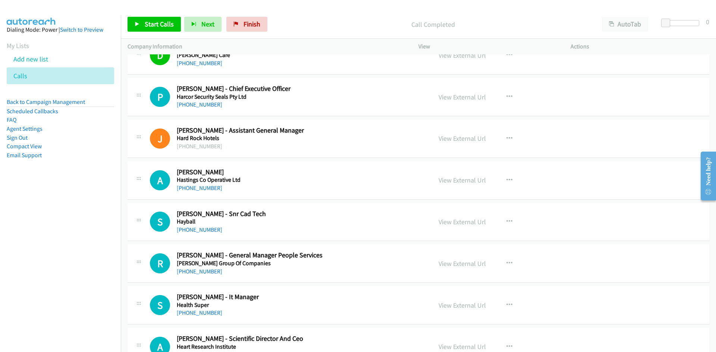
scroll to position [8098, 0]
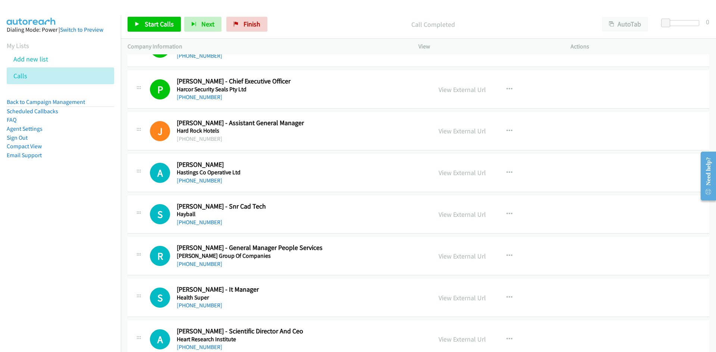
click at [189, 176] on div "+61 2 6582 7577" at bounding box center [300, 180] width 246 height 9
click at [188, 183] on link "+61 2 6582 7577" at bounding box center [199, 180] width 45 height 7
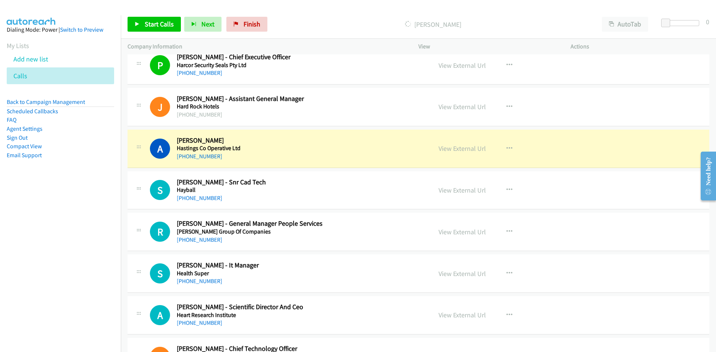
scroll to position [8135, 0]
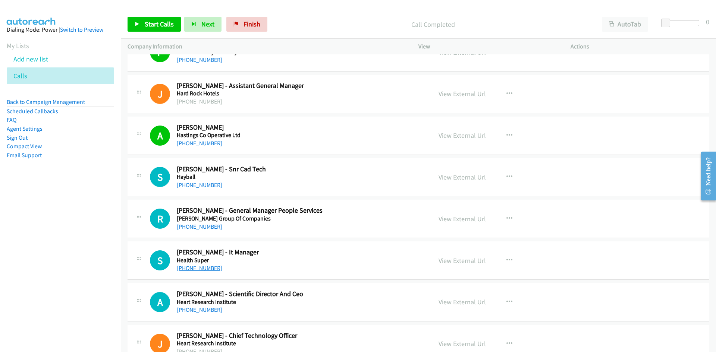
click at [189, 267] on link "+61 427 316 822" at bounding box center [199, 268] width 45 height 7
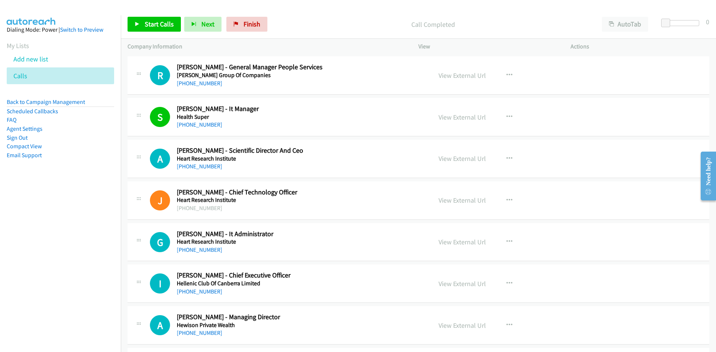
scroll to position [8285, 0]
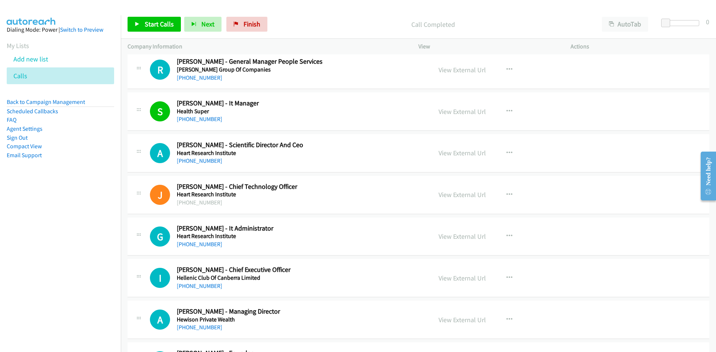
drag, startPoint x: 199, startPoint y: 160, endPoint x: 339, endPoint y: 149, distance: 140.3
click at [199, 160] on link "+61 413 132 324" at bounding box center [199, 160] width 45 height 7
click at [205, 246] on link "+61 400 822 484" at bounding box center [199, 244] width 45 height 7
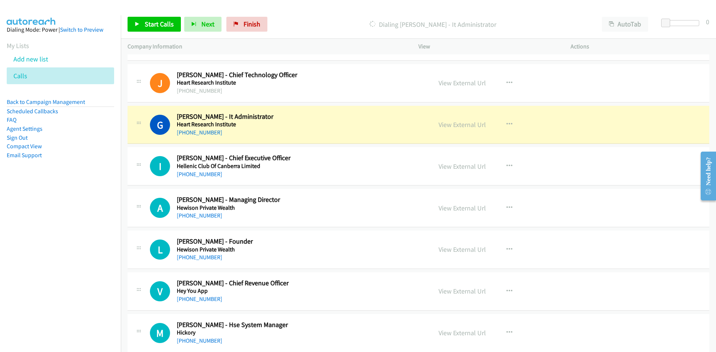
scroll to position [8434, 0]
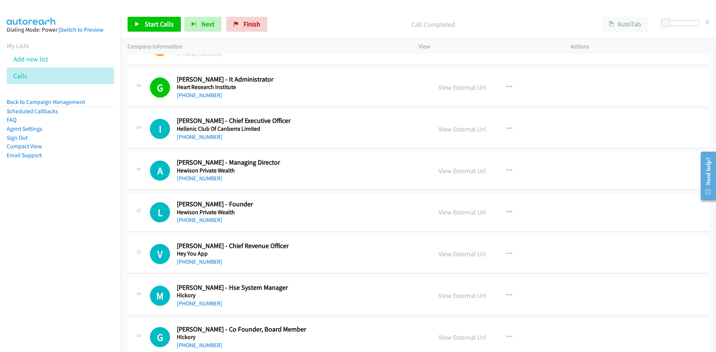
drag, startPoint x: 180, startPoint y: 137, endPoint x: 394, endPoint y: 146, distance: 213.5
click at [180, 137] on link "+61 404 882 143" at bounding box center [199, 136] width 45 height 7
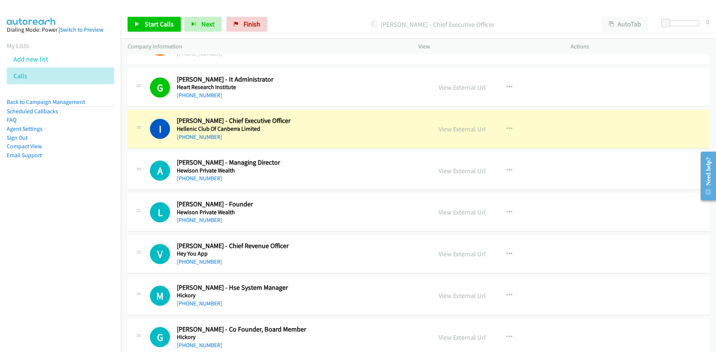
drag, startPoint x: 312, startPoint y: 125, endPoint x: 325, endPoint y: 120, distance: 13.7
click at [312, 125] on h2 "Ian Cameron - Chief Executive Officer" at bounding box center [300, 121] width 246 height 9
click at [458, 128] on link "View External Url" at bounding box center [462, 129] width 47 height 9
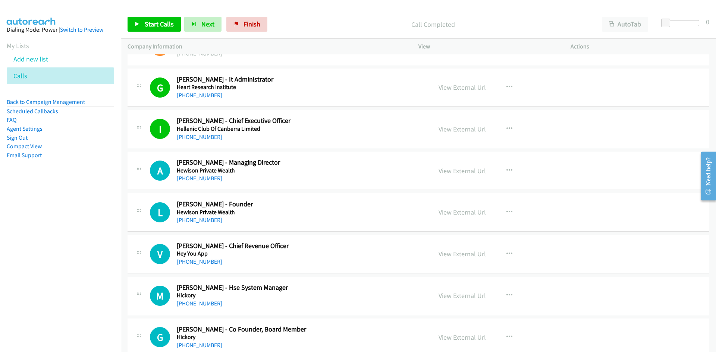
click at [197, 183] on div "+61 405 980 772" at bounding box center [300, 178] width 246 height 9
click at [198, 182] on link "+61 405 980 772" at bounding box center [199, 178] width 45 height 7
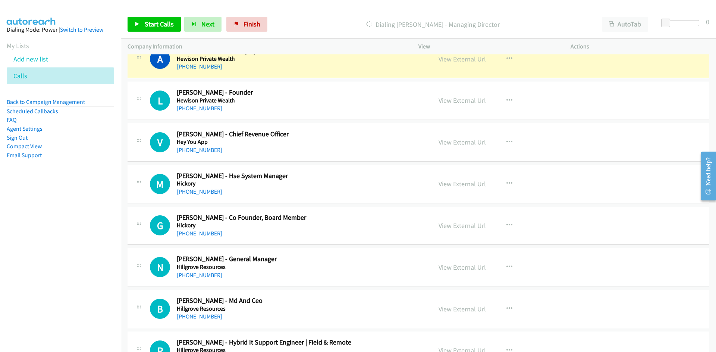
scroll to position [8508, 0]
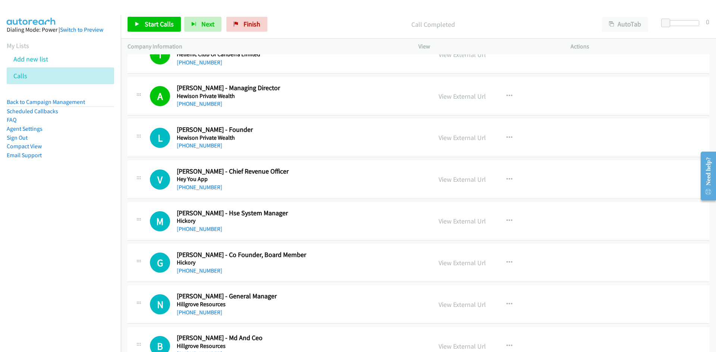
click at [202, 151] on div "L Callback Scheduled Lawrence Mc Crossen - Founder Hewison Private Wealth Austr…" at bounding box center [419, 138] width 582 height 38
click at [202, 147] on link "[PHONE_NUMBER]" at bounding box center [199, 145] width 45 height 7
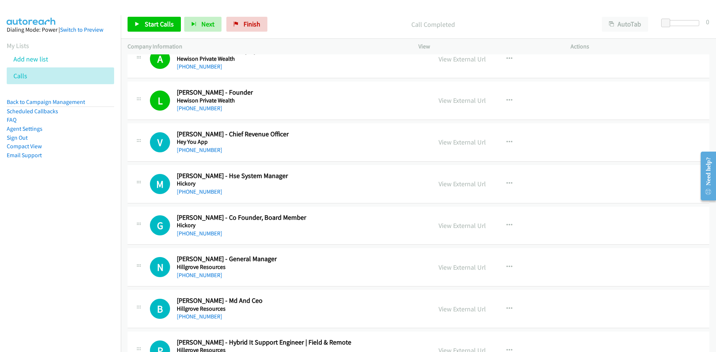
scroll to position [8583, 0]
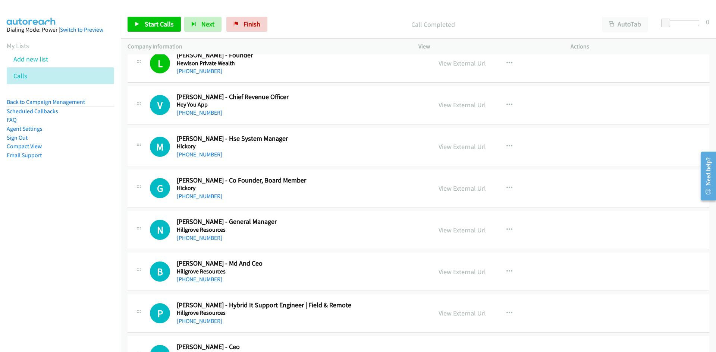
drag, startPoint x: 194, startPoint y: 237, endPoint x: 235, endPoint y: 238, distance: 41.4
click at [200, 241] on link "[PHONE_NUMBER]" at bounding box center [199, 238] width 45 height 7
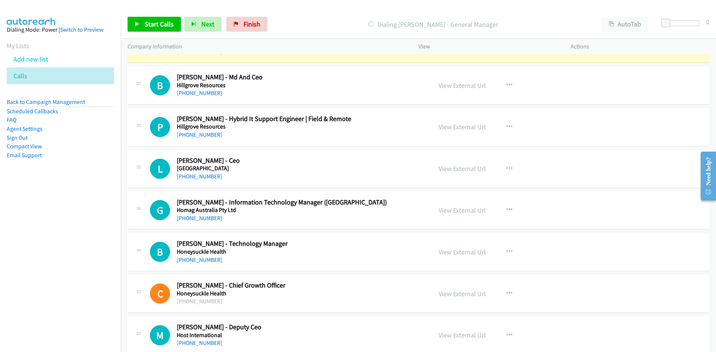
scroll to position [8732, 0]
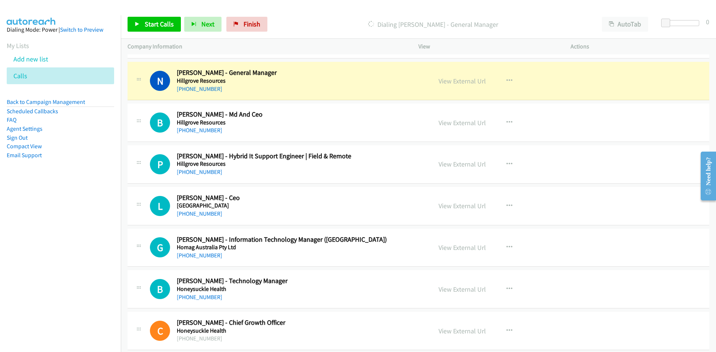
drag, startPoint x: 210, startPoint y: 132, endPoint x: 276, endPoint y: 144, distance: 67.0
click at [210, 132] on link "[PHONE_NUMBER]" at bounding box center [199, 130] width 45 height 7
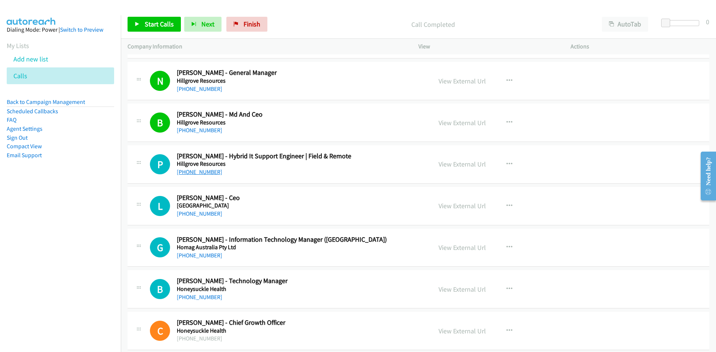
click at [202, 175] on link "[PHONE_NUMBER]" at bounding box center [199, 172] width 45 height 7
click at [198, 215] on link "[PHONE_NUMBER]" at bounding box center [199, 213] width 45 height 7
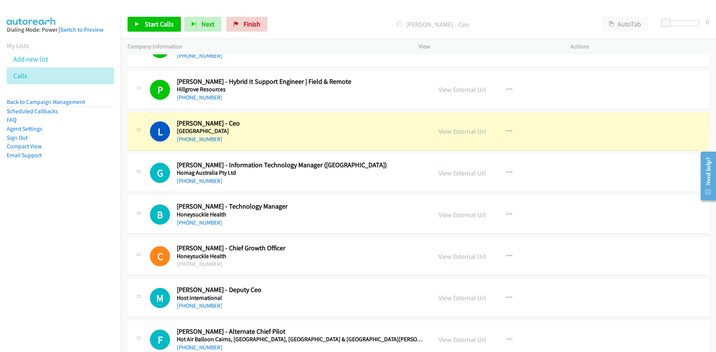
scroll to position [8844, 0]
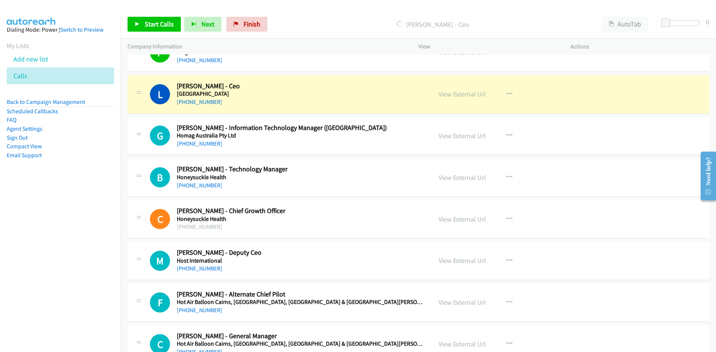
click at [207, 148] on div "[PHONE_NUMBER]" at bounding box center [300, 143] width 246 height 9
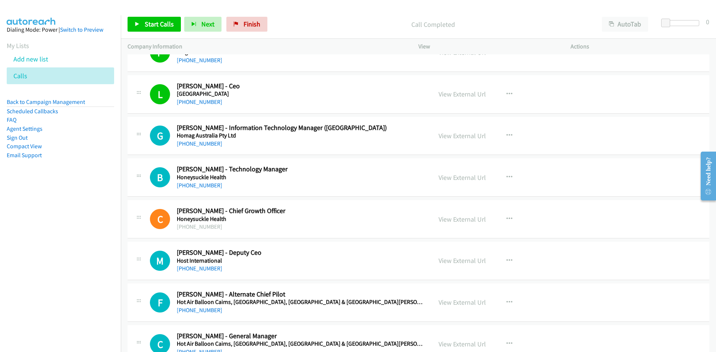
click at [207, 148] on div "[PHONE_NUMBER]" at bounding box center [300, 143] width 246 height 9
drag, startPoint x: 207, startPoint y: 147, endPoint x: 214, endPoint y: 145, distance: 7.2
click at [207, 147] on link "[PHONE_NUMBER]" at bounding box center [199, 143] width 45 height 7
drag, startPoint x: 184, startPoint y: 185, endPoint x: 223, endPoint y: 185, distance: 38.8
click at [184, 185] on link "[PHONE_NUMBER]" at bounding box center [199, 185] width 45 height 7
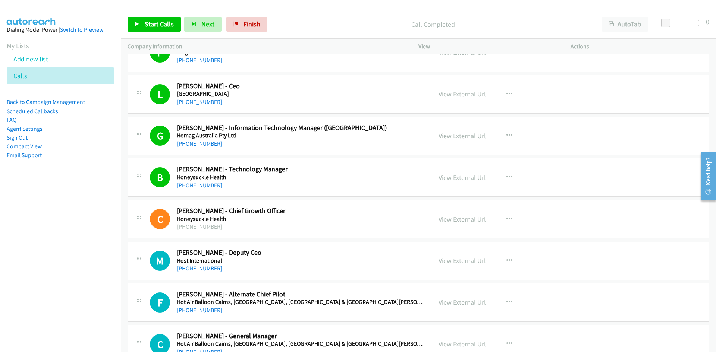
drag, startPoint x: 204, startPoint y: 268, endPoint x: 244, endPoint y: 267, distance: 40.7
click at [204, 268] on link "[PHONE_NUMBER]" at bounding box center [199, 268] width 45 height 7
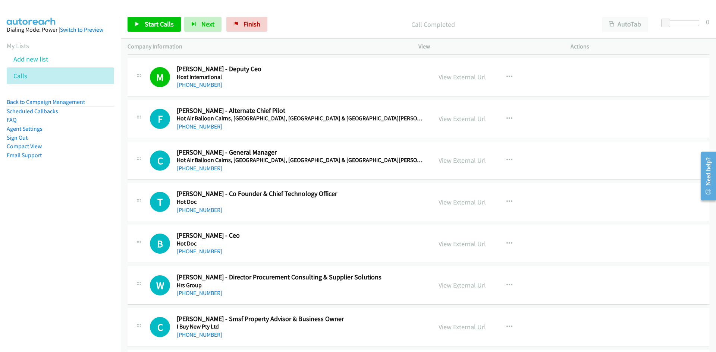
scroll to position [9030, 0]
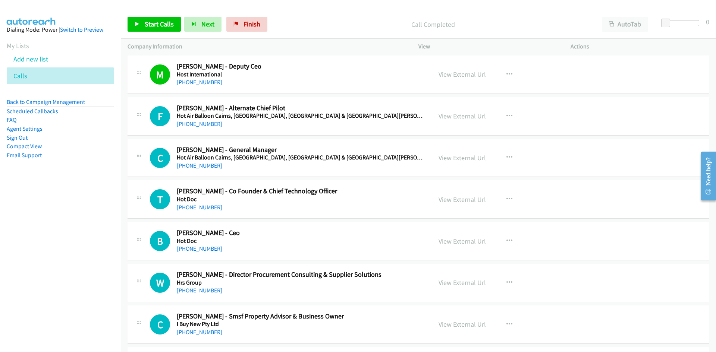
click at [198, 167] on link "[PHONE_NUMBER]" at bounding box center [199, 165] width 45 height 7
click at [297, 192] on h2 "[PERSON_NAME] - Co Founder & Chief Technology Officer" at bounding box center [300, 191] width 246 height 9
click at [199, 208] on link "[PHONE_NUMBER]" at bounding box center [199, 207] width 45 height 7
click at [204, 248] on link "[PHONE_NUMBER]" at bounding box center [199, 248] width 45 height 7
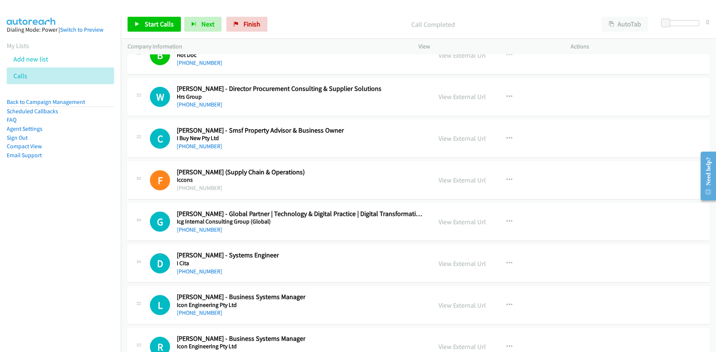
scroll to position [9217, 0]
drag, startPoint x: 237, startPoint y: 238, endPoint x: 349, endPoint y: 236, distance: 111.9
click at [200, 233] on link "[PHONE_NUMBER]" at bounding box center [199, 229] width 45 height 7
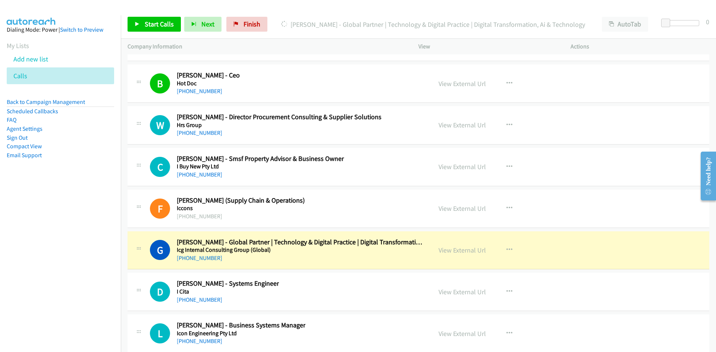
scroll to position [9180, 0]
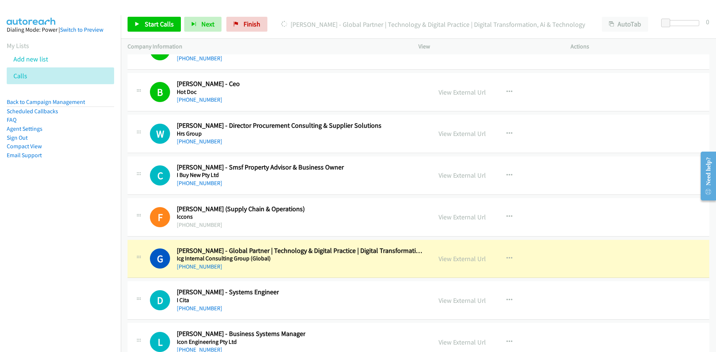
click at [302, 151] on div "W Callback Scheduled [PERSON_NAME] - Director Procurement Consulting & Supplier…" at bounding box center [419, 134] width 582 height 38
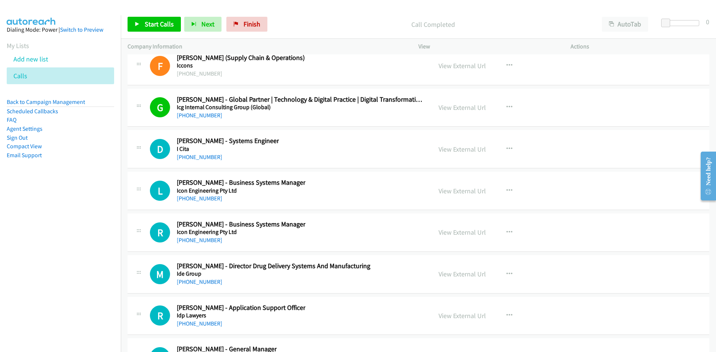
scroll to position [9366, 0]
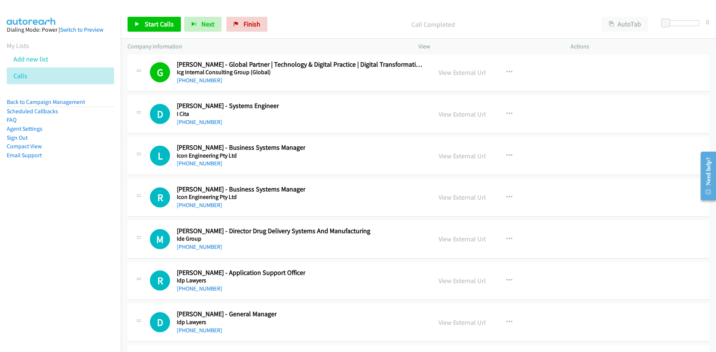
click at [309, 167] on div "L Callback Scheduled Lourens Heunis - Business Systems Manager Icon Engineering…" at bounding box center [287, 156] width 275 height 25
click at [257, 121] on div "[PHONE_NUMBER]" at bounding box center [228, 122] width 102 height 9
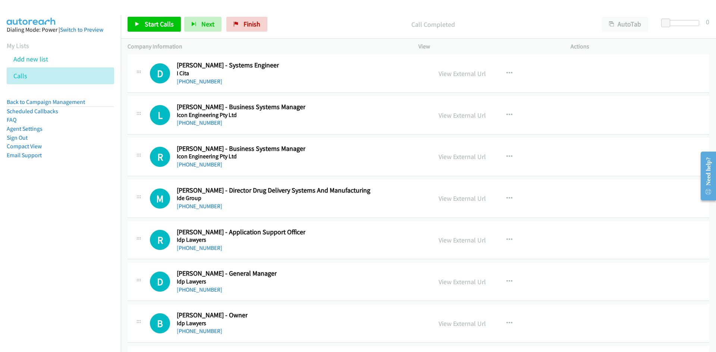
scroll to position [9441, 0]
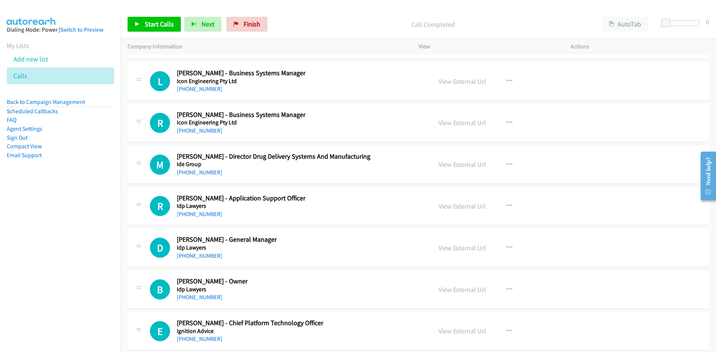
drag, startPoint x: 206, startPoint y: 258, endPoint x: 219, endPoint y: 255, distance: 12.7
click at [206, 258] on link "[PHONE_NUMBER]" at bounding box center [199, 255] width 45 height 7
click at [233, 176] on div "[PHONE_NUMBER]" at bounding box center [274, 172] width 194 height 9
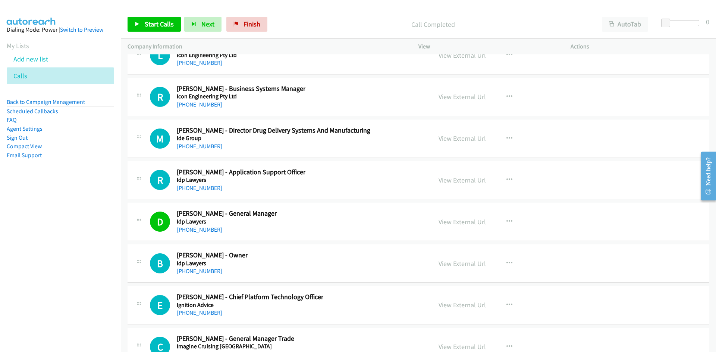
scroll to position [9478, 0]
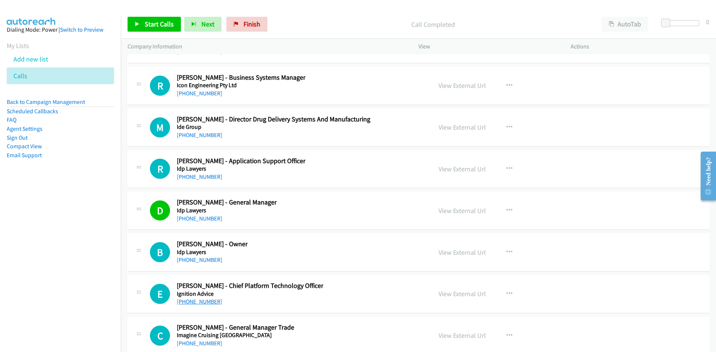
click at [200, 299] on link "[PHONE_NUMBER]" at bounding box center [199, 301] width 45 height 7
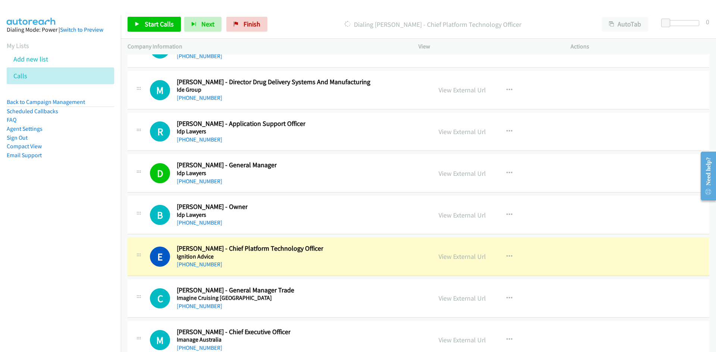
scroll to position [9552, 0]
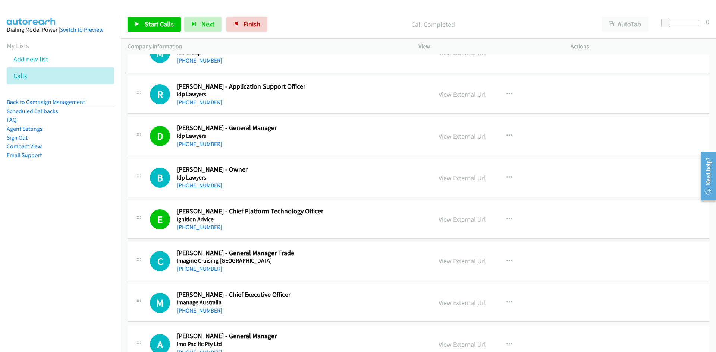
click at [209, 183] on link "[PHONE_NUMBER]" at bounding box center [199, 185] width 45 height 7
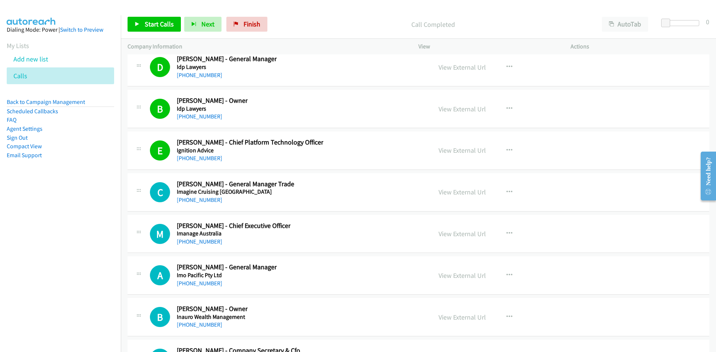
scroll to position [9627, 0]
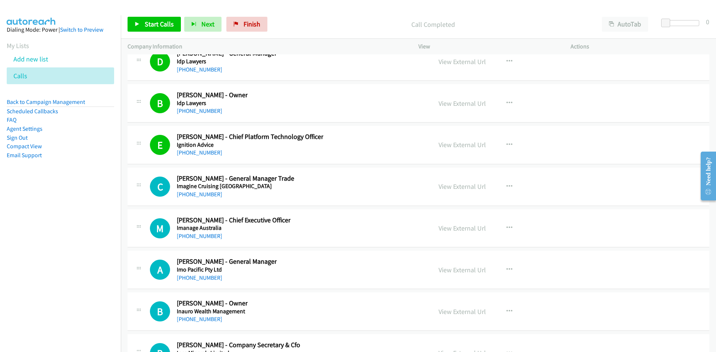
drag, startPoint x: 199, startPoint y: 237, endPoint x: 226, endPoint y: 237, distance: 27.6
click at [199, 237] on link "[PHONE_NUMBER]" at bounding box center [199, 236] width 45 height 7
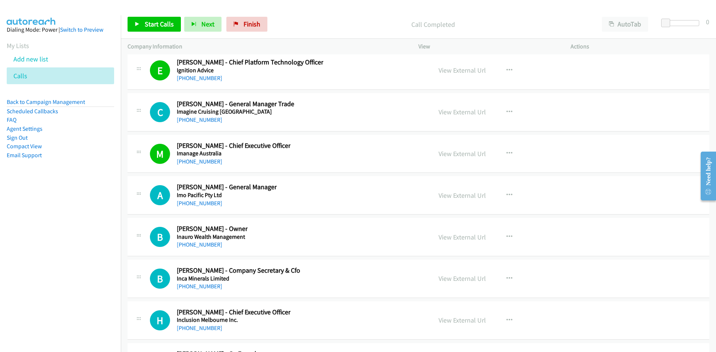
scroll to position [9739, 0]
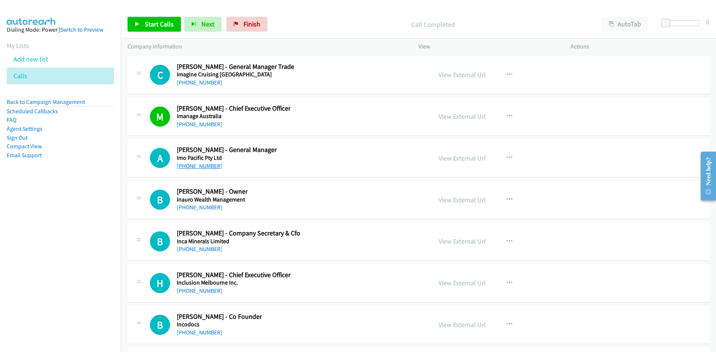
drag, startPoint x: 193, startPoint y: 169, endPoint x: 202, endPoint y: 167, distance: 9.0
click at [193, 169] on link "[PHONE_NUMBER]" at bounding box center [199, 166] width 45 height 7
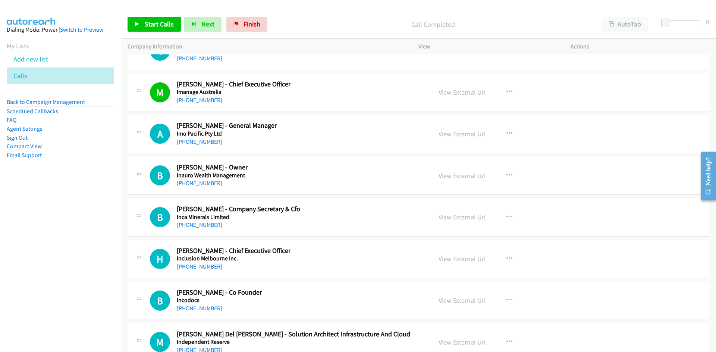
scroll to position [9776, 0]
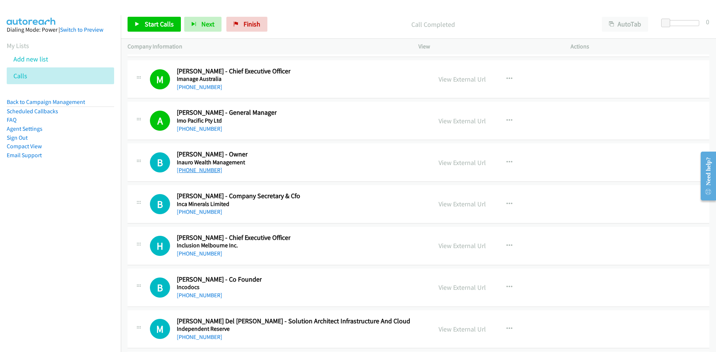
click at [198, 172] on link "[PHONE_NUMBER]" at bounding box center [199, 170] width 45 height 7
drag, startPoint x: 209, startPoint y: 257, endPoint x: 253, endPoint y: 258, distance: 44.0
click at [209, 257] on link "+61 409 830 646" at bounding box center [199, 253] width 45 height 7
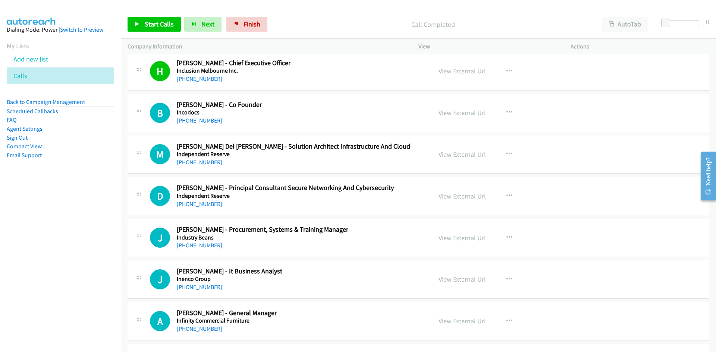
scroll to position [9963, 0]
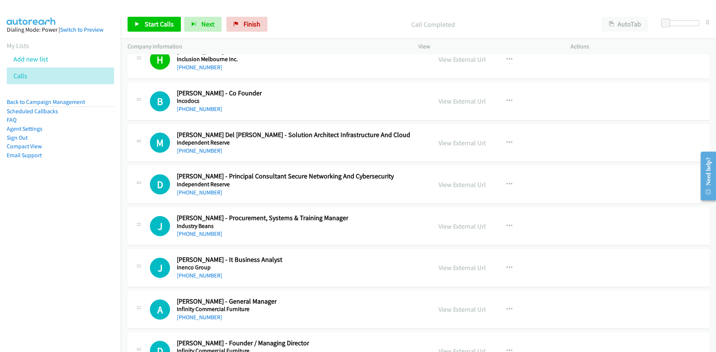
click at [239, 161] on div "M Callback Scheduled Matthew Del Mastro - Solution Architect Infrastructure And…" at bounding box center [419, 143] width 582 height 38
click at [199, 153] on link "[PHONE_NUMBER]" at bounding box center [199, 150] width 45 height 7
click at [275, 186] on h5 "Independent Reserve" at bounding box center [285, 184] width 217 height 7
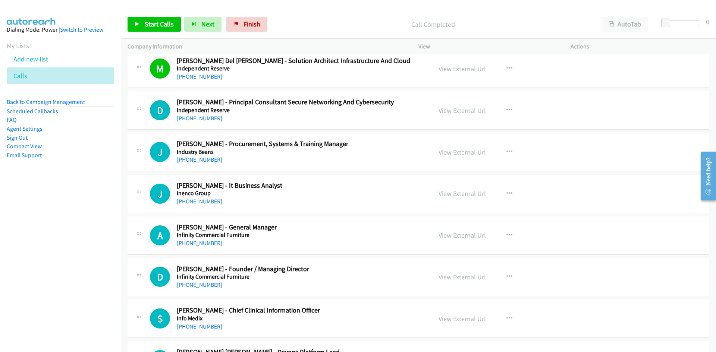
scroll to position [10037, 0]
drag, startPoint x: 196, startPoint y: 201, endPoint x: 262, endPoint y: 201, distance: 66.0
click at [196, 201] on link "[PHONE_NUMBER]" at bounding box center [199, 201] width 45 height 7
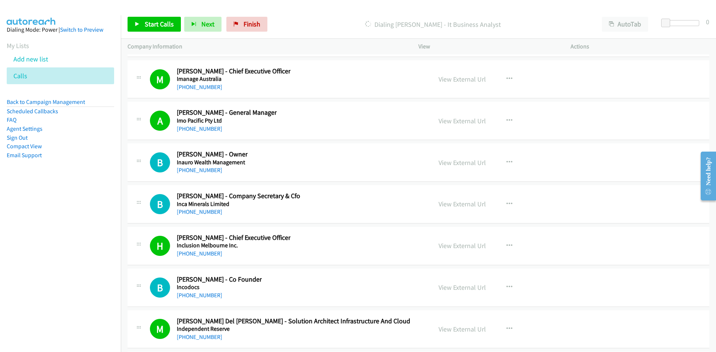
scroll to position [9813, 0]
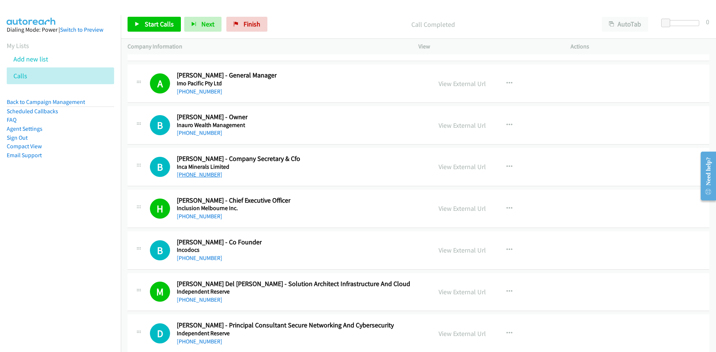
click at [199, 177] on link "[PHONE_NUMBER]" at bounding box center [199, 174] width 45 height 7
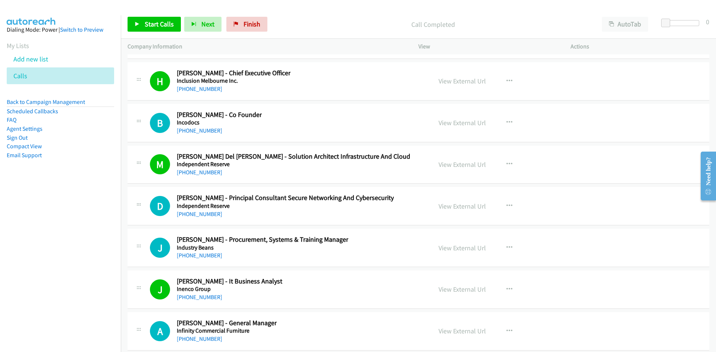
scroll to position [10000, 0]
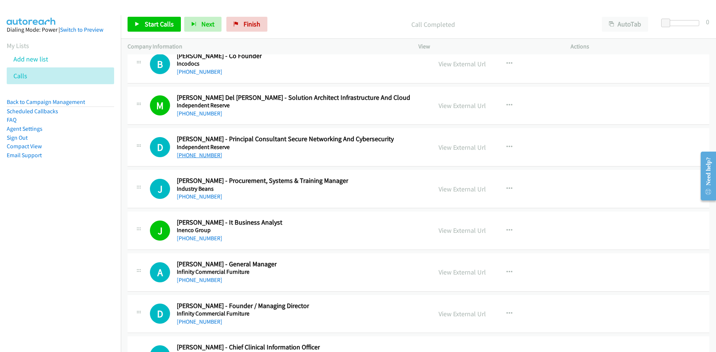
click at [204, 152] on link "+61 408 610 310" at bounding box center [199, 155] width 45 height 7
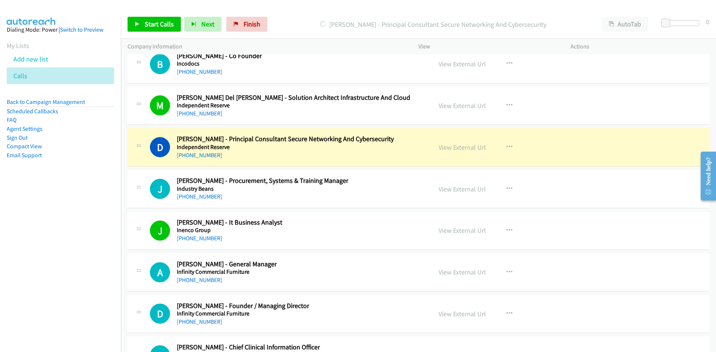
drag, startPoint x: 305, startPoint y: 133, endPoint x: 370, endPoint y: 129, distance: 64.7
click at [449, 148] on link "View External Url" at bounding box center [462, 147] width 47 height 9
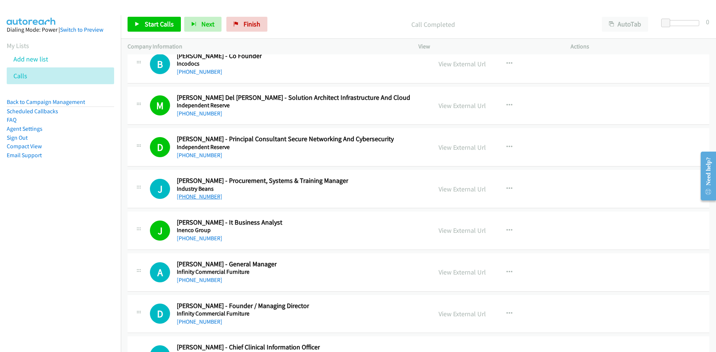
click at [195, 195] on link "+61 423 107 666" at bounding box center [199, 196] width 45 height 7
click at [197, 283] on link "+61 481 108 834" at bounding box center [199, 280] width 45 height 7
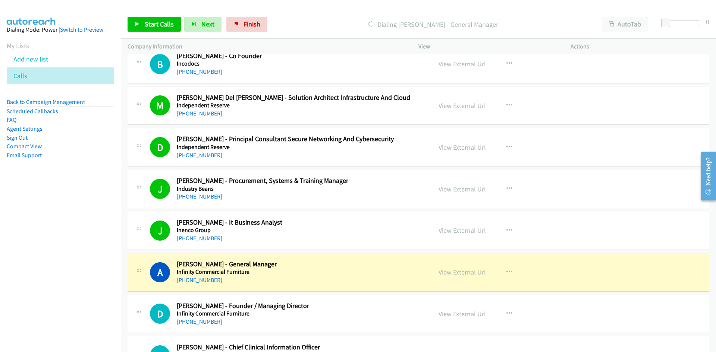
drag, startPoint x: 289, startPoint y: 268, endPoint x: 421, endPoint y: 266, distance: 131.7
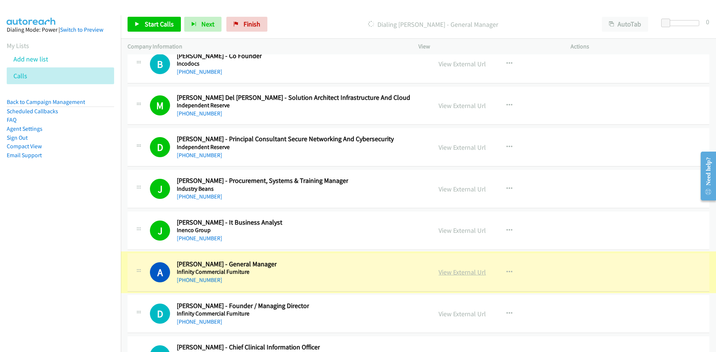
click at [472, 273] on link "View External Url" at bounding box center [462, 272] width 47 height 9
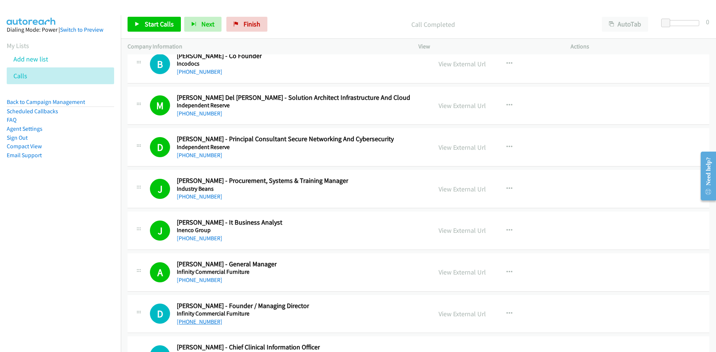
click at [204, 325] on link "+61 423 936 147" at bounding box center [199, 321] width 45 height 7
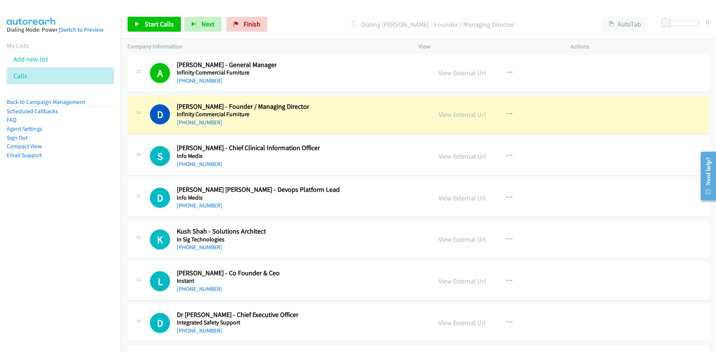
scroll to position [10186, 0]
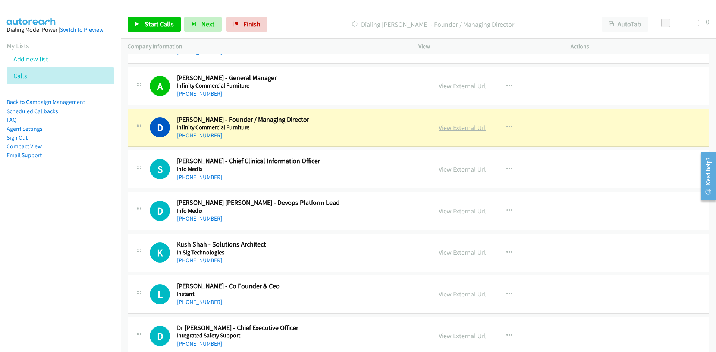
click at [451, 125] on link "View External Url" at bounding box center [462, 127] width 47 height 9
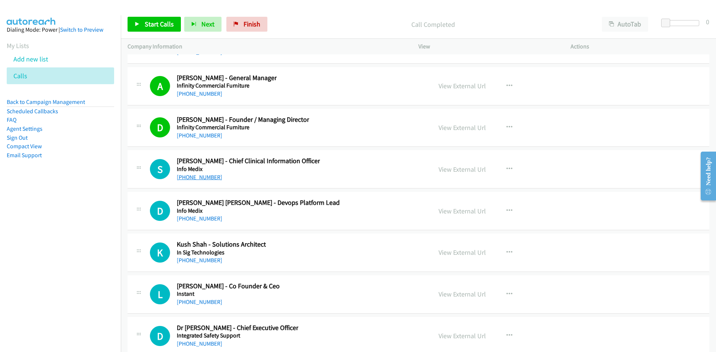
click at [189, 177] on link "[PHONE_NUMBER]" at bounding box center [199, 177] width 45 height 7
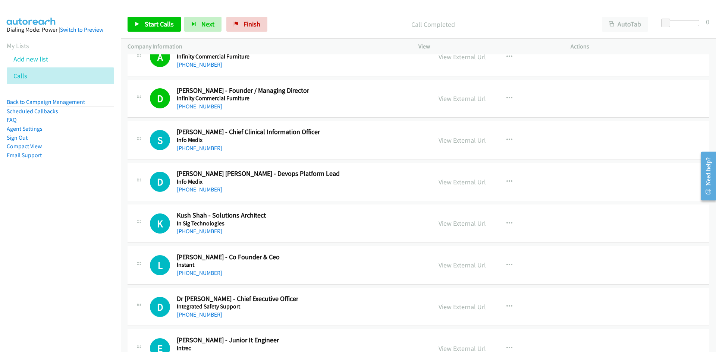
scroll to position [10224, 0]
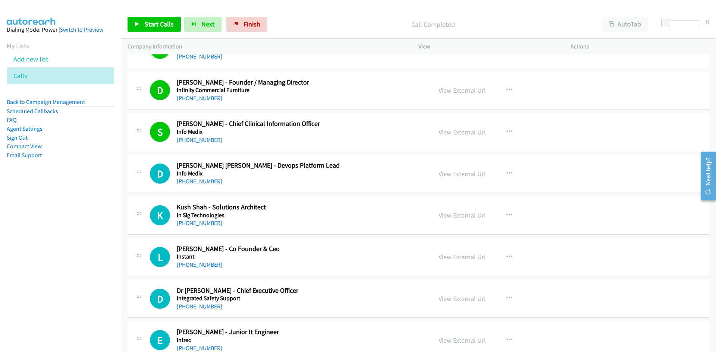
click at [191, 181] on link "[PHONE_NUMBER]" at bounding box center [199, 181] width 45 height 7
drag, startPoint x: 199, startPoint y: 228, endPoint x: 203, endPoint y: 227, distance: 3.9
click at [199, 228] on div "K Callback Scheduled Kush Shah - Solutions Architect In Sig Technologies Austra…" at bounding box center [419, 216] width 582 height 38
click at [207, 224] on link "[PHONE_NUMBER]" at bounding box center [199, 223] width 45 height 7
click at [185, 267] on link "[PHONE_NUMBER]" at bounding box center [199, 264] width 45 height 7
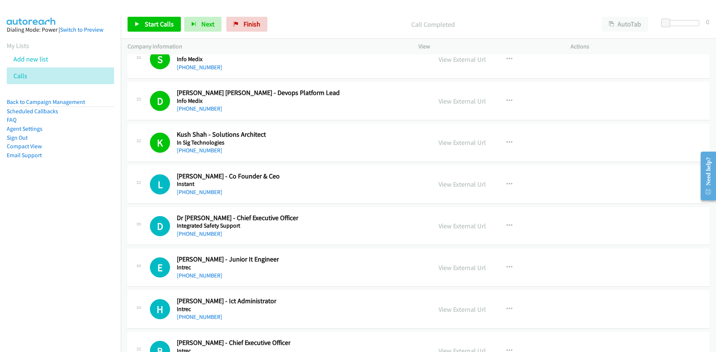
scroll to position [10336, 0]
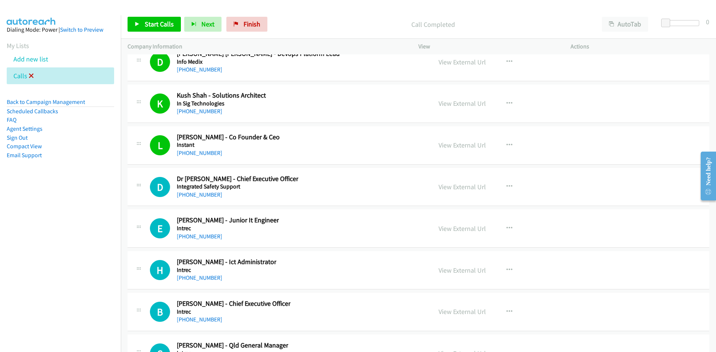
click at [29, 78] on icon at bounding box center [31, 76] width 5 height 5
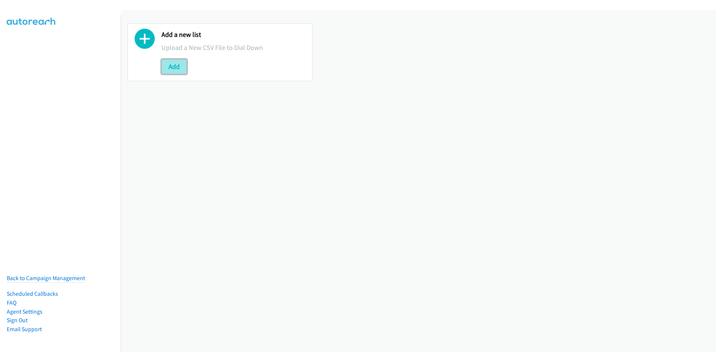
click at [169, 67] on button "Add" at bounding box center [173, 66] width 25 height 15
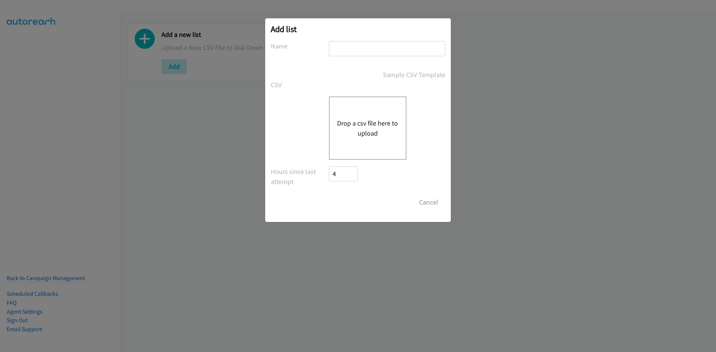
click at [372, 118] on button "Drop a csv file here to upload" at bounding box center [367, 128] width 61 height 20
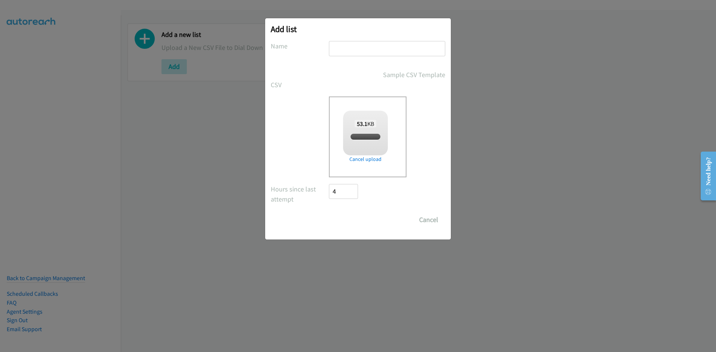
checkbox input "true"
click at [372, 53] on input "text" at bounding box center [387, 48] width 116 height 15
type input "calls"
click at [369, 221] on div "Save List Cancel" at bounding box center [387, 220] width 116 height 15
click at [367, 222] on input "Save List" at bounding box center [348, 220] width 39 height 15
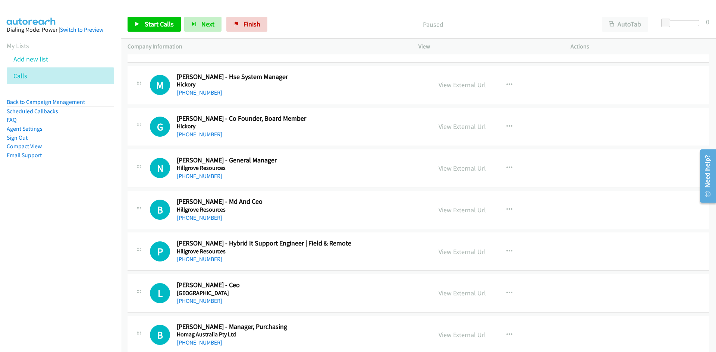
scroll to position [149, 0]
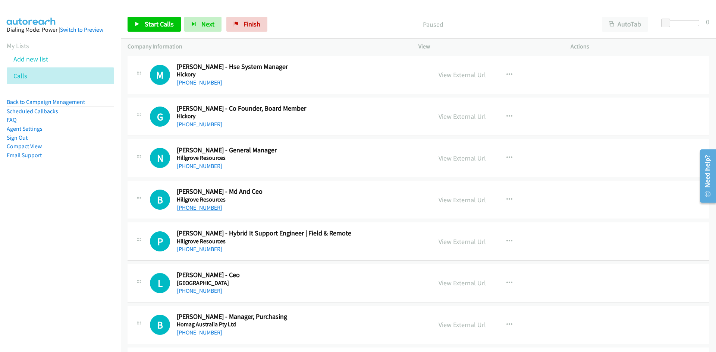
click at [198, 210] on link "[PHONE_NUMBER]" at bounding box center [199, 207] width 45 height 7
click at [213, 166] on link "[PHONE_NUMBER]" at bounding box center [199, 166] width 45 height 7
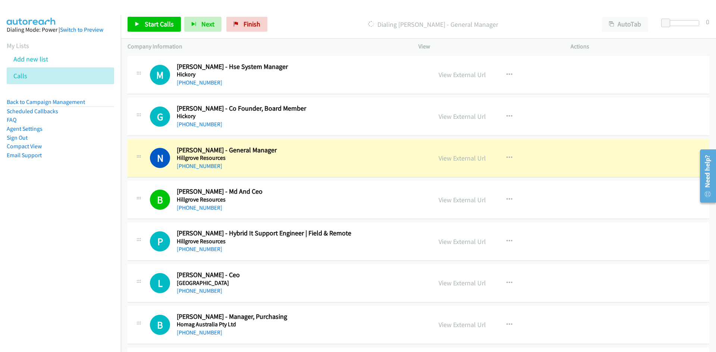
click at [274, 158] on h5 "Hillgrove Resources" at bounding box center [300, 157] width 246 height 7
click at [439, 158] on link "View External Url" at bounding box center [462, 158] width 47 height 9
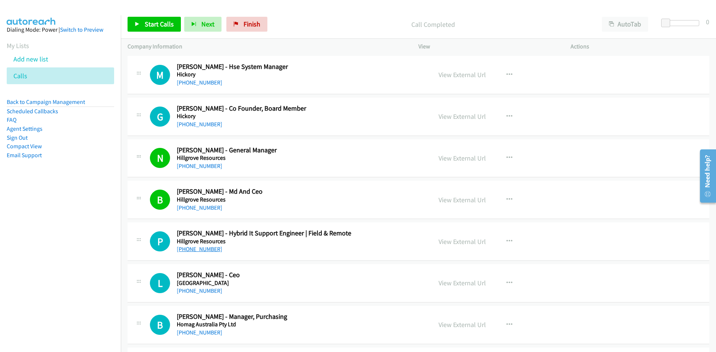
click at [190, 249] on link "[PHONE_NUMBER]" at bounding box center [199, 249] width 45 height 7
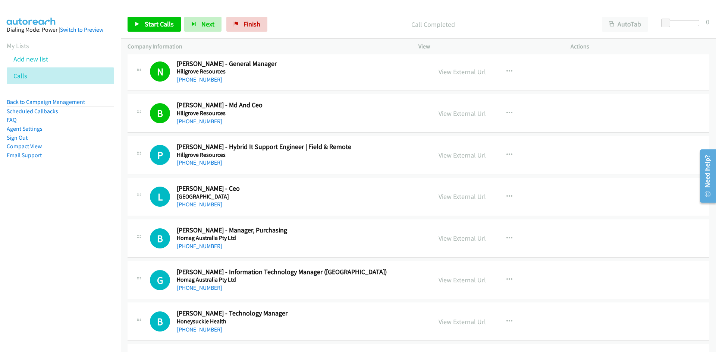
scroll to position [261, 0]
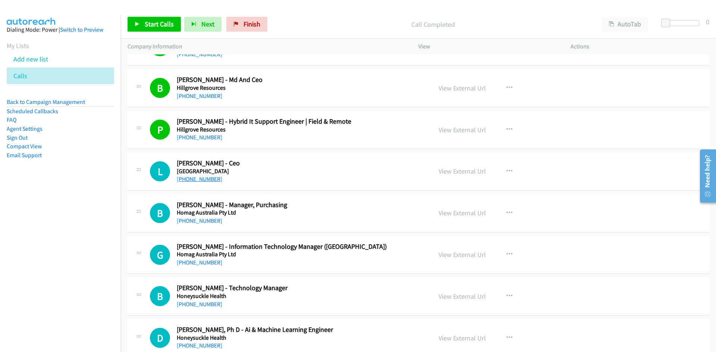
click at [202, 180] on link "[PHONE_NUMBER]" at bounding box center [199, 179] width 45 height 7
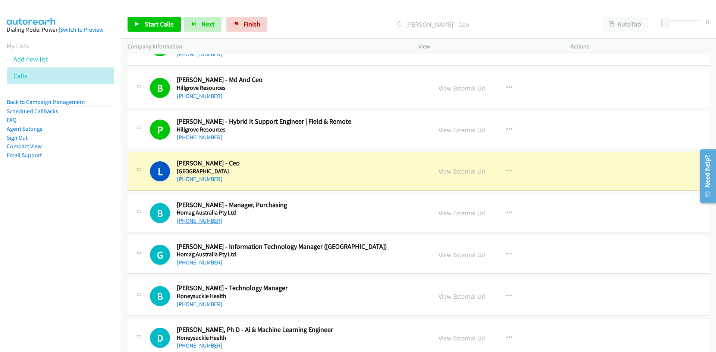
drag, startPoint x: 192, startPoint y: 219, endPoint x: 197, endPoint y: 217, distance: 5.0
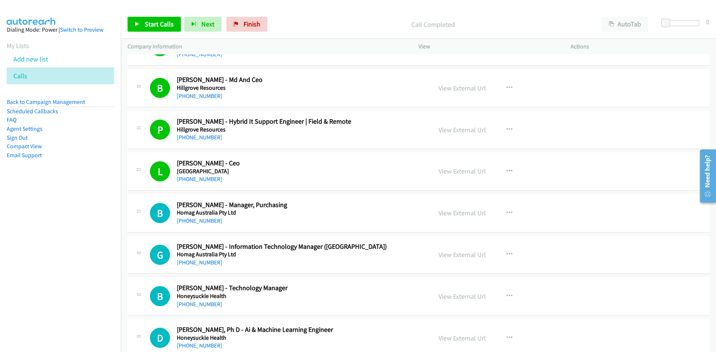
click at [202, 225] on div "[PHONE_NUMBER]" at bounding box center [300, 221] width 246 height 9
click at [203, 223] on link "[PHONE_NUMBER]" at bounding box center [199, 220] width 45 height 7
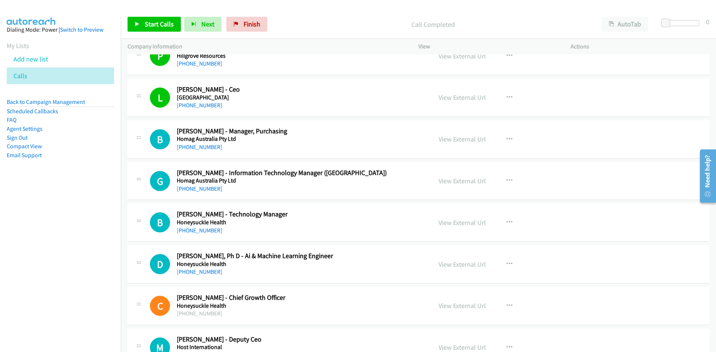
scroll to position [336, 0]
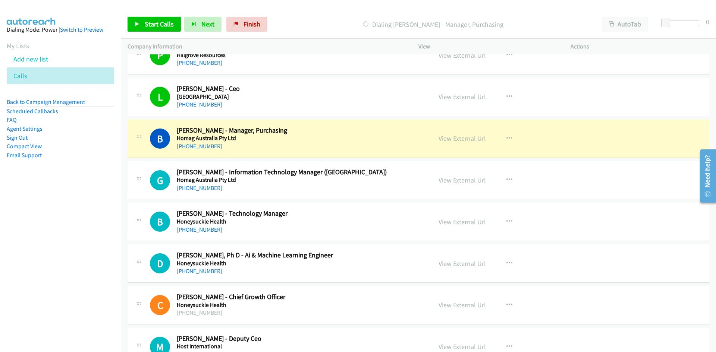
drag, startPoint x: 202, startPoint y: 190, endPoint x: 345, endPoint y: 190, distance: 142.8
click at [202, 190] on link "[PHONE_NUMBER]" at bounding box center [199, 188] width 45 height 7
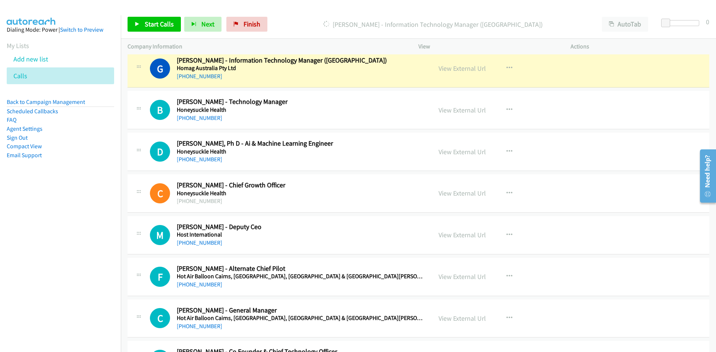
scroll to position [410, 0]
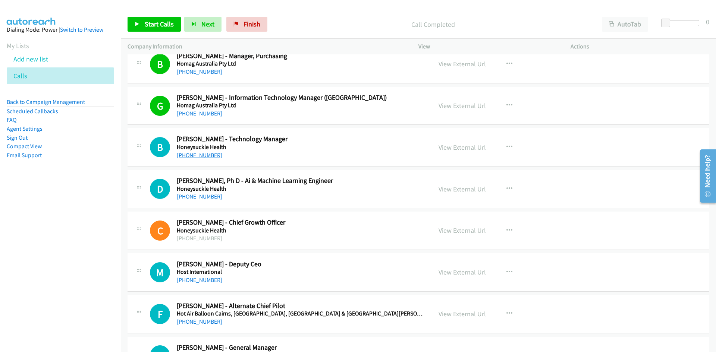
click at [193, 160] on div "B Callback Scheduled [PERSON_NAME] - Technology Manager Honeysuckle Health [GEO…" at bounding box center [419, 147] width 582 height 38
click at [190, 157] on link "[PHONE_NUMBER]" at bounding box center [199, 155] width 45 height 7
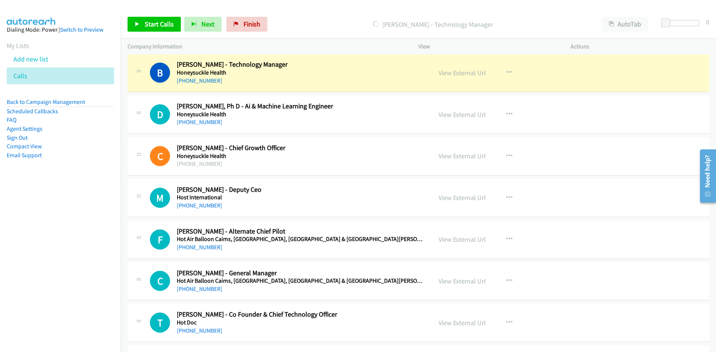
scroll to position [447, 0]
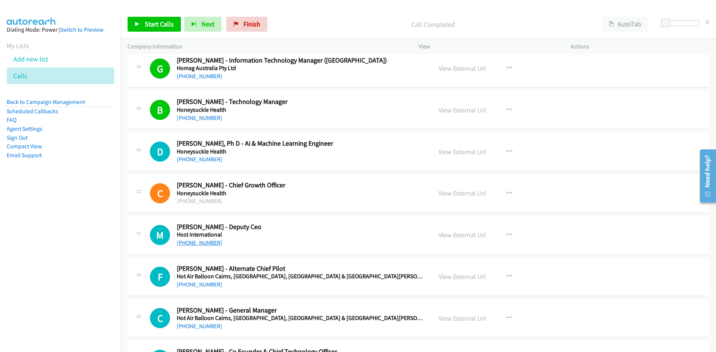
click at [195, 244] on link "[PHONE_NUMBER]" at bounding box center [199, 242] width 45 height 7
click at [194, 242] on link "[PHONE_NUMBER]" at bounding box center [199, 242] width 45 height 7
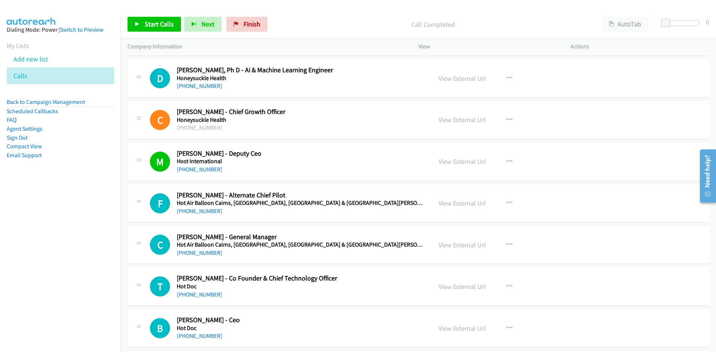
scroll to position [522, 0]
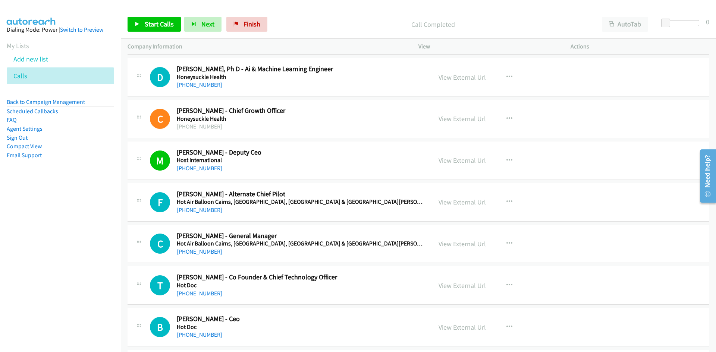
click at [204, 248] on div "[PHONE_NUMBER]" at bounding box center [301, 252] width 248 height 9
click at [205, 254] on link "[PHONE_NUMBER]" at bounding box center [199, 251] width 45 height 7
click at [190, 296] on link "[PHONE_NUMBER]" at bounding box center [199, 293] width 45 height 7
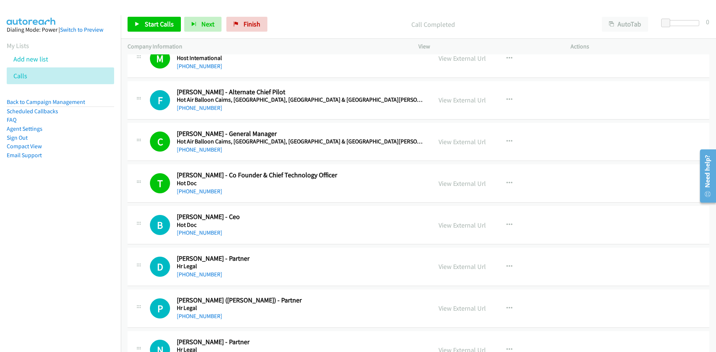
scroll to position [634, 0]
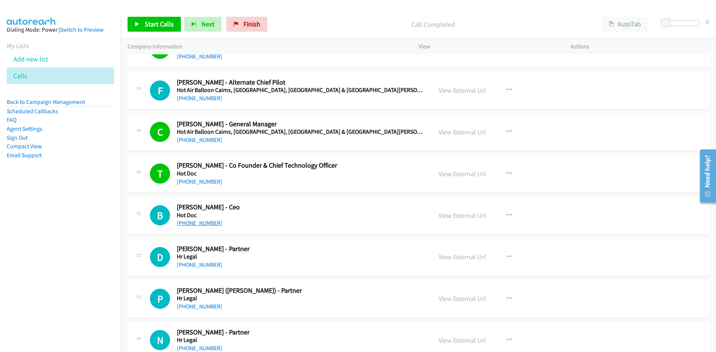
click at [195, 223] on link "[PHONE_NUMBER]" at bounding box center [199, 223] width 45 height 7
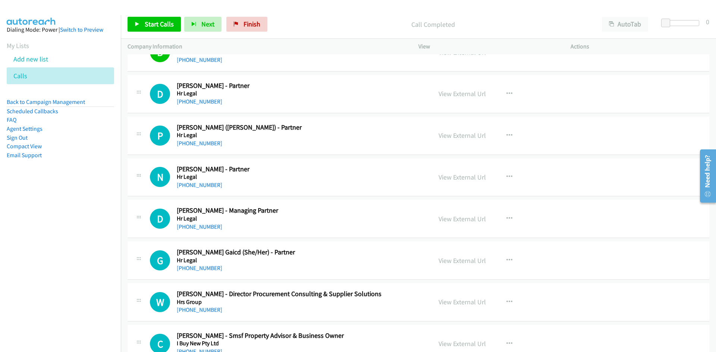
scroll to position [820, 0]
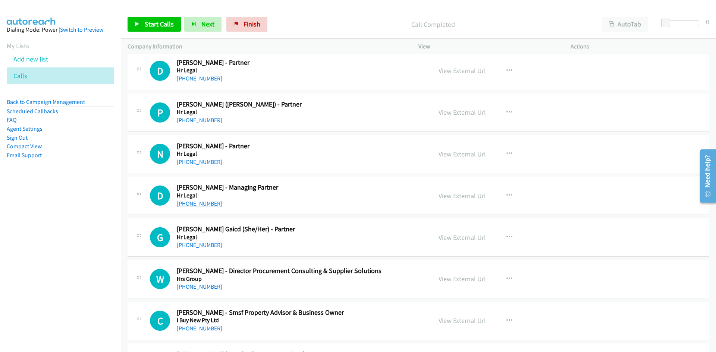
drag, startPoint x: 199, startPoint y: 204, endPoint x: 210, endPoint y: 201, distance: 11.1
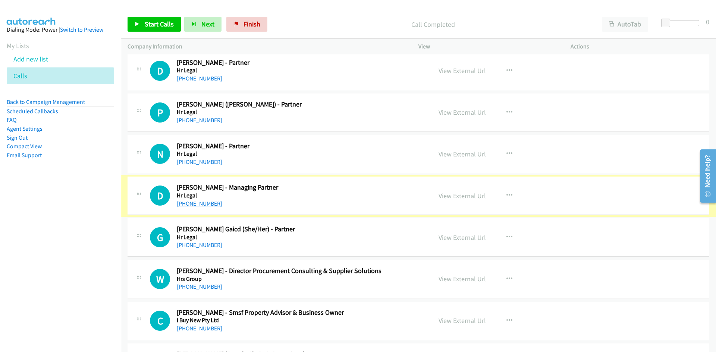
click at [205, 202] on link "[PHONE_NUMBER]" at bounding box center [199, 203] width 45 height 7
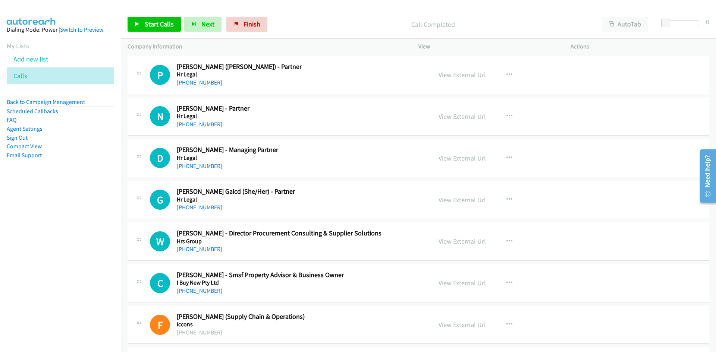
scroll to position [895, 0]
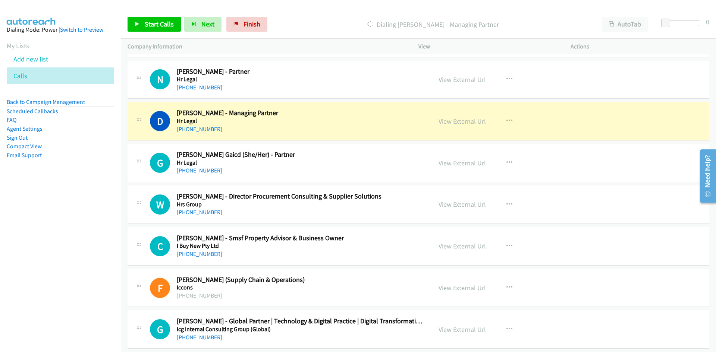
click at [250, 221] on div "W Callback Scheduled [PERSON_NAME] - Director Procurement Consulting & Supplier…" at bounding box center [419, 205] width 582 height 38
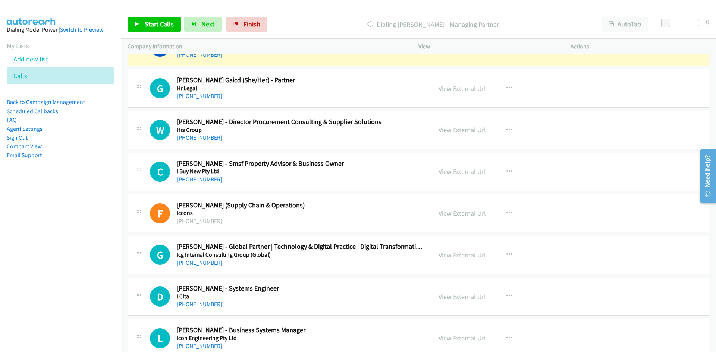
scroll to position [932, 0]
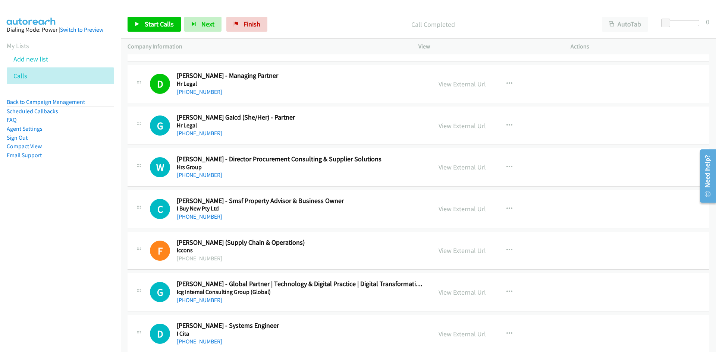
click at [260, 176] on div "[PHONE_NUMBER]" at bounding box center [300, 175] width 246 height 9
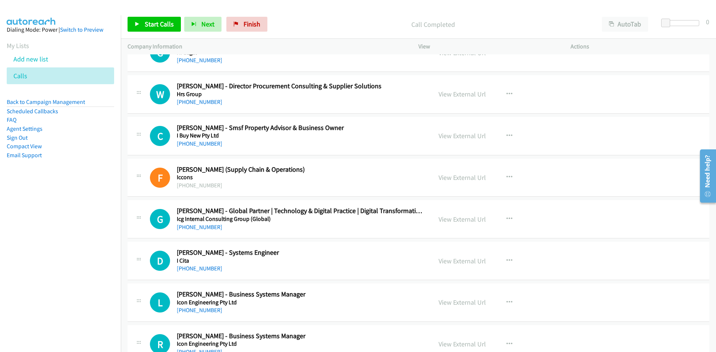
scroll to position [1007, 0]
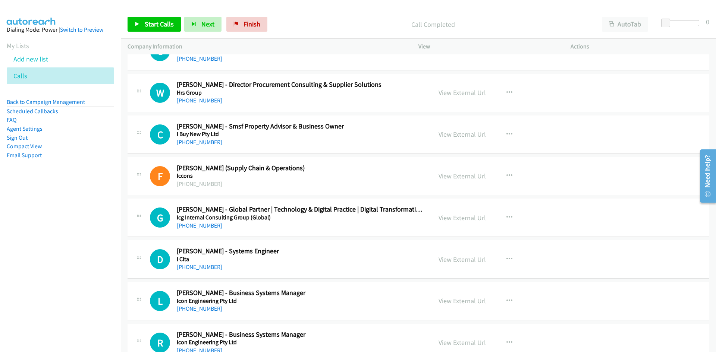
click at [210, 103] on link "[PHONE_NUMBER]" at bounding box center [199, 100] width 45 height 7
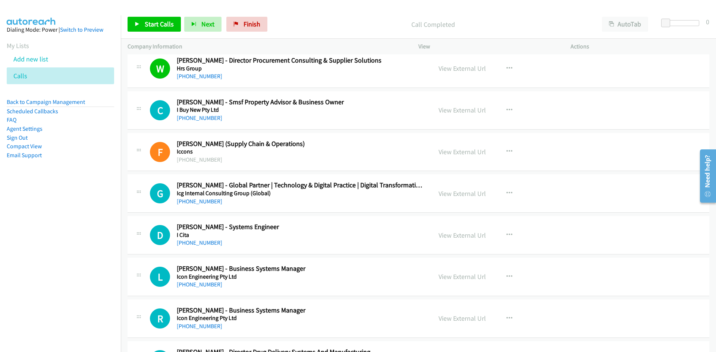
scroll to position [1044, 0]
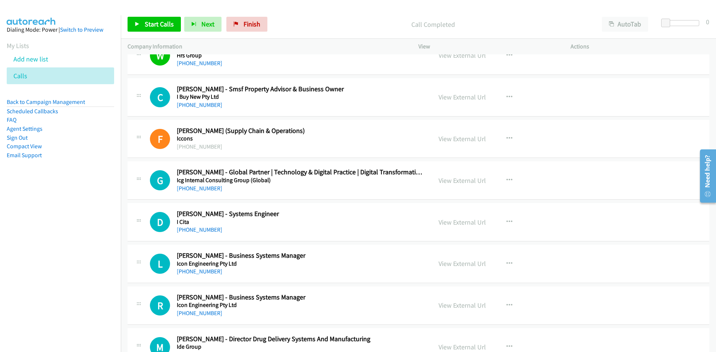
drag, startPoint x: 209, startPoint y: 189, endPoint x: 251, endPoint y: 191, distance: 42.2
click at [209, 189] on link "[PHONE_NUMBER]" at bounding box center [199, 188] width 45 height 7
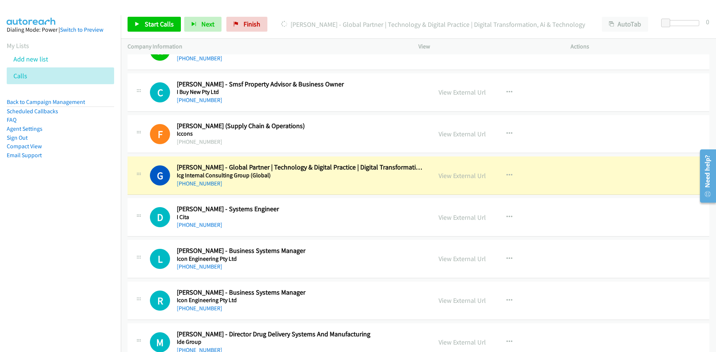
scroll to position [1081, 0]
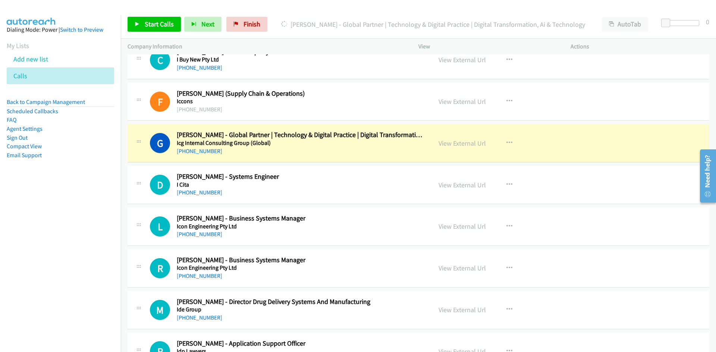
click at [311, 141] on h5 "Icg Internal Consulting Group (Global)" at bounding box center [300, 142] width 246 height 7
click at [446, 142] on link "View External Url" at bounding box center [462, 143] width 47 height 9
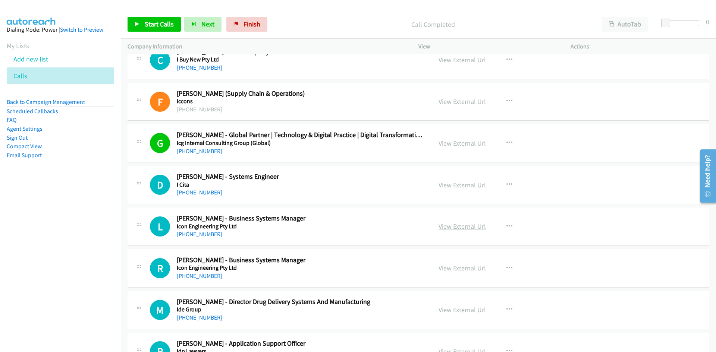
drag, startPoint x: 202, startPoint y: 193, endPoint x: 440, endPoint y: 230, distance: 240.7
click at [202, 193] on link "[PHONE_NUMBER]" at bounding box center [199, 192] width 45 height 7
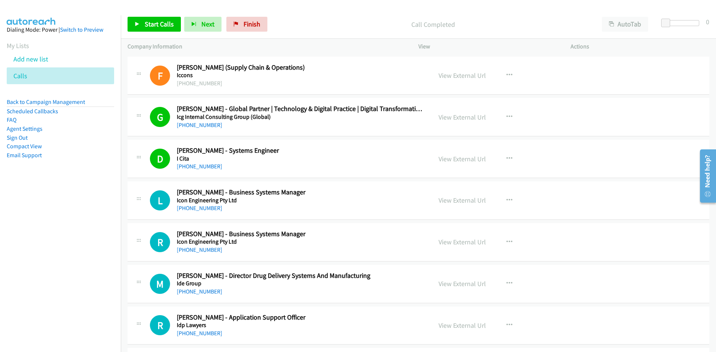
scroll to position [1119, 0]
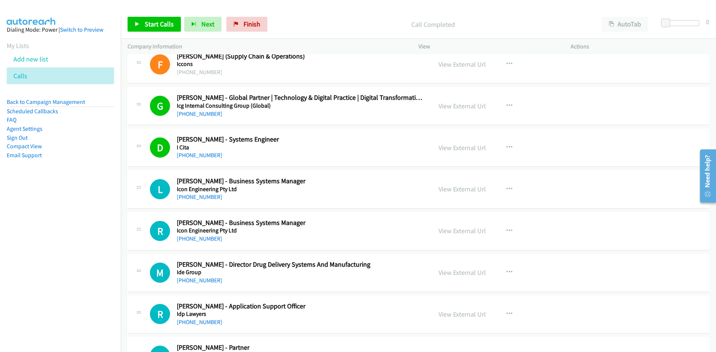
click at [198, 202] on div "L Callback Scheduled [PERSON_NAME] - Business Systems Manager Icon Engineering …" at bounding box center [419, 189] width 582 height 38
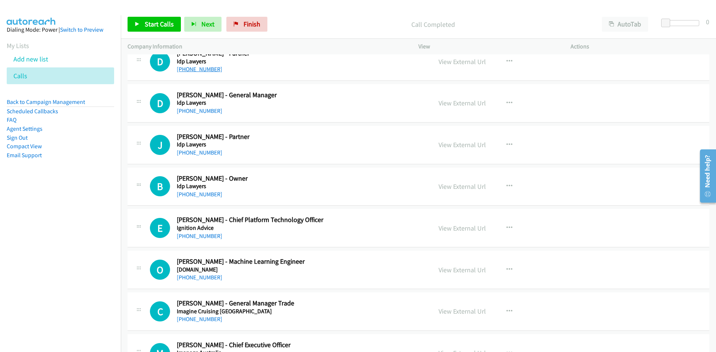
scroll to position [1492, 0]
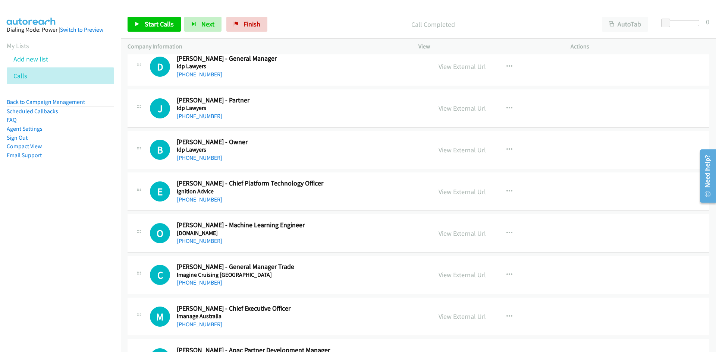
click at [192, 79] on div "D Callback Scheduled [PERSON_NAME] - General Manager Idp Lawyers [GEOGRAPHIC_DA…" at bounding box center [419, 67] width 582 height 38
click at [192, 77] on link "[PHONE_NUMBER]" at bounding box center [199, 74] width 45 height 7
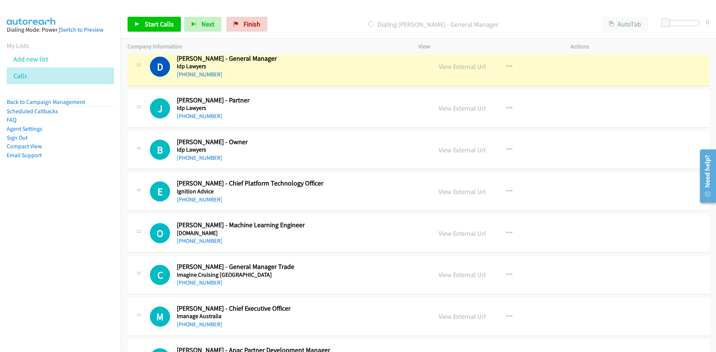
drag, startPoint x: 331, startPoint y: 66, endPoint x: 355, endPoint y: 66, distance: 23.9
click at [331, 66] on h5 "Idp Lawyers" at bounding box center [300, 66] width 246 height 7
click at [440, 66] on link "View External Url" at bounding box center [462, 66] width 47 height 9
